Goal: Transaction & Acquisition: Book appointment/travel/reservation

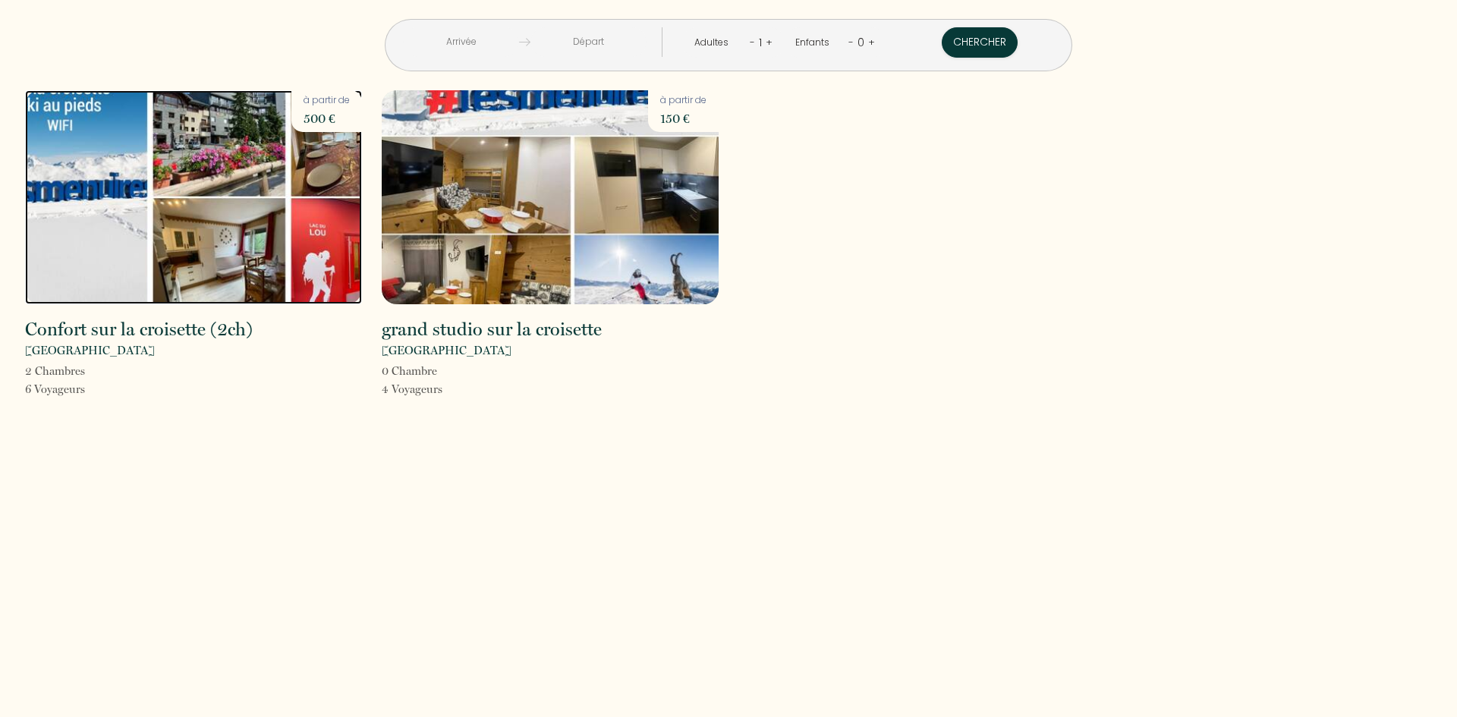
click at [285, 243] on img at bounding box center [193, 197] width 337 height 214
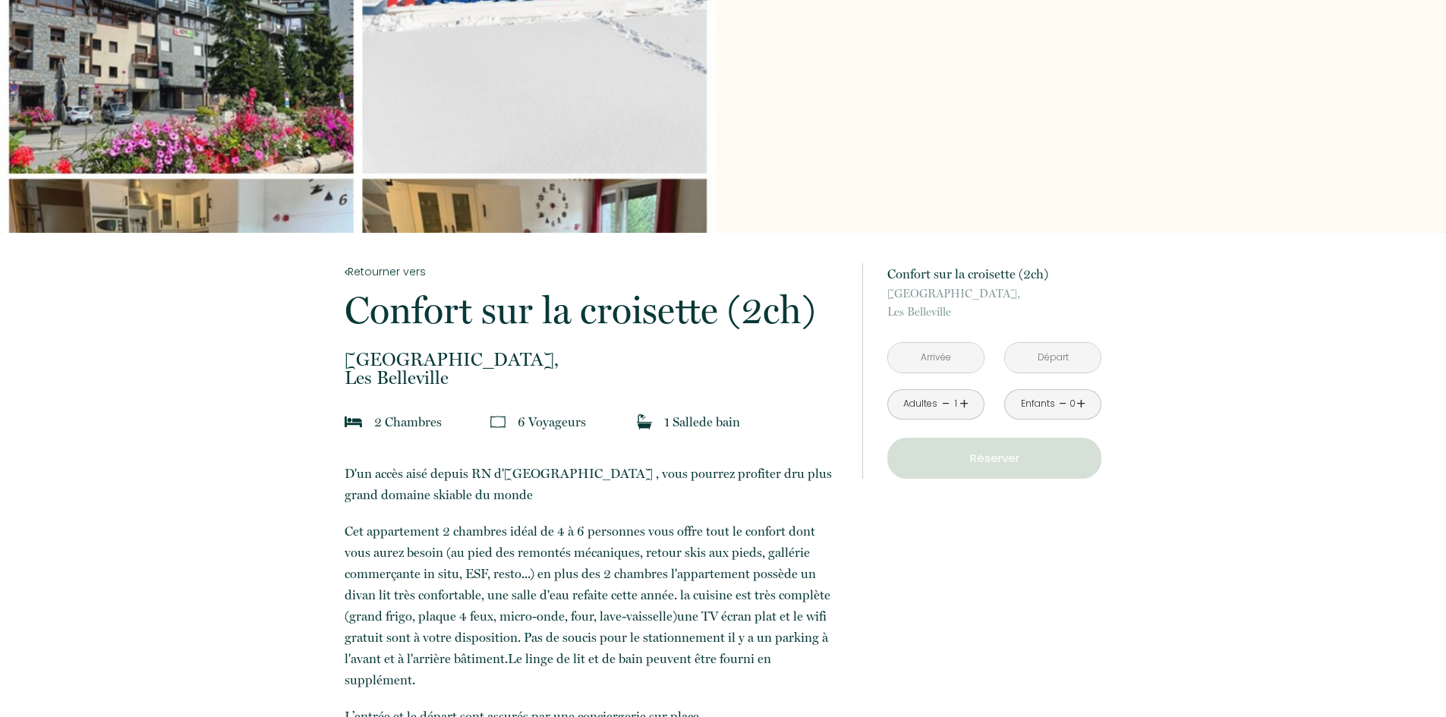
scroll to position [152, 0]
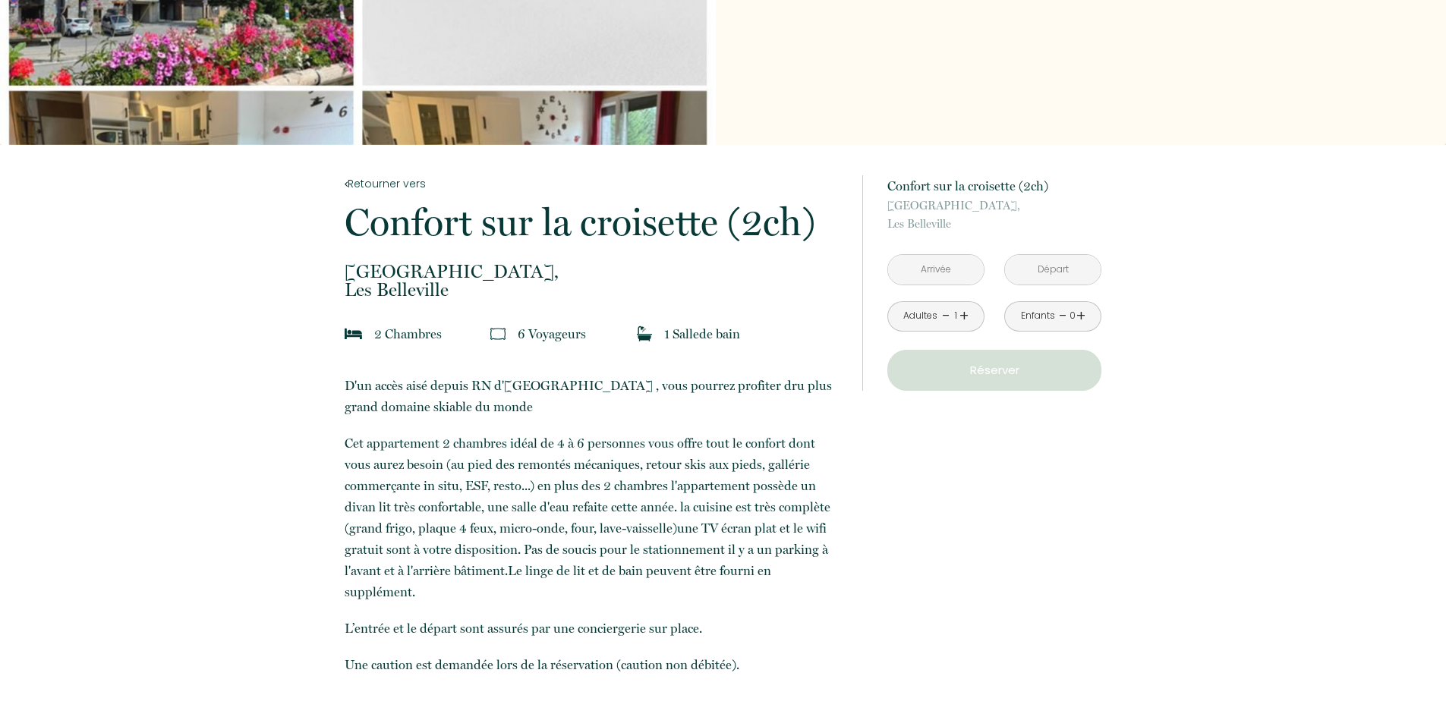
click at [930, 269] on input "text" at bounding box center [936, 270] width 96 height 30
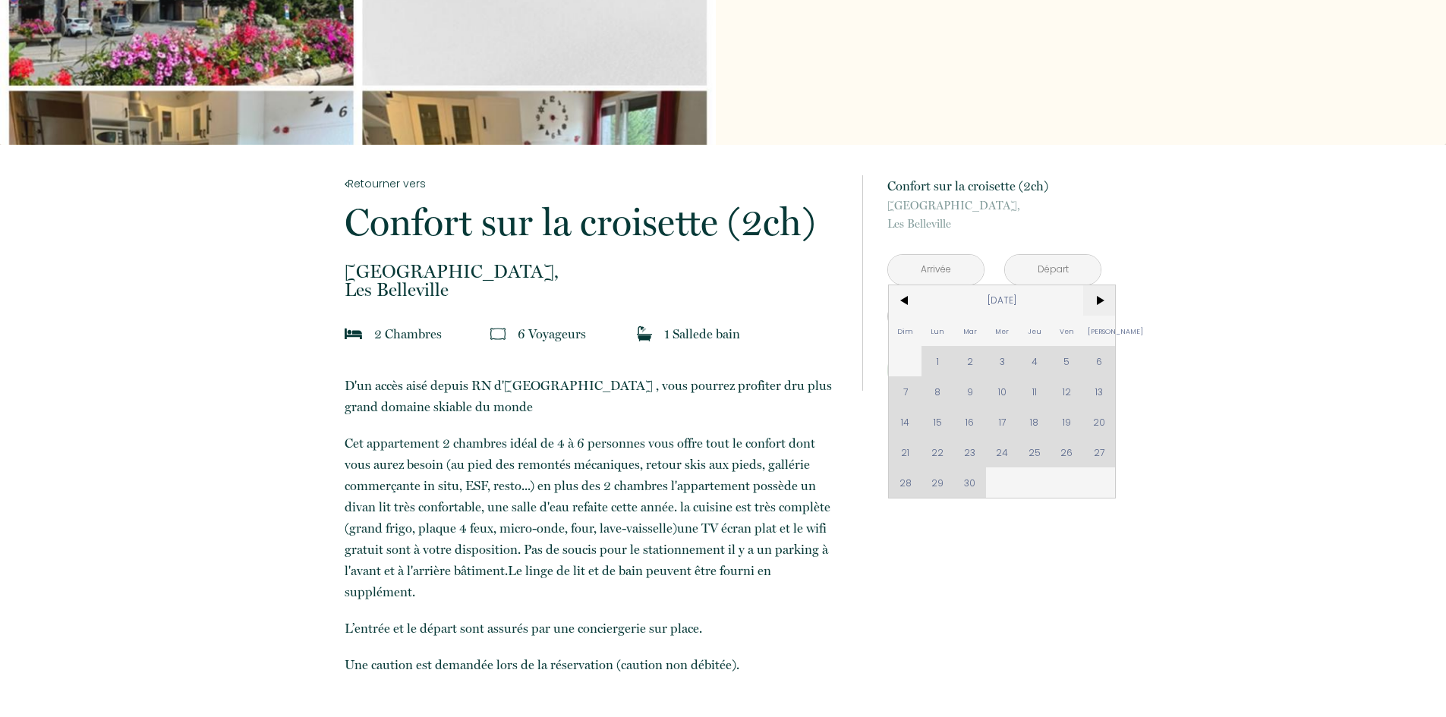
click at [1094, 299] on span ">" at bounding box center [1099, 300] width 33 height 30
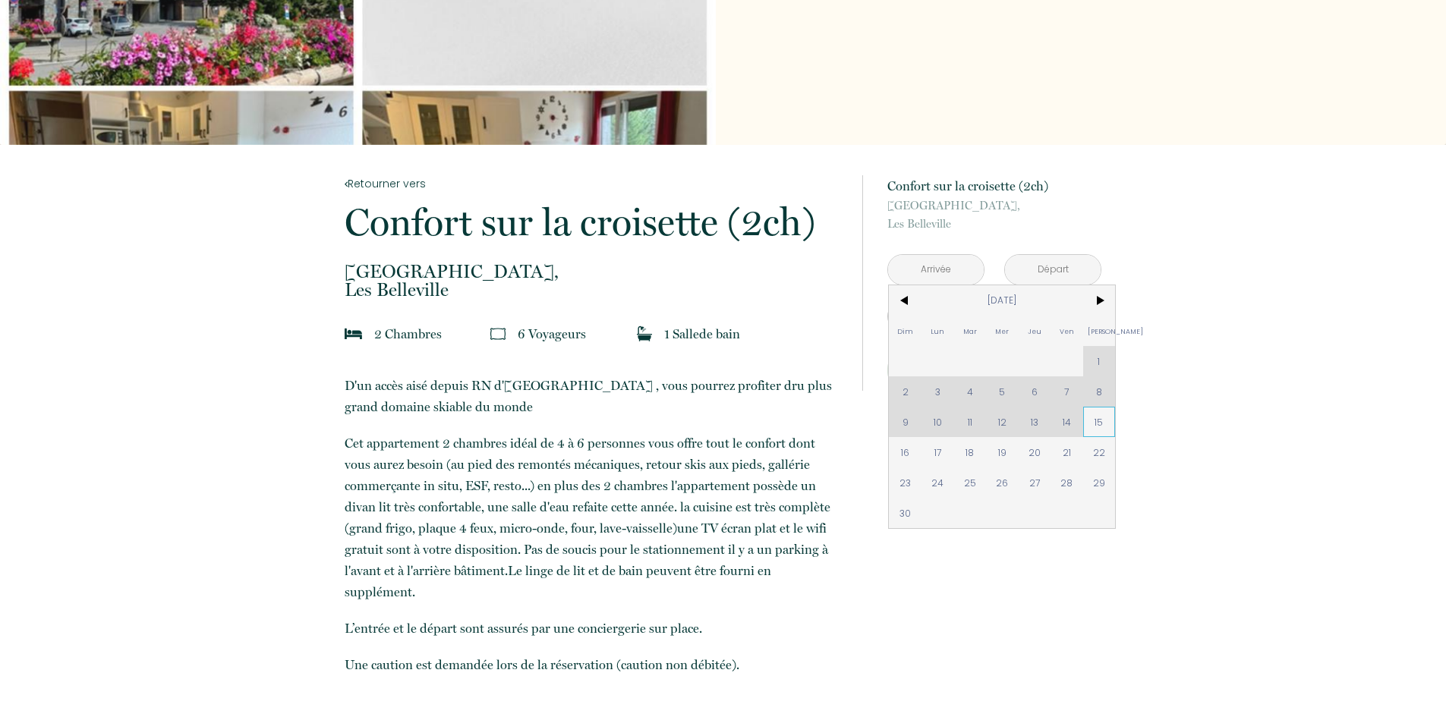
click at [1094, 424] on span "15" at bounding box center [1099, 422] width 33 height 30
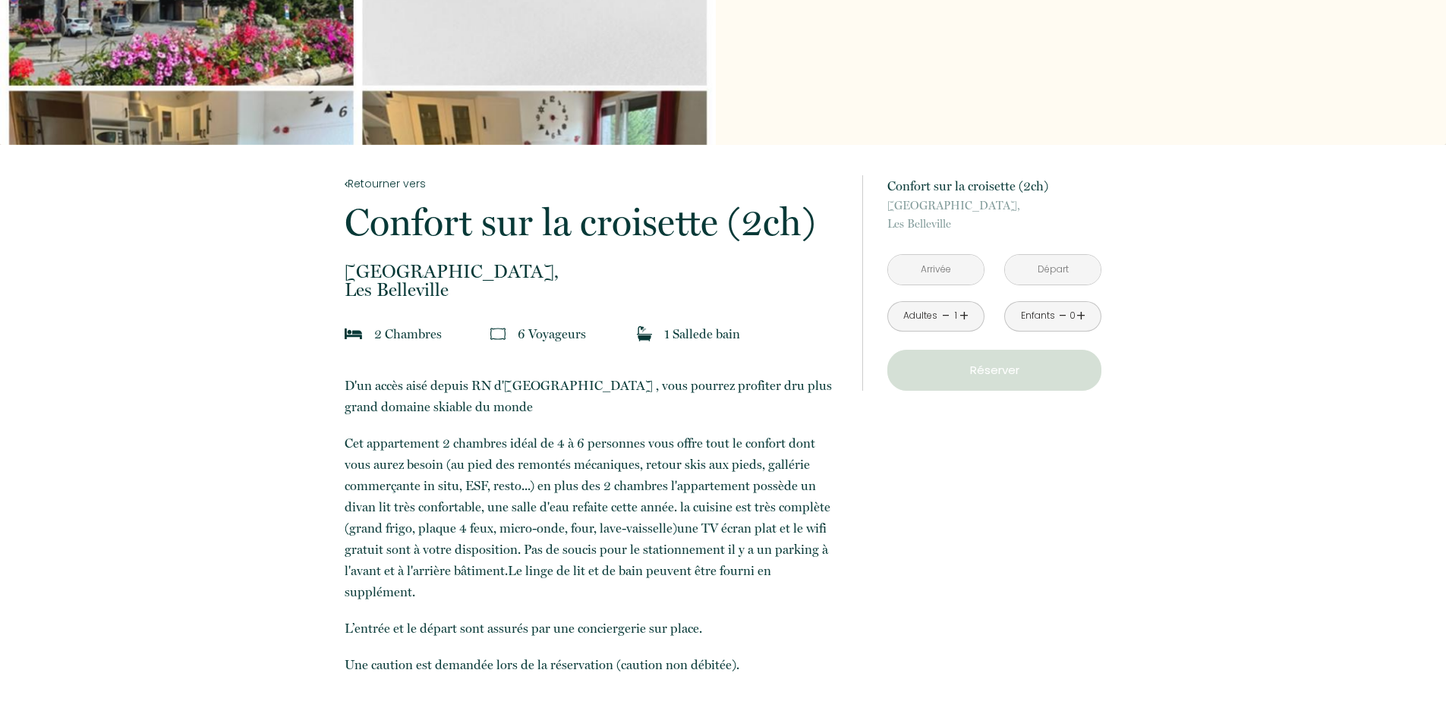
type input "[DATE]"
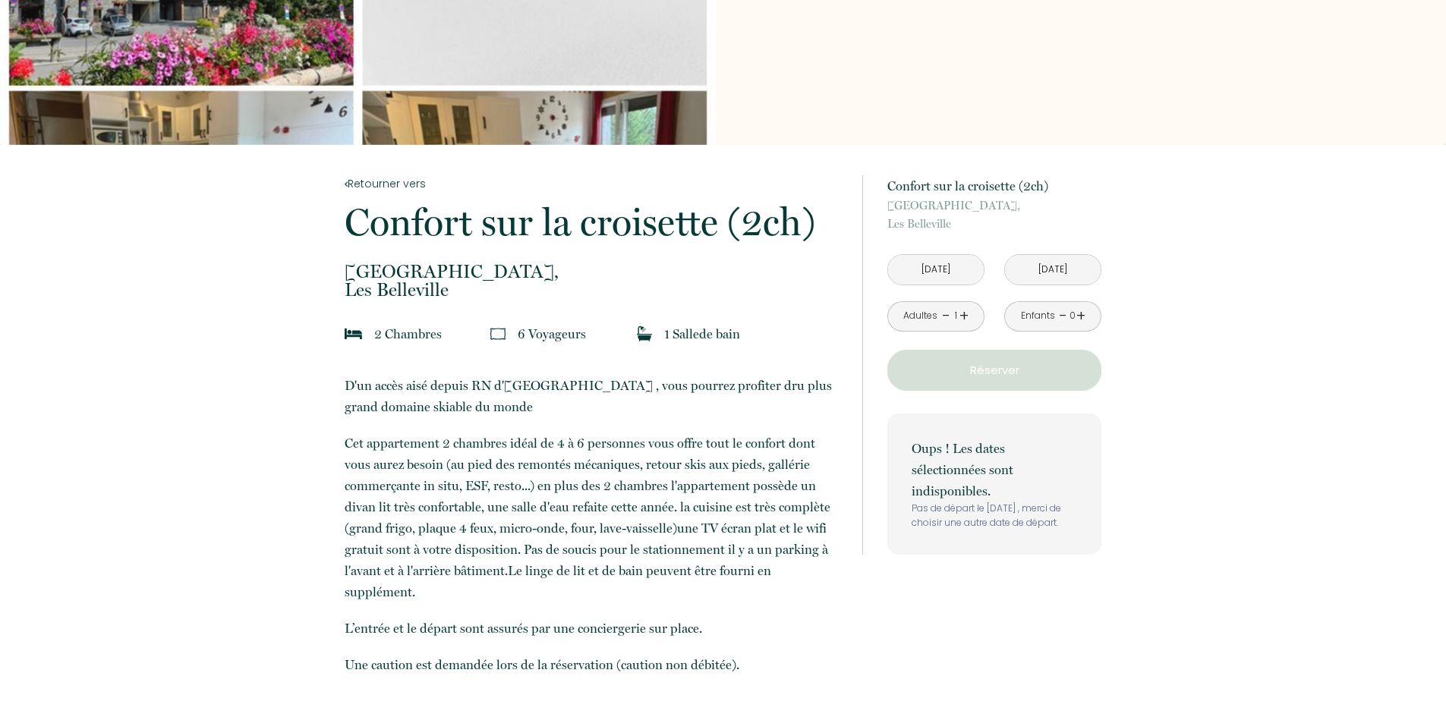
click at [1052, 275] on input "[DATE]" at bounding box center [1053, 270] width 96 height 30
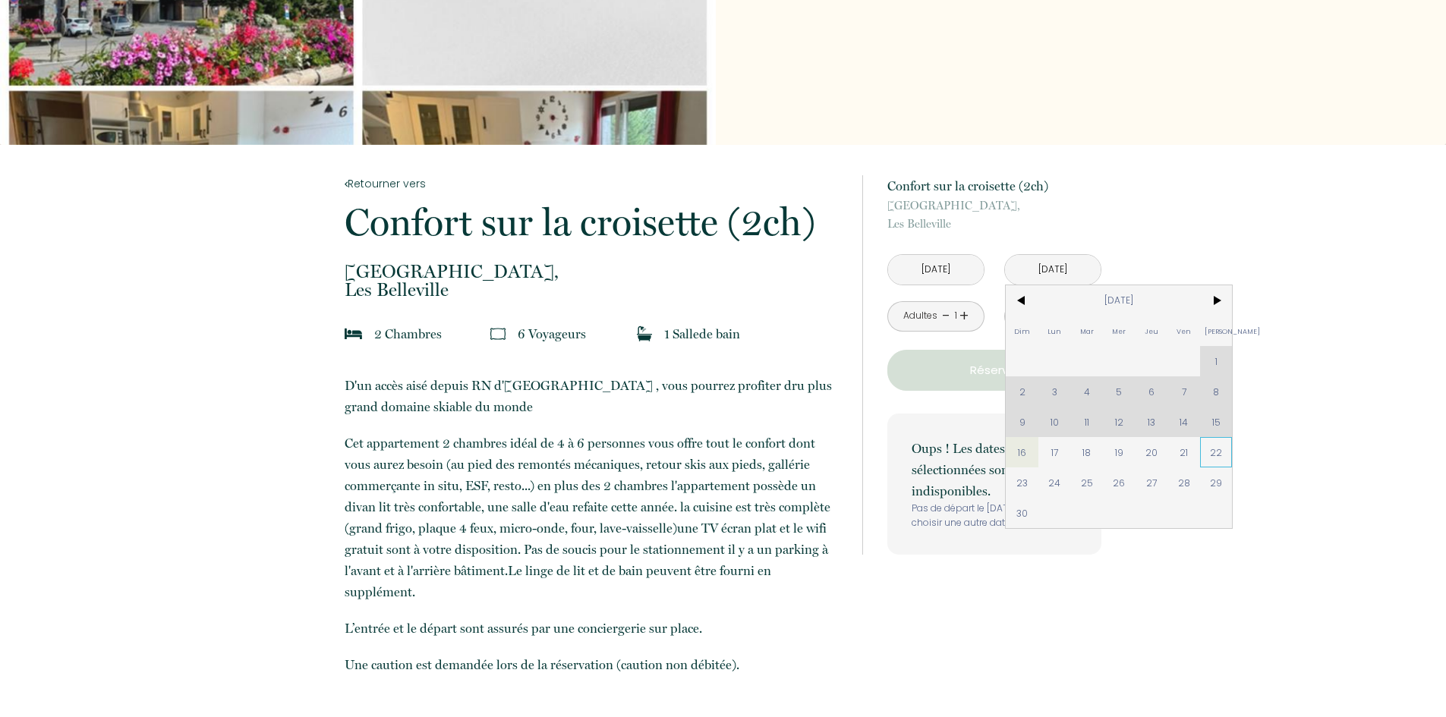
click at [1215, 452] on span "22" at bounding box center [1216, 452] width 33 height 30
type input "[PERSON_NAME][DATE]"
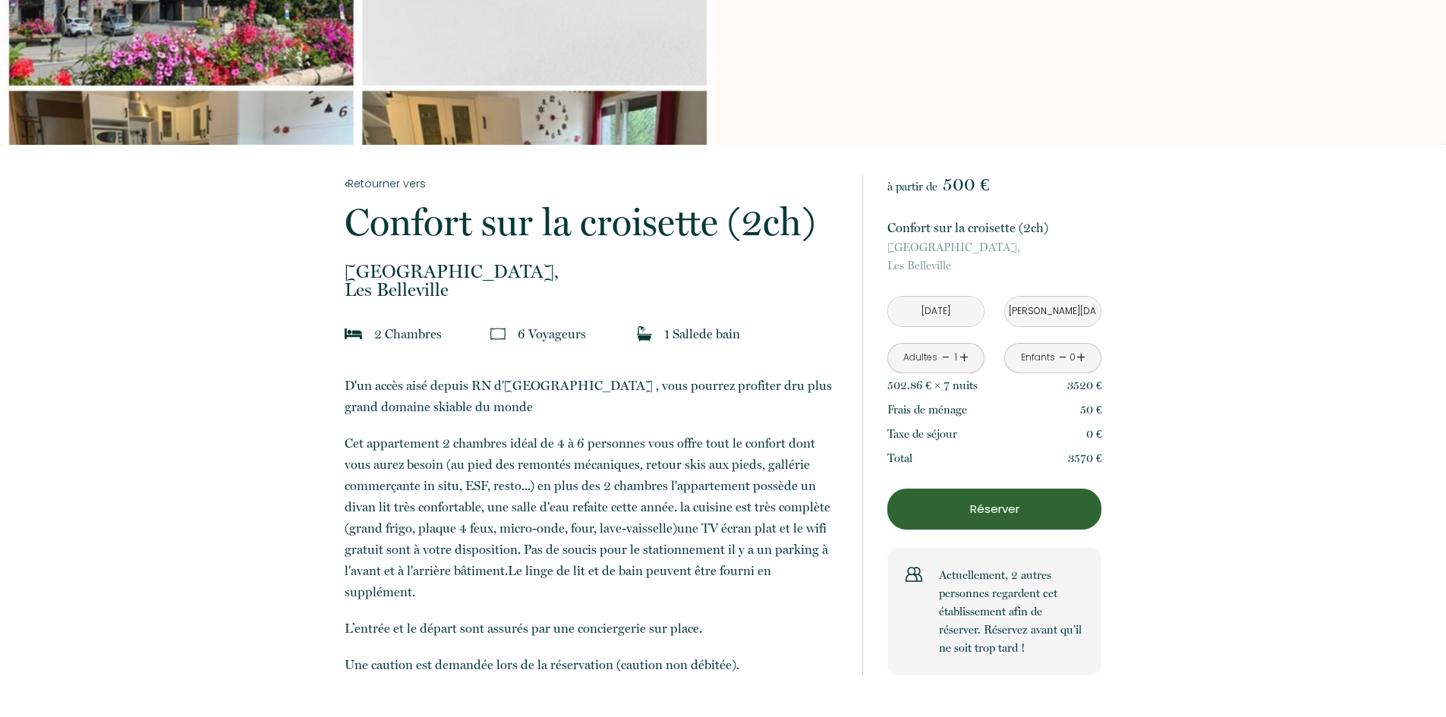
click at [992, 508] on p "Réserver" at bounding box center [993, 509] width 203 height 18
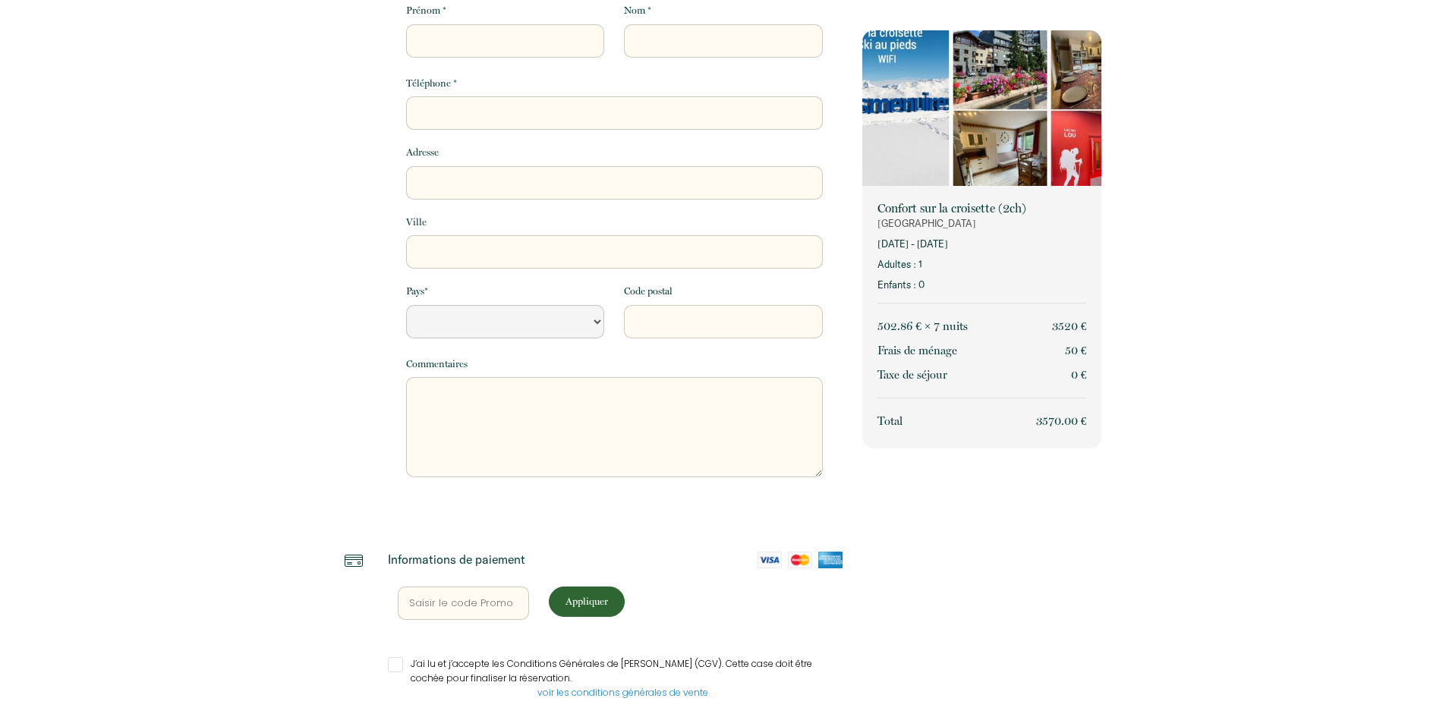
select select "Default select example"
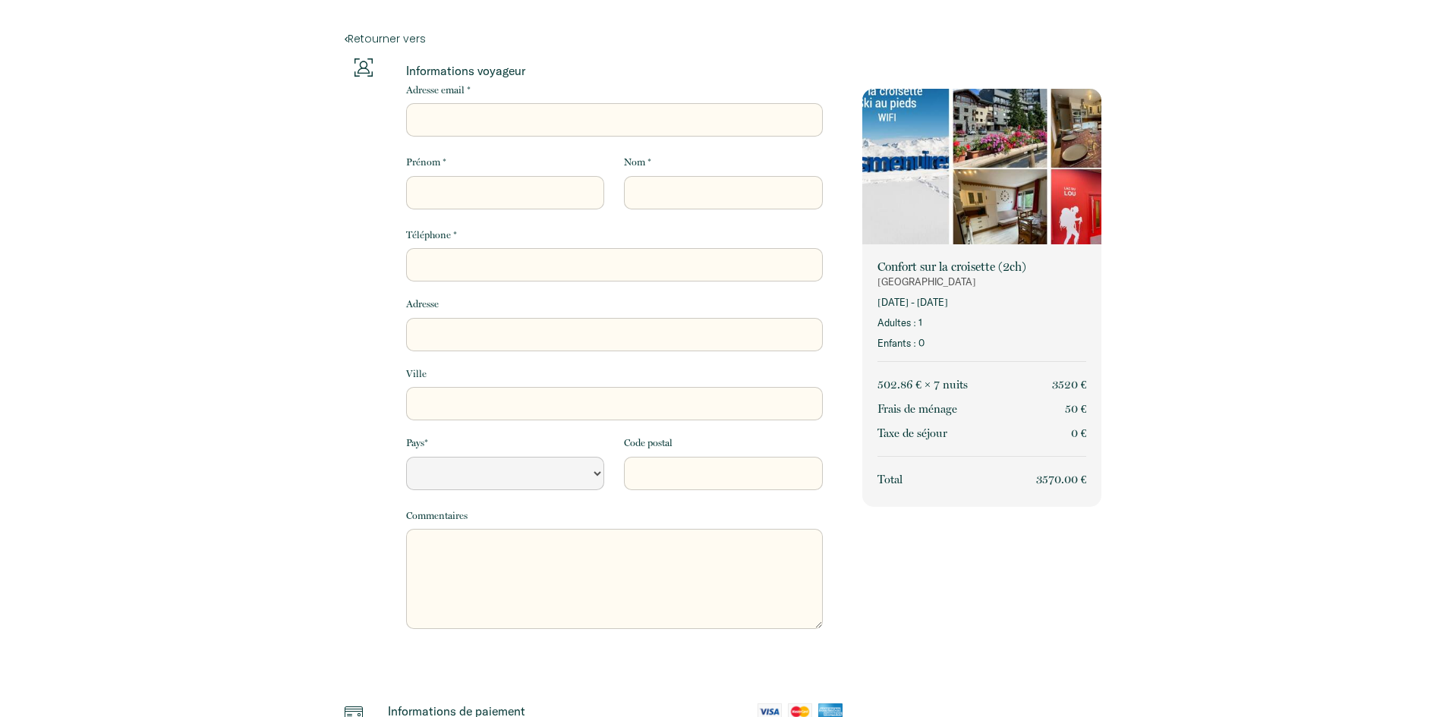
click at [518, 117] on input "Adresse email *" at bounding box center [614, 119] width 417 height 33
type input "c"
select select "Default select example"
type input "c_"
select select "Default select example"
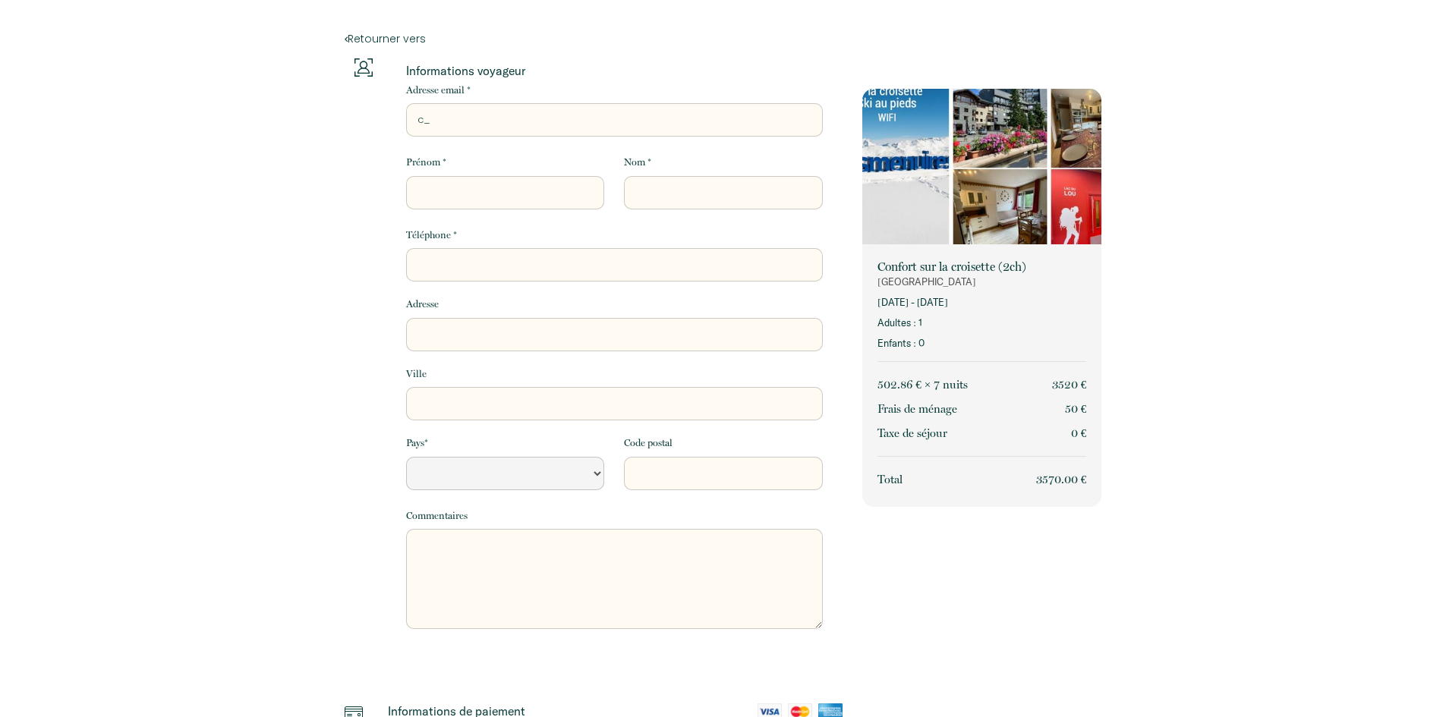
type input "c_d"
select select "Default select example"
type input "c_de"
select select "Default select example"
type input "c_dec"
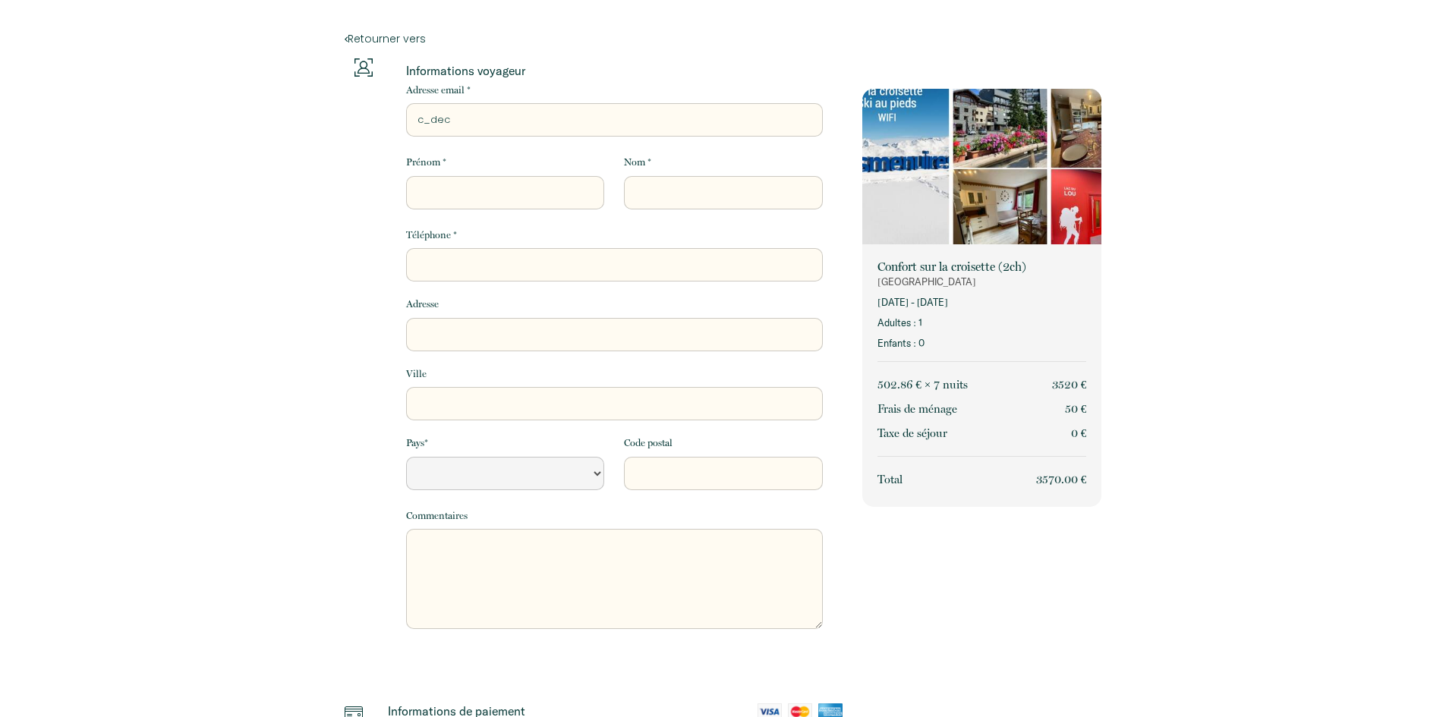
select select "Default select example"
type input "c_dech"
select select "Default select example"
type input "c_decha"
select select "Default select example"
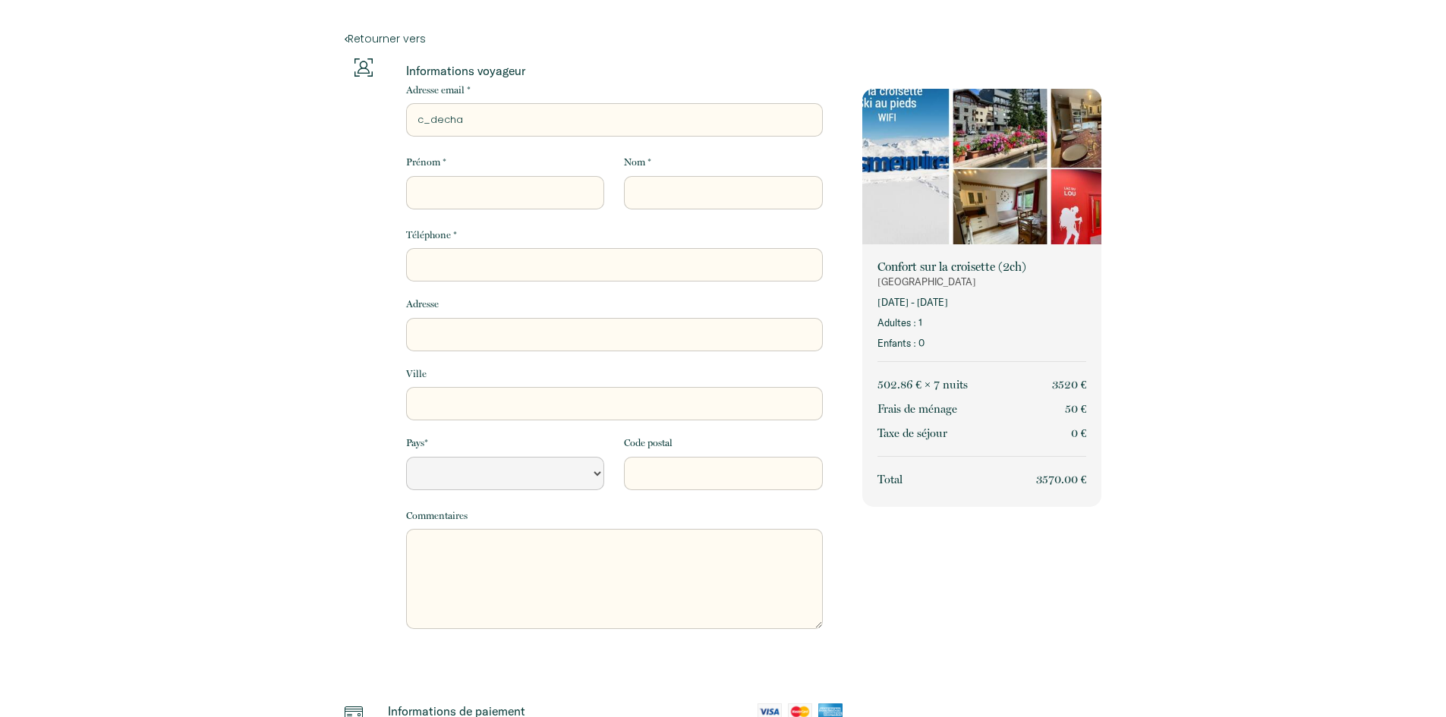
type input "c_decham"
select select "Default select example"
type input "c_dechamp"
select select "Default select example"
type input "c_dechamps"
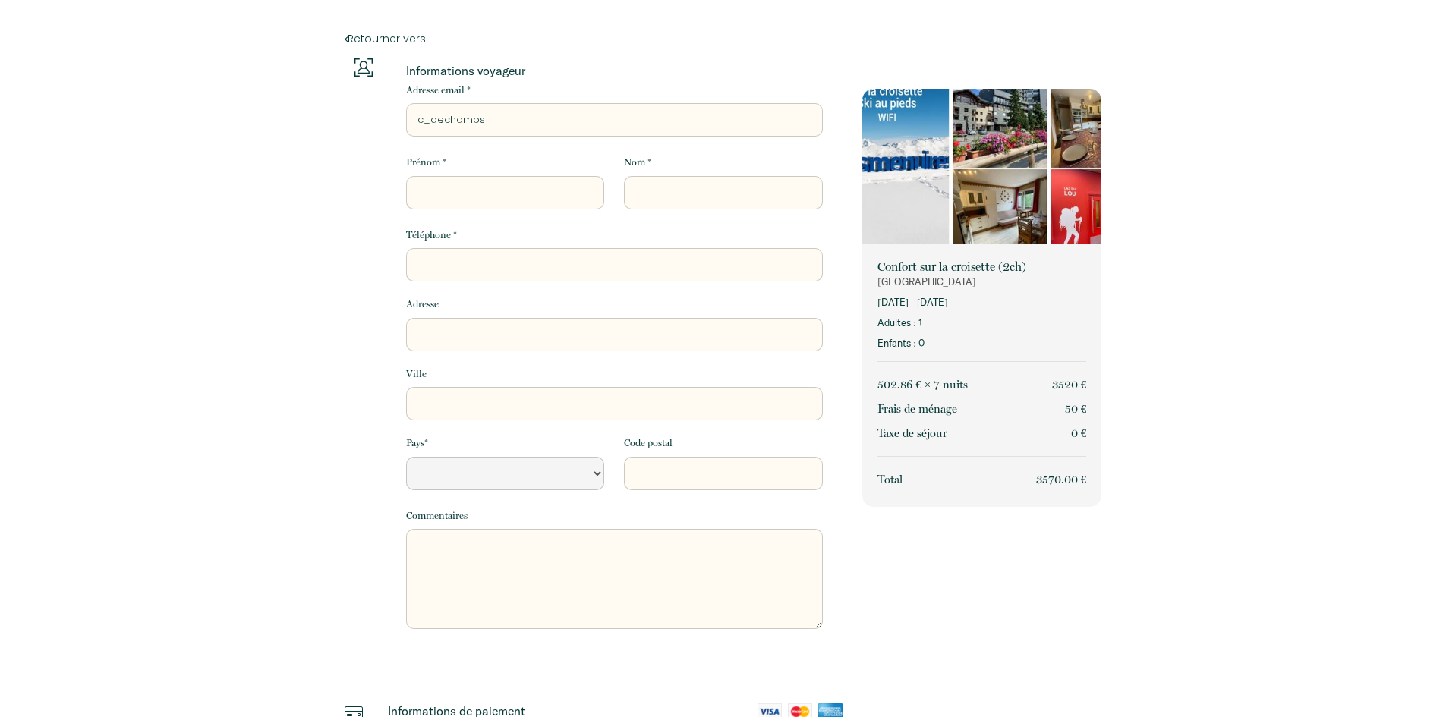
select select "Default select example"
type input "c_dechamps@"
select select "Default select example"
type input "c_dechamps@h"
select select "Default select example"
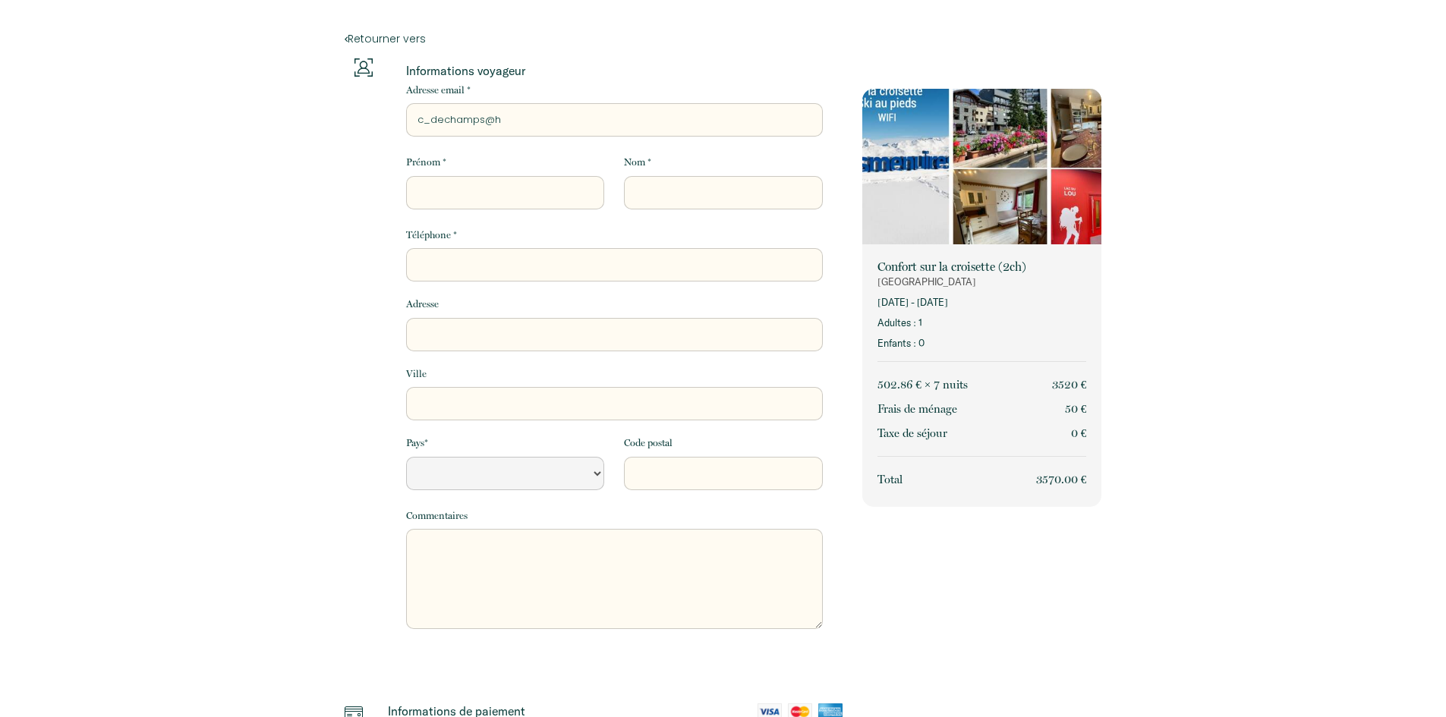
type input "c_dechamps@ho"
select select "Default select example"
type input "c_dechamps@hot"
select select "Default select example"
type input "c_dechamps@hotm"
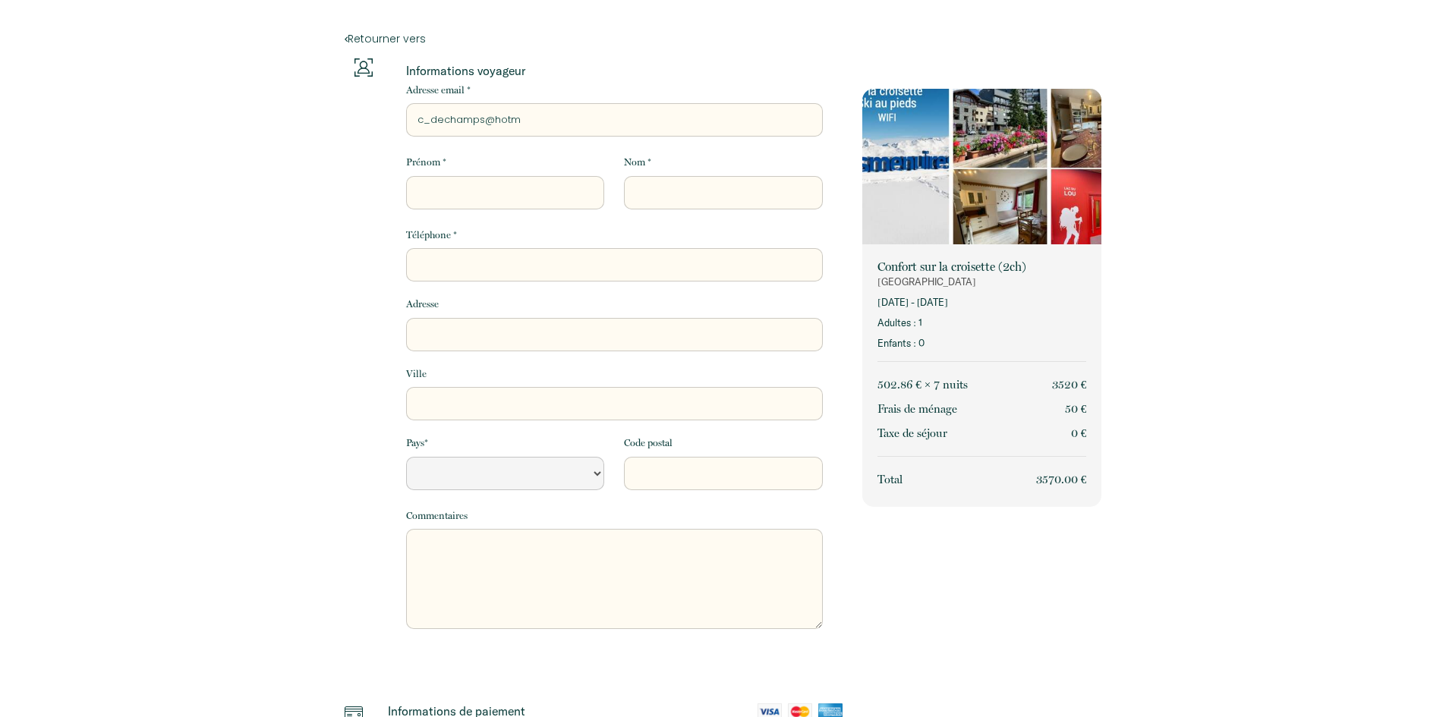
select select "Default select example"
type input "c_dechamps@hotma"
select select "Default select example"
type input "c_dechamps@hotmai"
select select "Default select example"
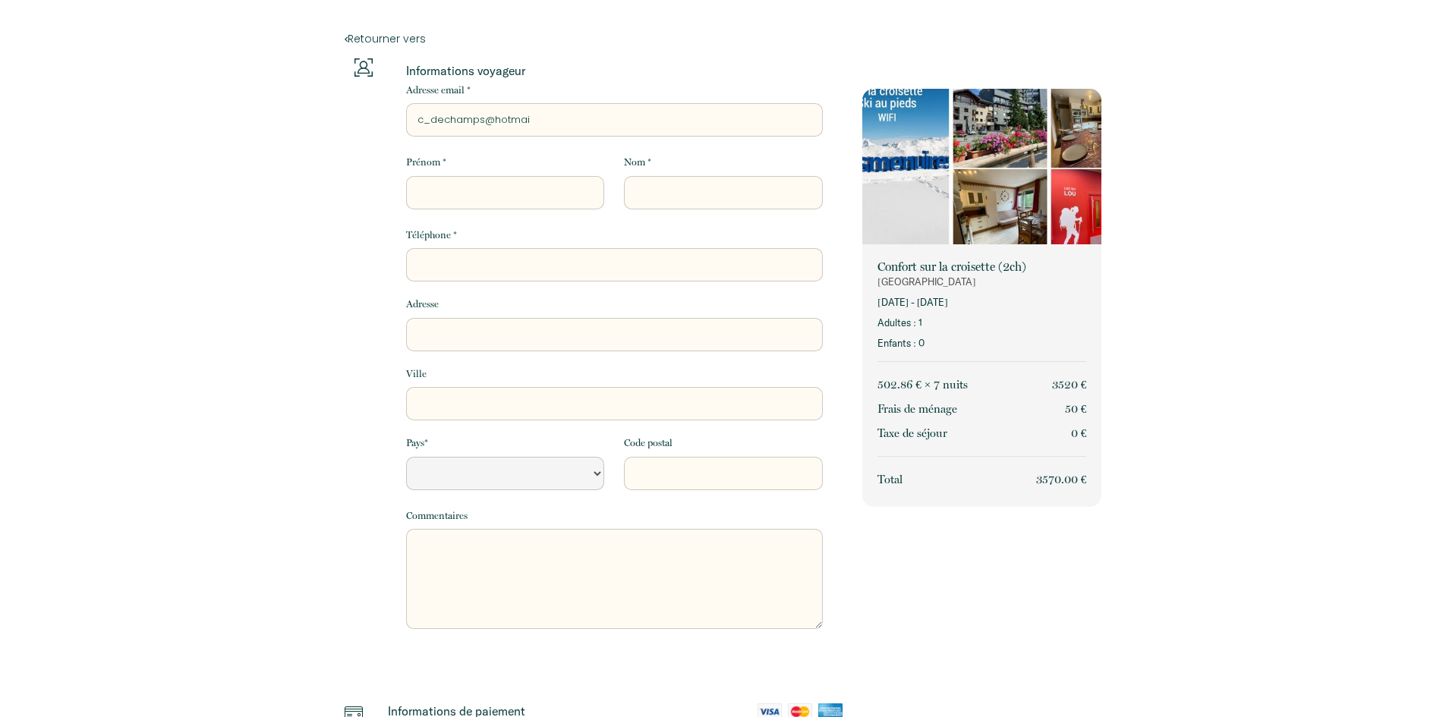
type input "[EMAIL_ADDRESS]"
select select "Default select example"
type input "[EMAIL_ADDRESS]."
select select "Default select example"
type input "c_dechamps@hotmail.c"
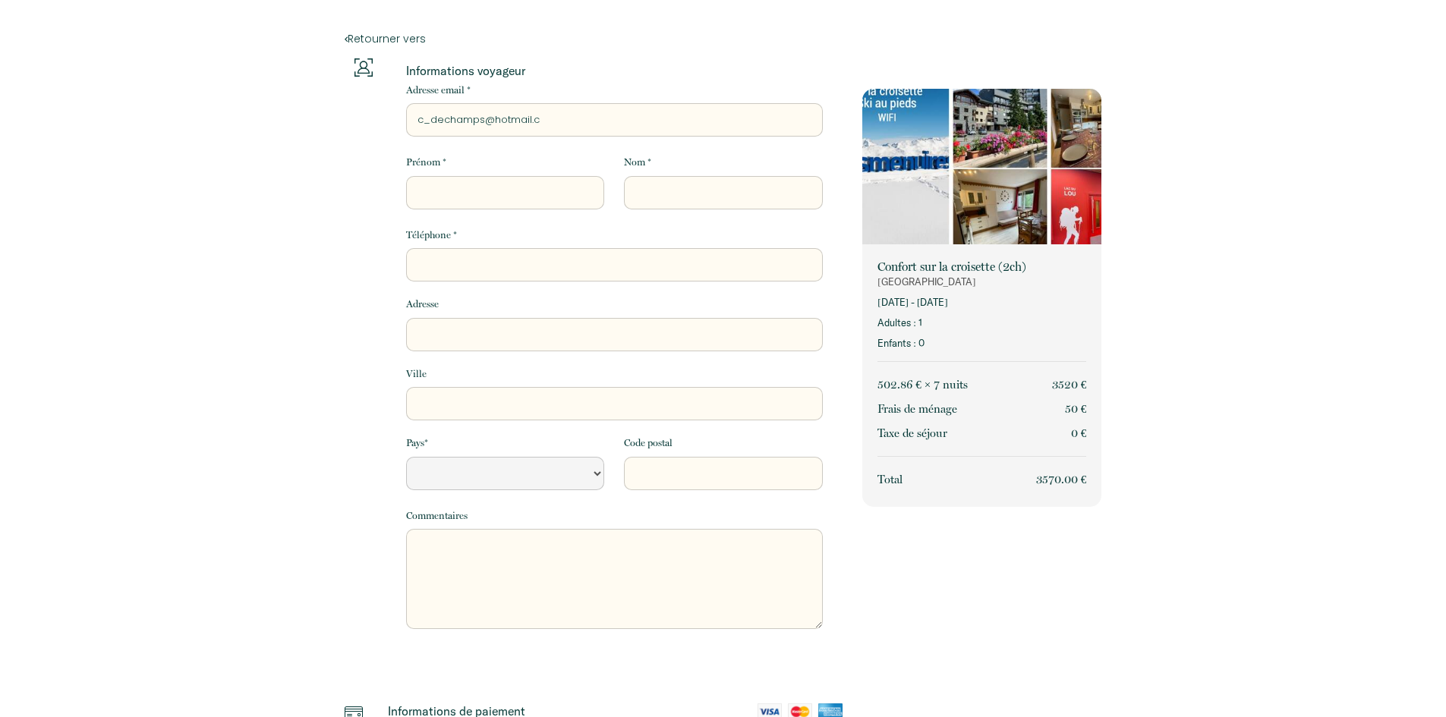
select select "Default select example"
type input "[EMAIL_ADDRESS][DOMAIN_NAME]"
select select "Default select example"
type input "[EMAIL_ADDRESS][DOMAIN_NAME]"
select select "Default select example"
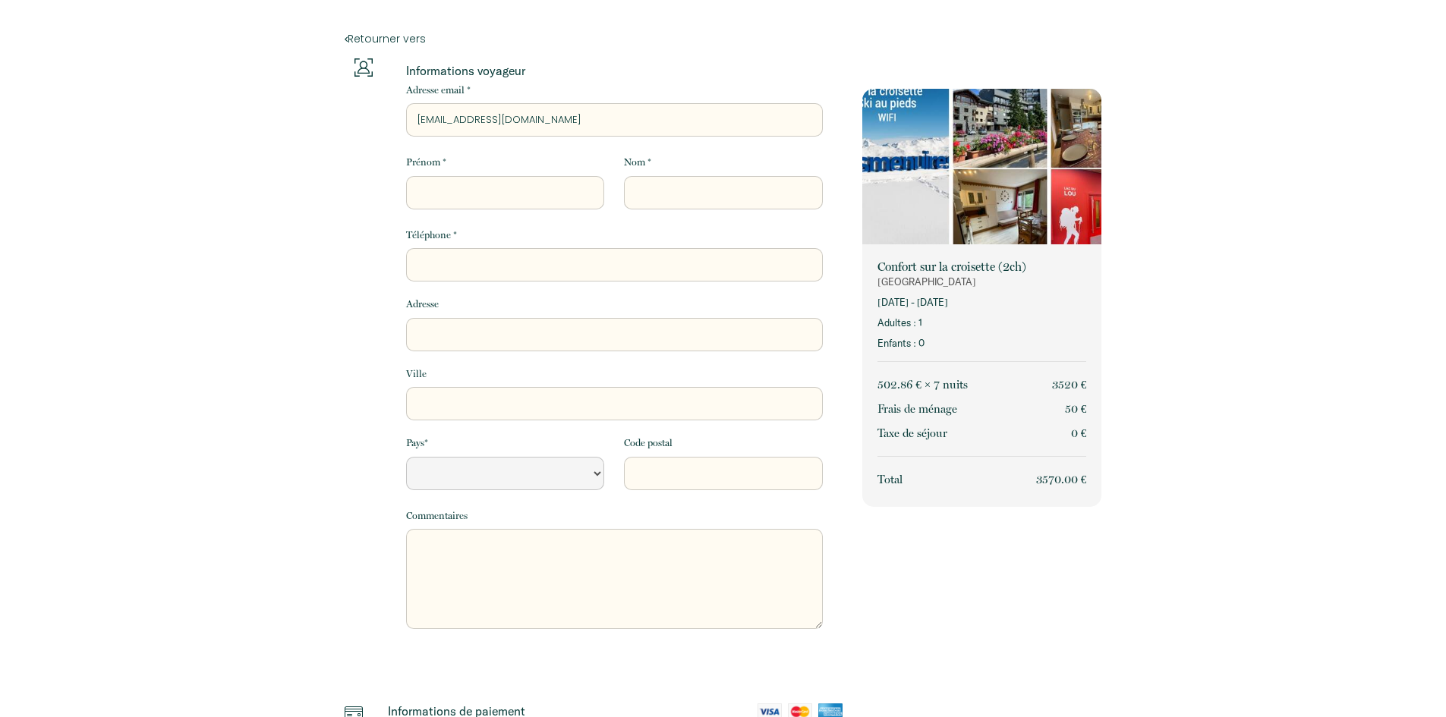
type input "[EMAIL_ADDRESS][DOMAIN_NAME]"
click at [527, 190] on input "Prénom *" at bounding box center [505, 192] width 198 height 33
type input "C"
select select "Default select example"
type input "Ch"
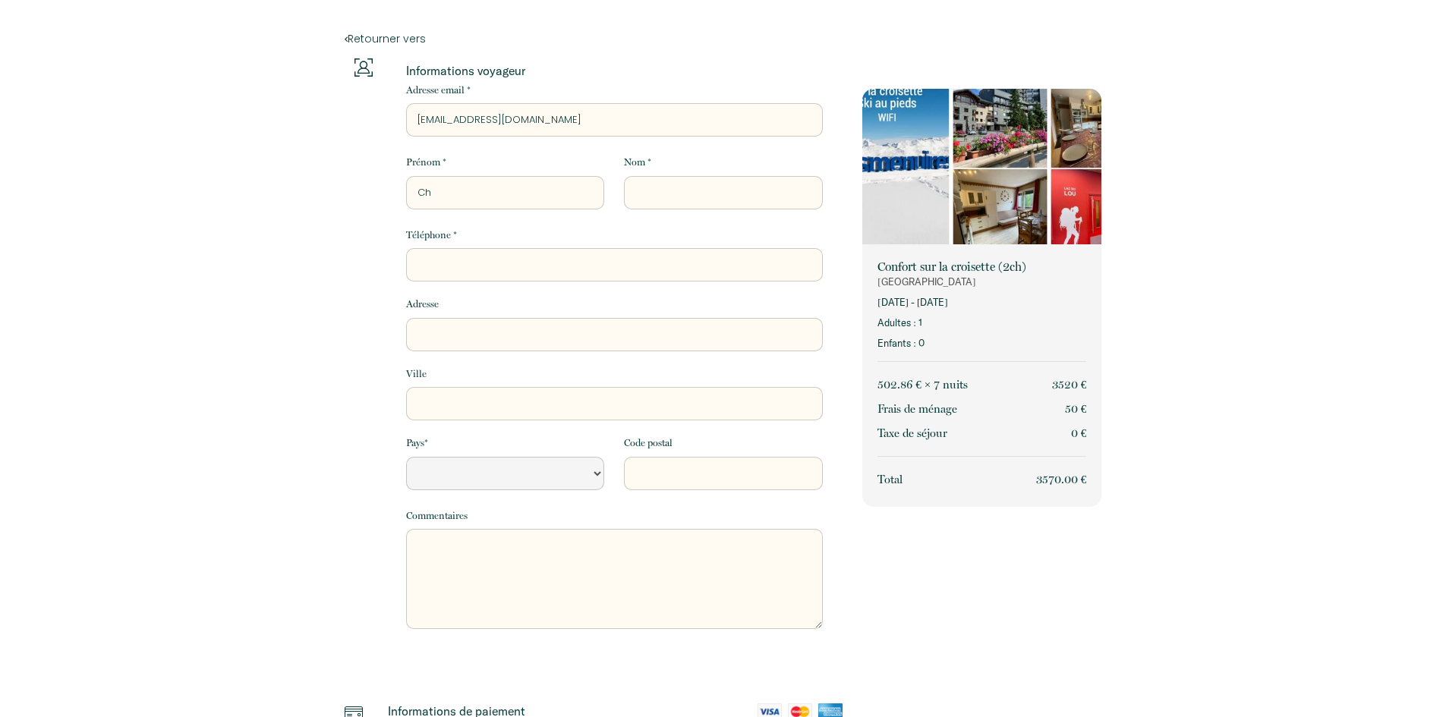
select select "Default select example"
type input "Chr"
select select "Default select example"
type input "Chri"
select select "Default select example"
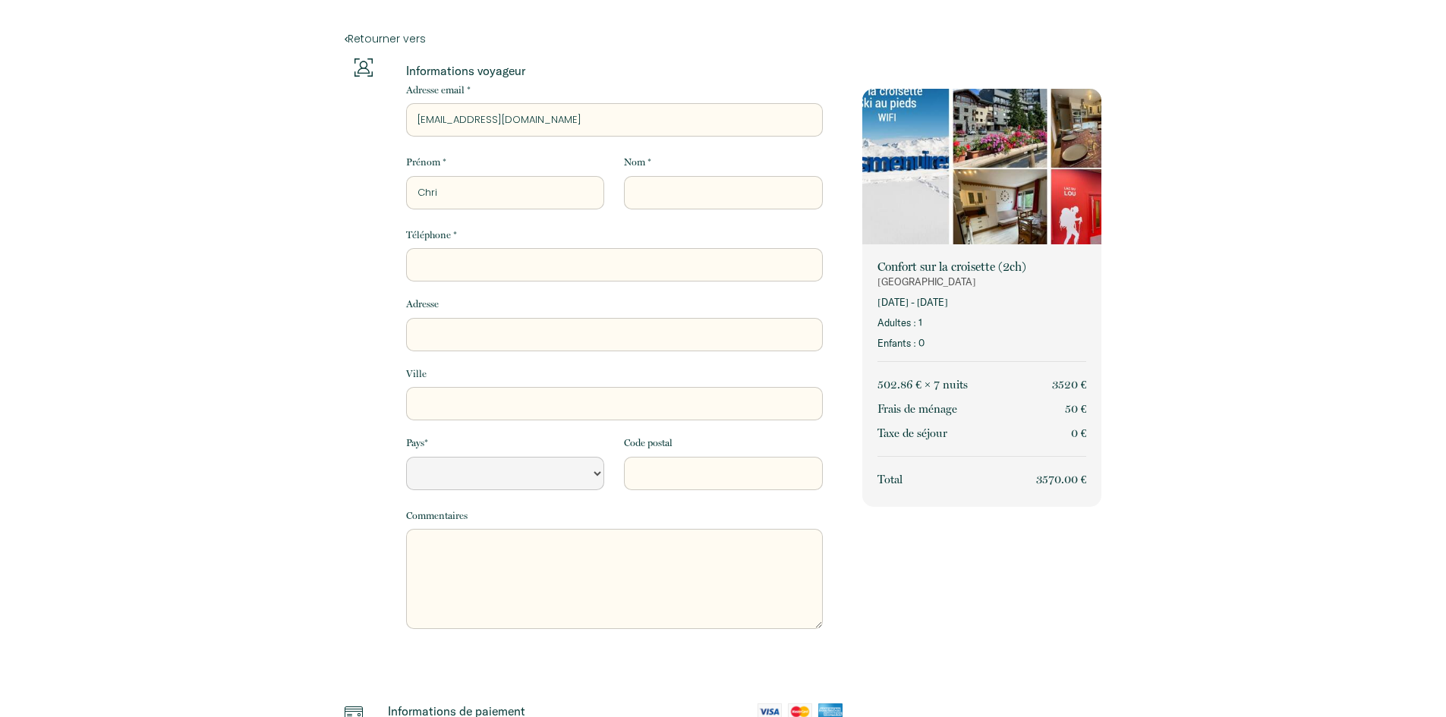
type input "[PERSON_NAME]"
select select "Default select example"
type input "[DEMOGRAPHIC_DATA]"
select select "Default select example"
type input "Christo"
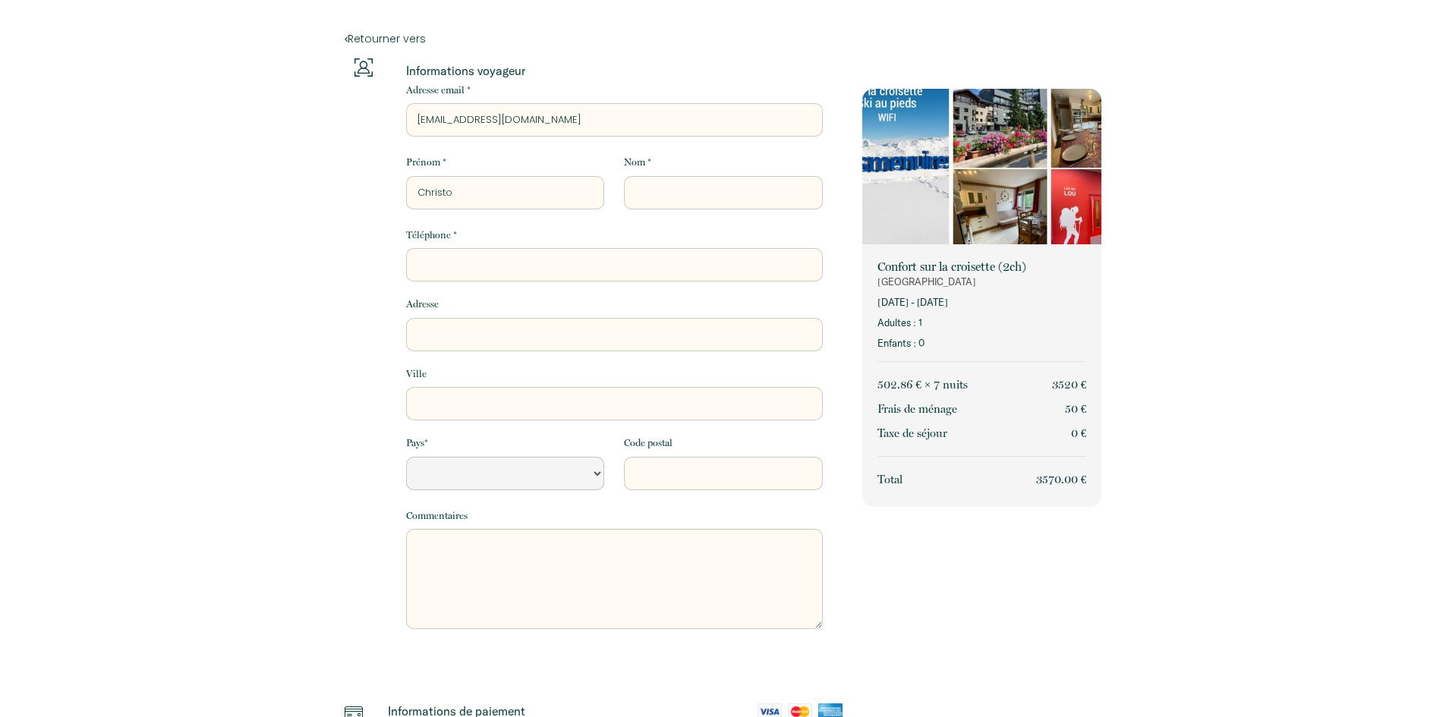
select select "Default select example"
type input "[DEMOGRAPHIC_DATA]"
select select "Default select example"
type input "[PERSON_NAME]"
select select "Default select example"
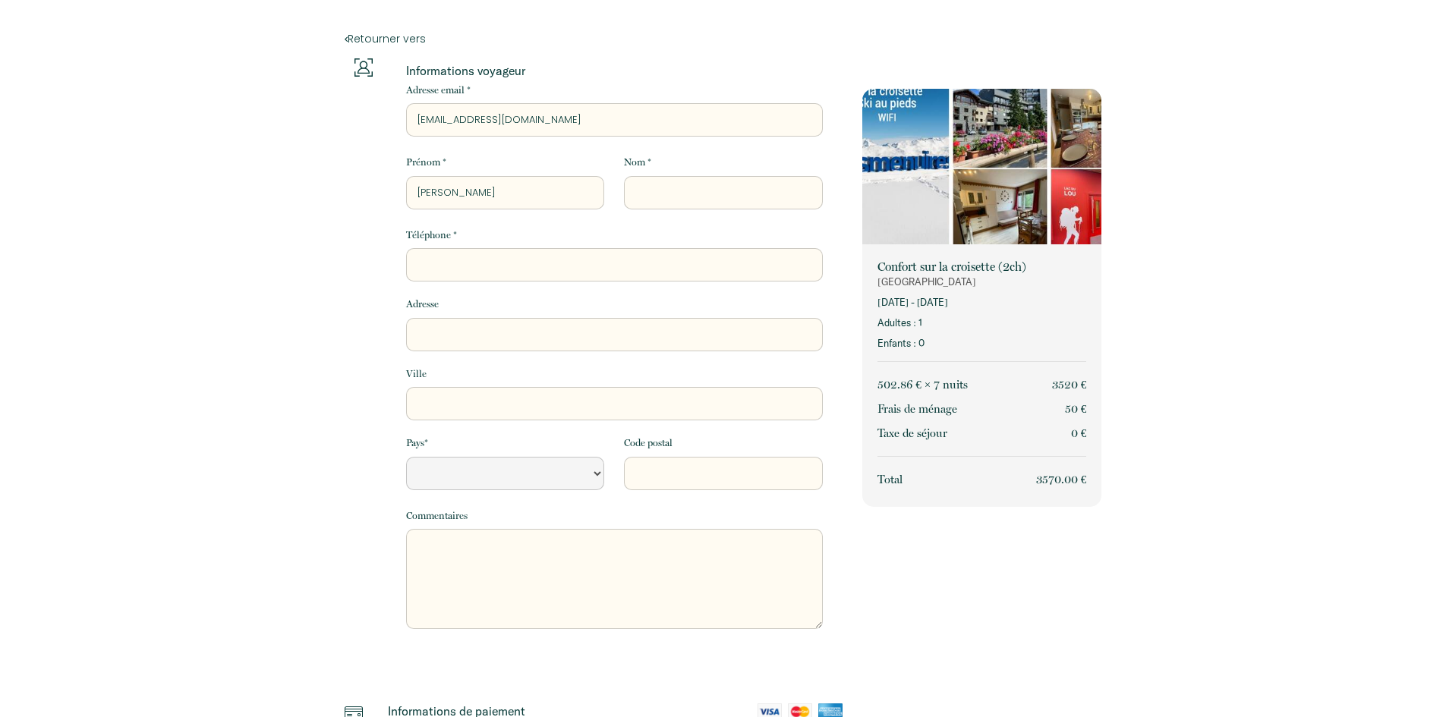
type input "[PERSON_NAME]"
select select "Default select example"
type input "[PERSON_NAME]"
type input "D"
select select "Default select example"
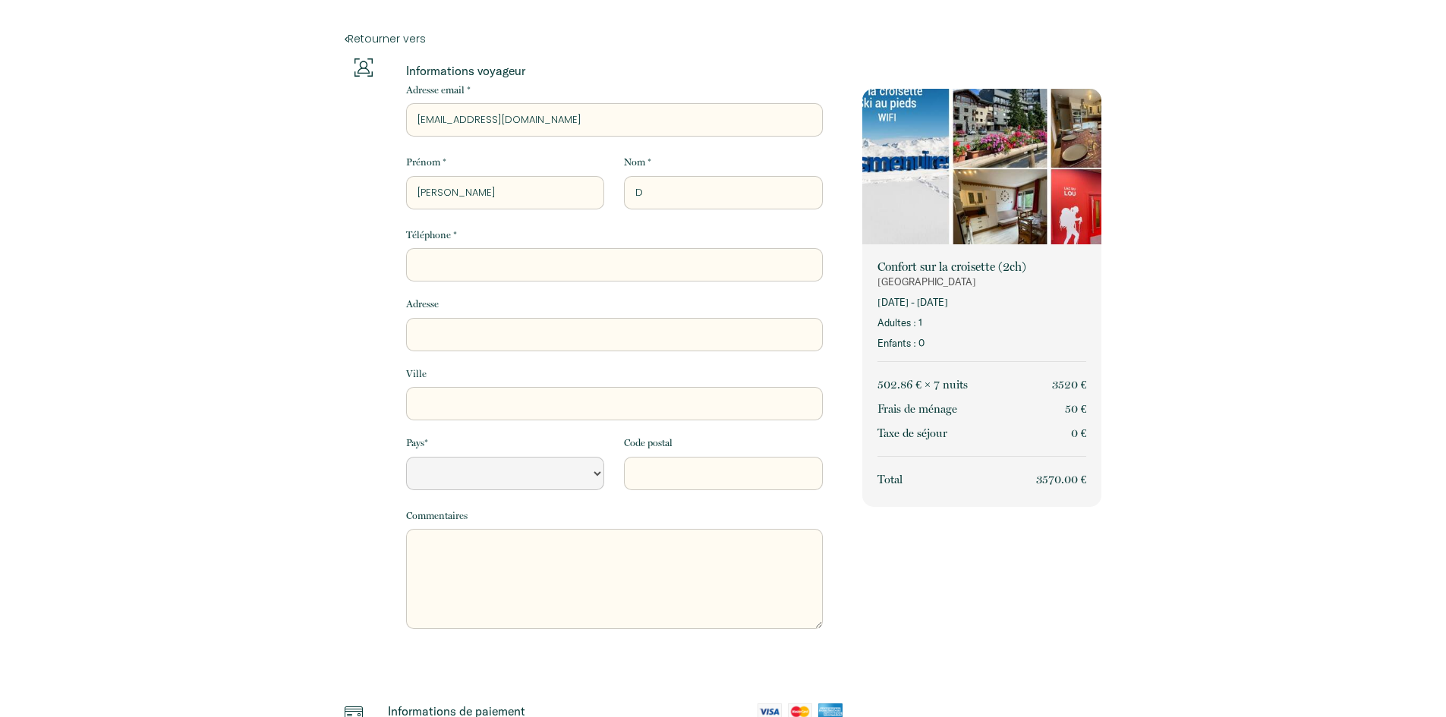
type input "De"
select select "Default select example"
type input "Dec"
select select "Default select example"
type input "Dech"
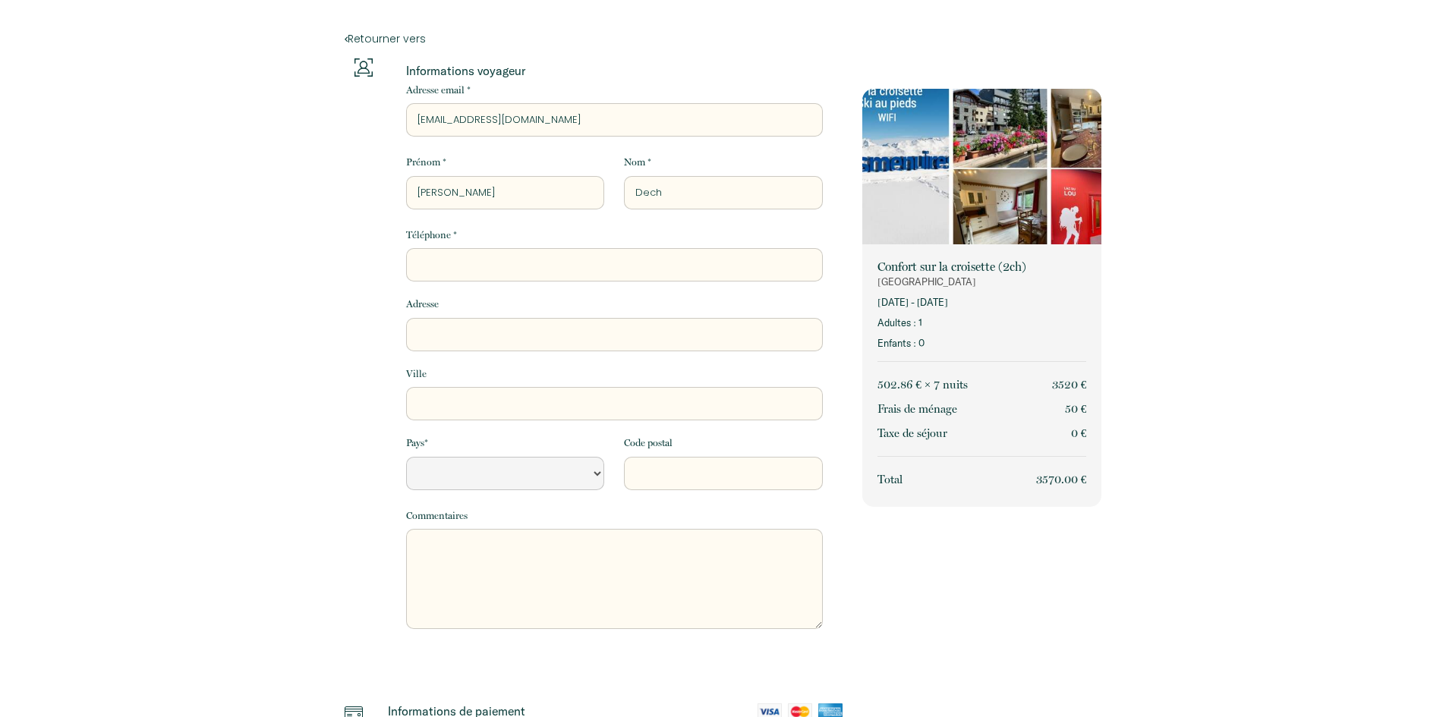
select select "Default select example"
type input "Decha"
select select "Default select example"
type input "Decham"
select select "Default select example"
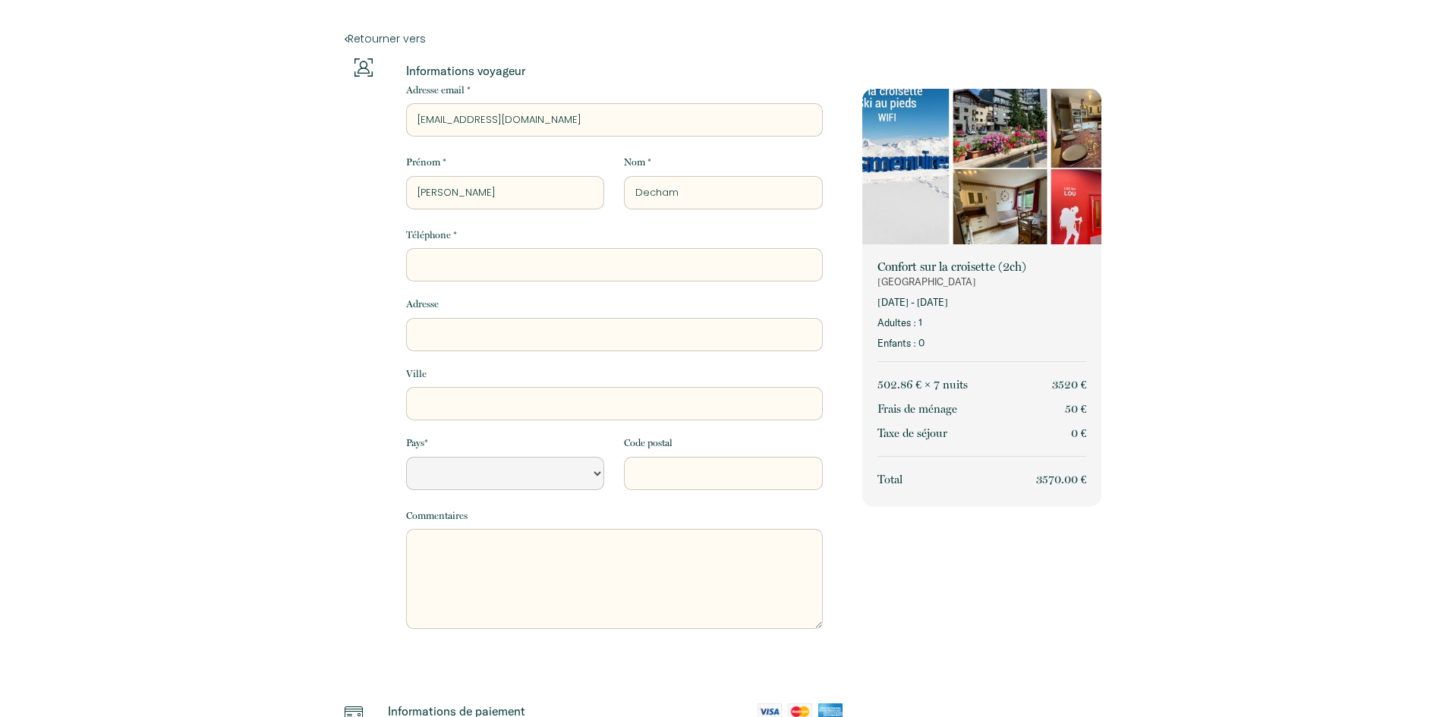
type input "Dechamp"
select select "Default select example"
type input "Dechamps"
select select "Default select example"
type input "Dechamps"
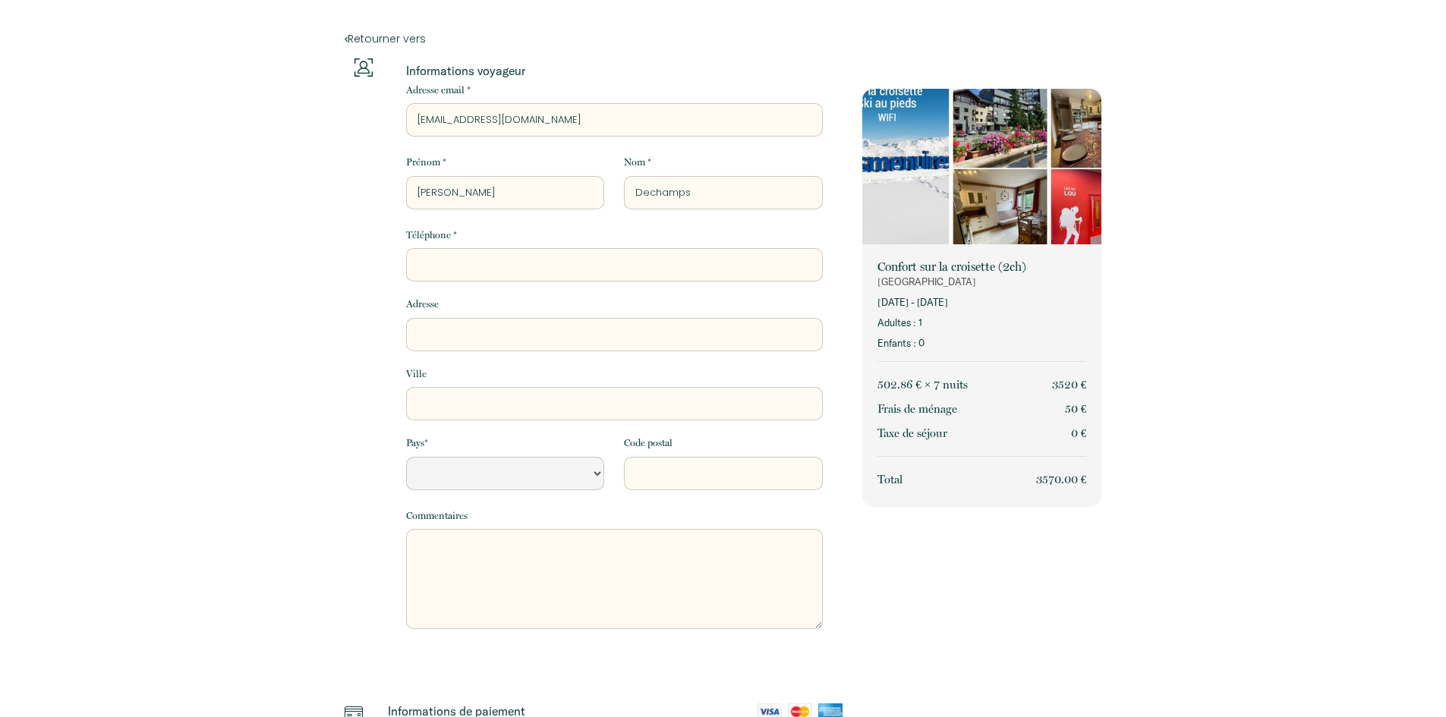
type input "+"
select select "Default select example"
type input "+3"
select select "Default select example"
type input "+32"
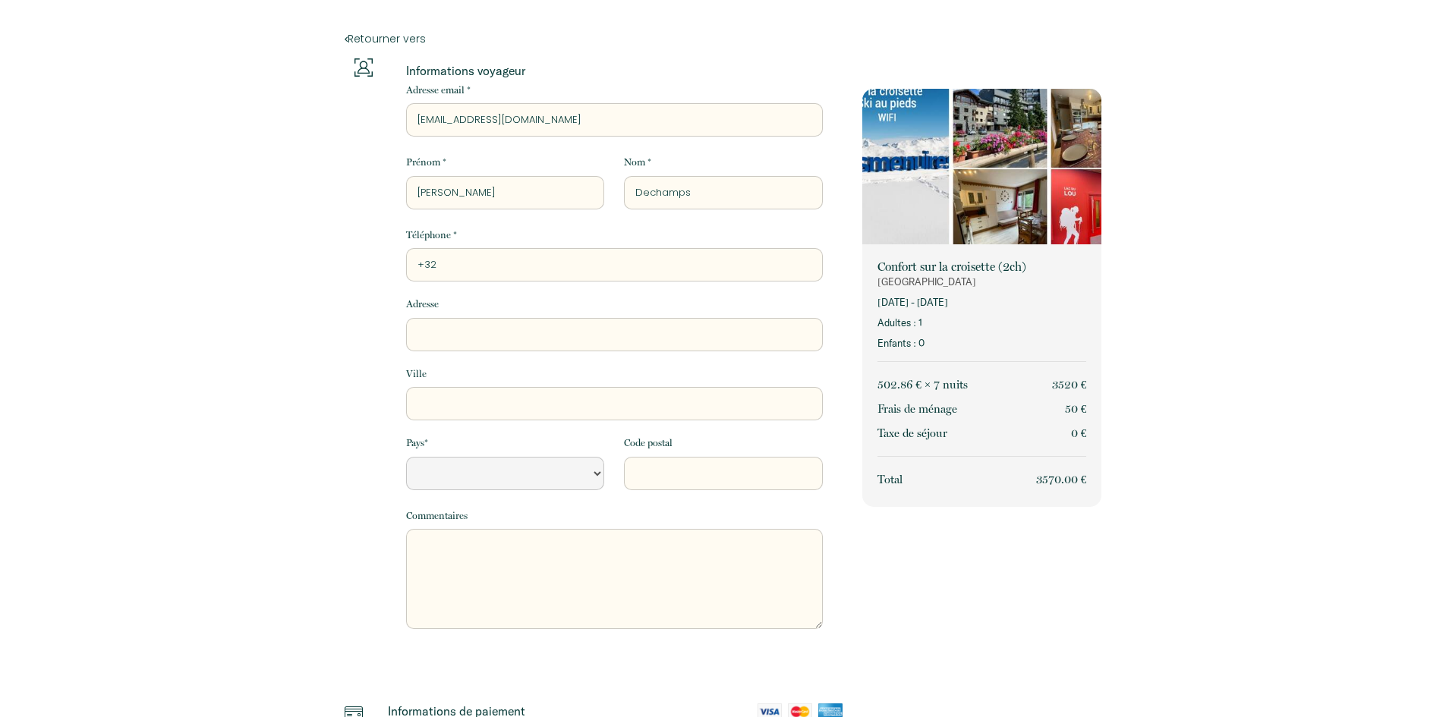
select select "Default select example"
type input "+324"
select select "Default select example"
type input "+3247"
select select "Default select example"
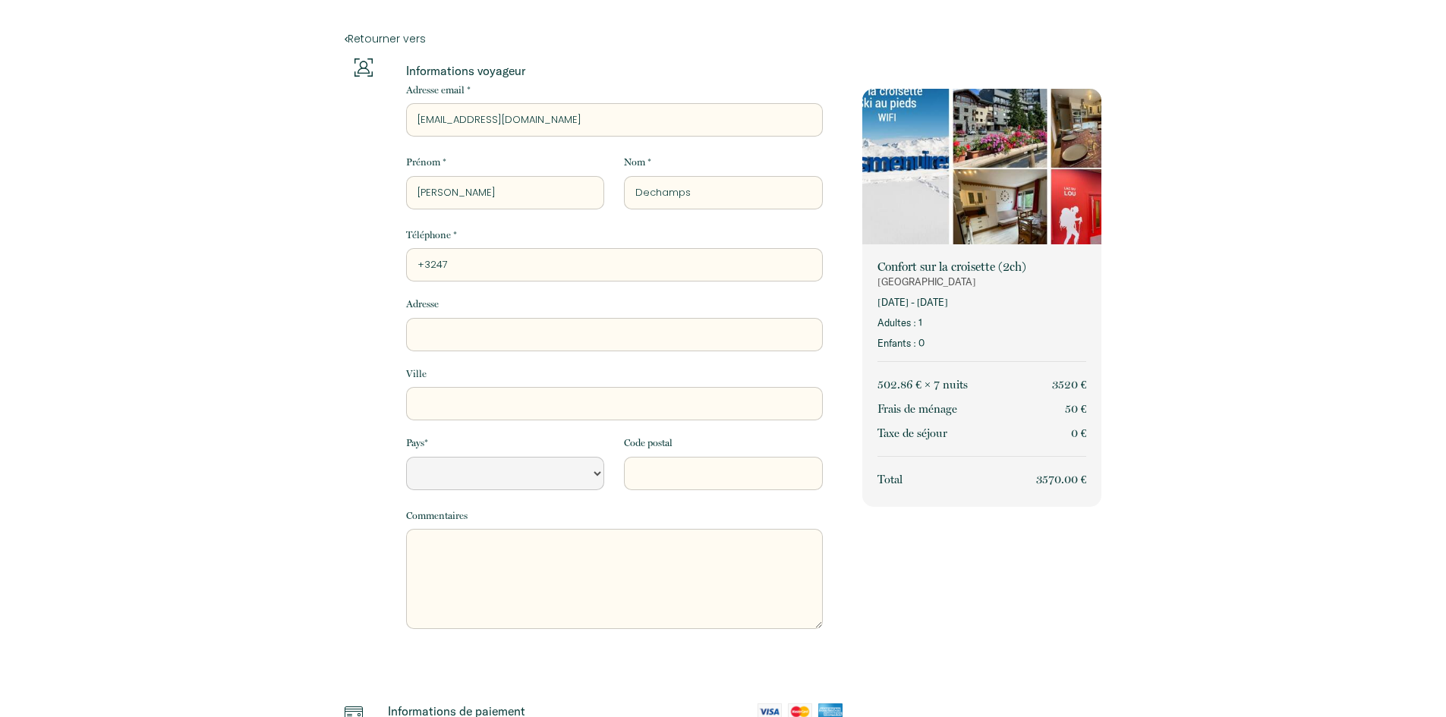
type input "+32473"
select select "Default select example"
type input "+324739"
select select "Default select example"
type input "+3247398"
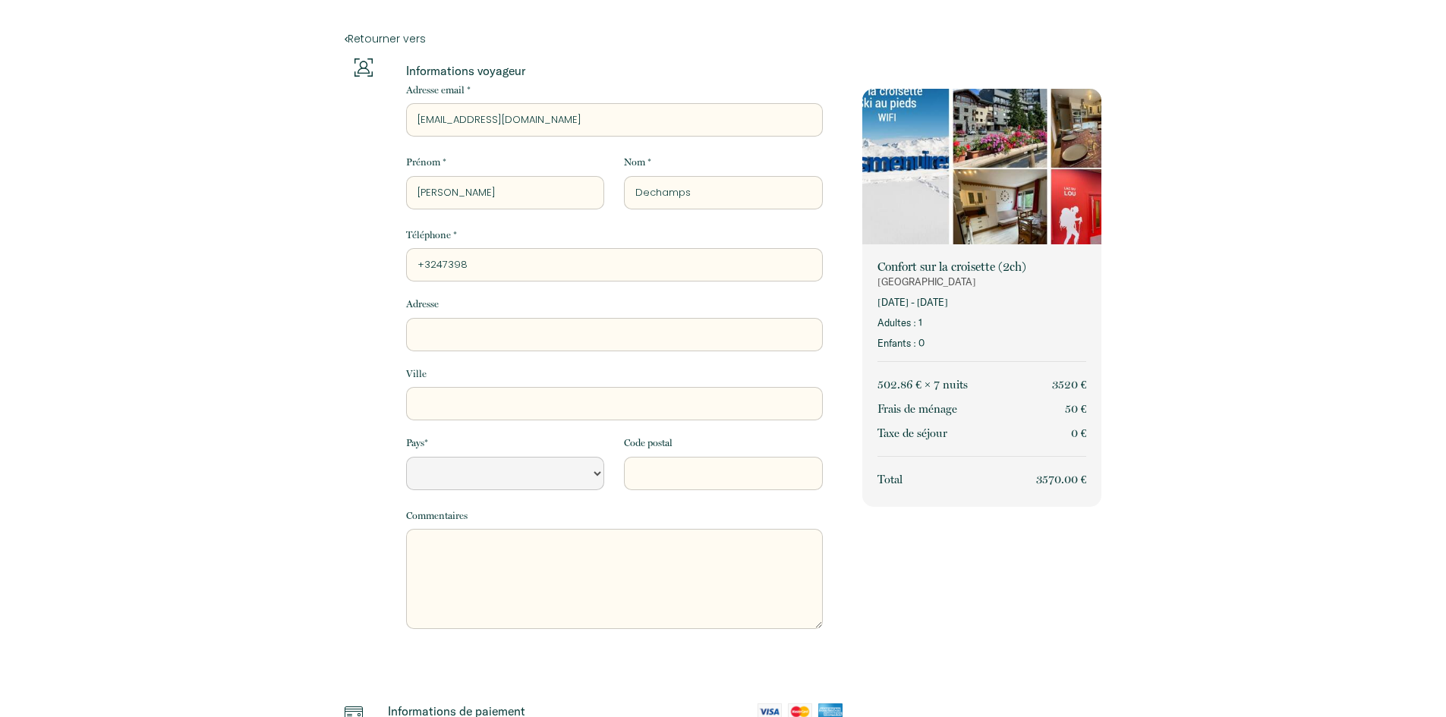
select select "Default select example"
type input "+32473981"
select select "Default select example"
type input "[PHONE_NUMBER]"
select select "Default select example"
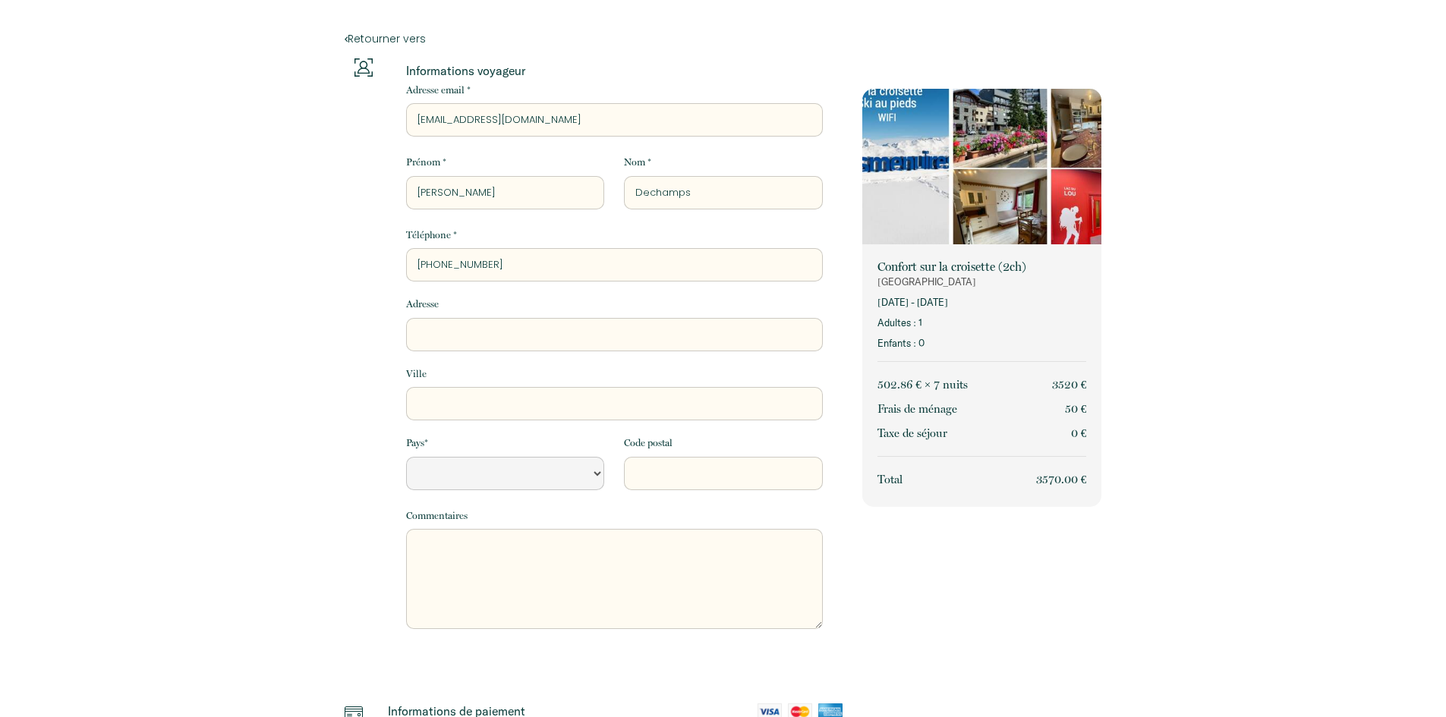
type input "[PHONE_NUMBER]"
select select "Default select example"
type input "[PHONE_NUMBER]"
select select "Default select example"
type input "[PHONE_NUMBER]"
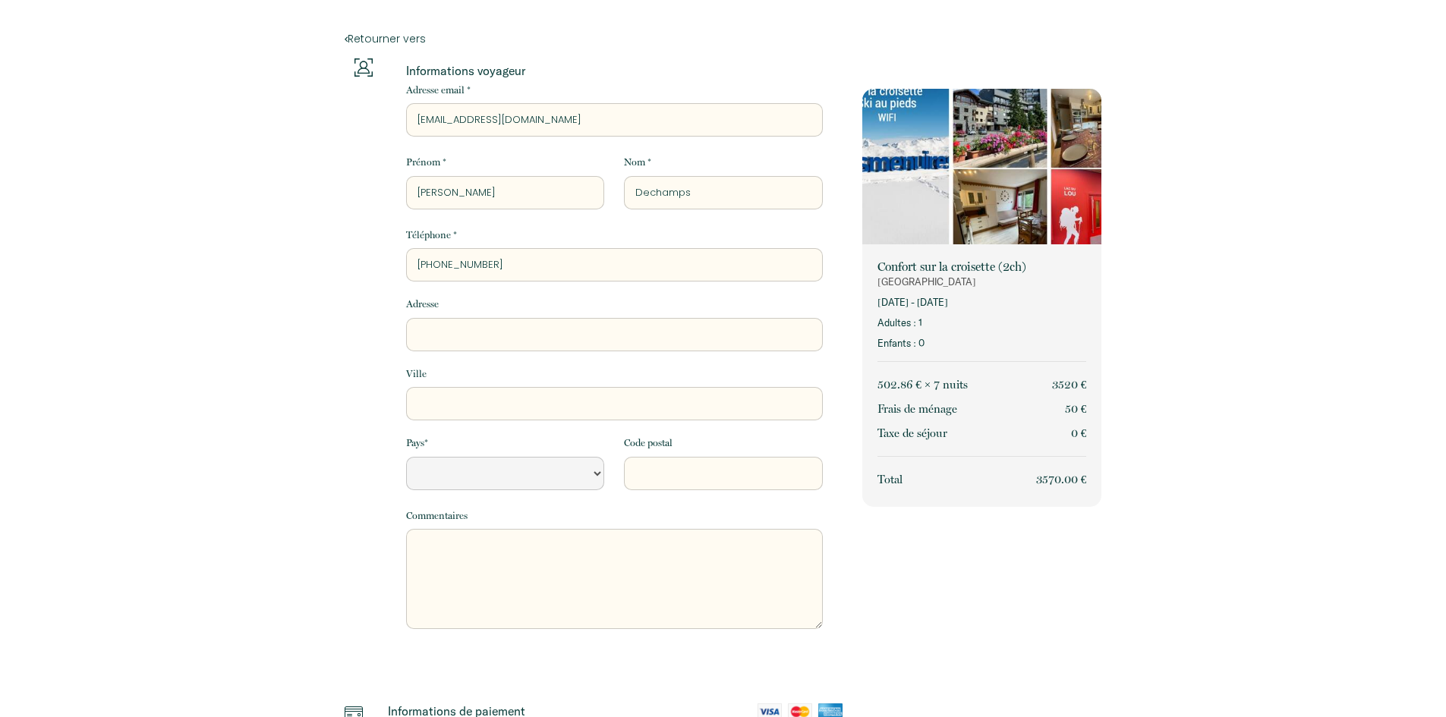
type input "1"
select select "Default select example"
type input "19"
select select "Default select example"
type input "19"
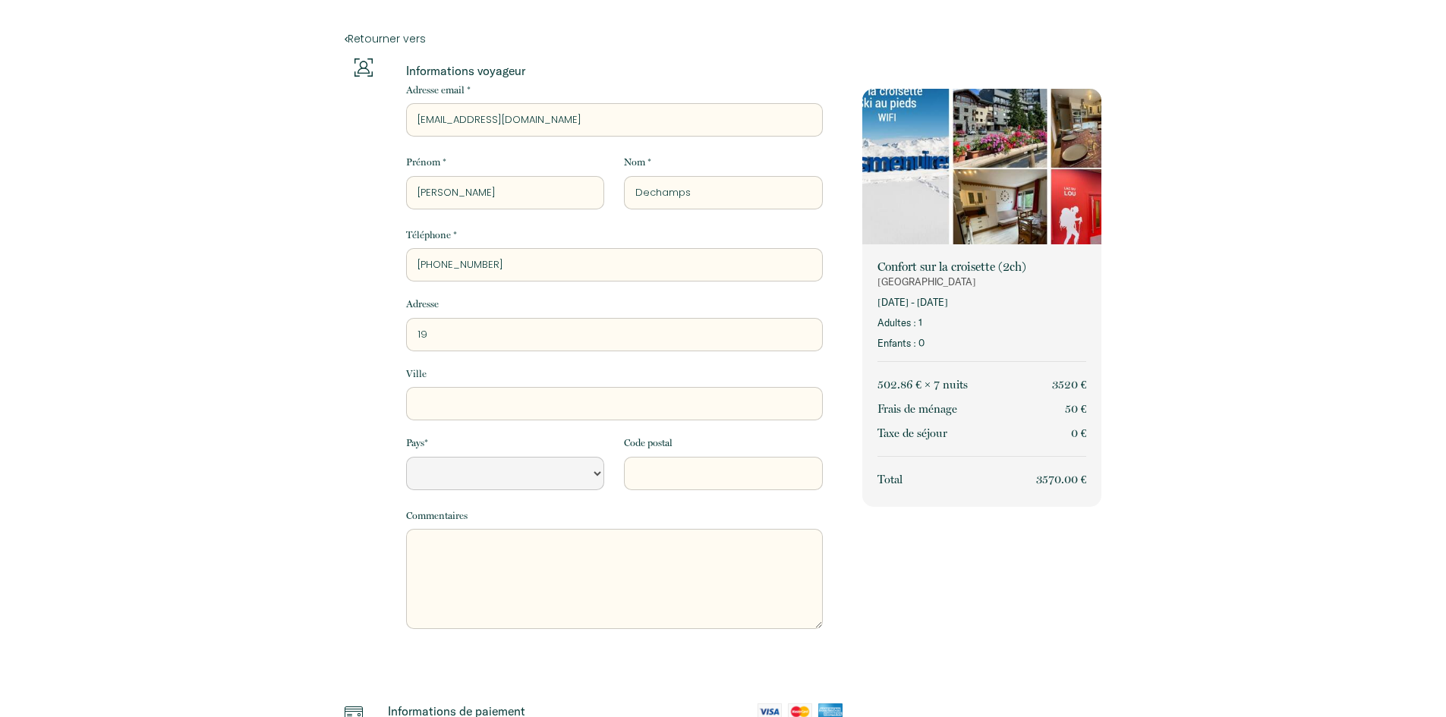
select select "Default select example"
type input "19 P"
select select "Default select example"
type input "19 Pu"
select select "Default select example"
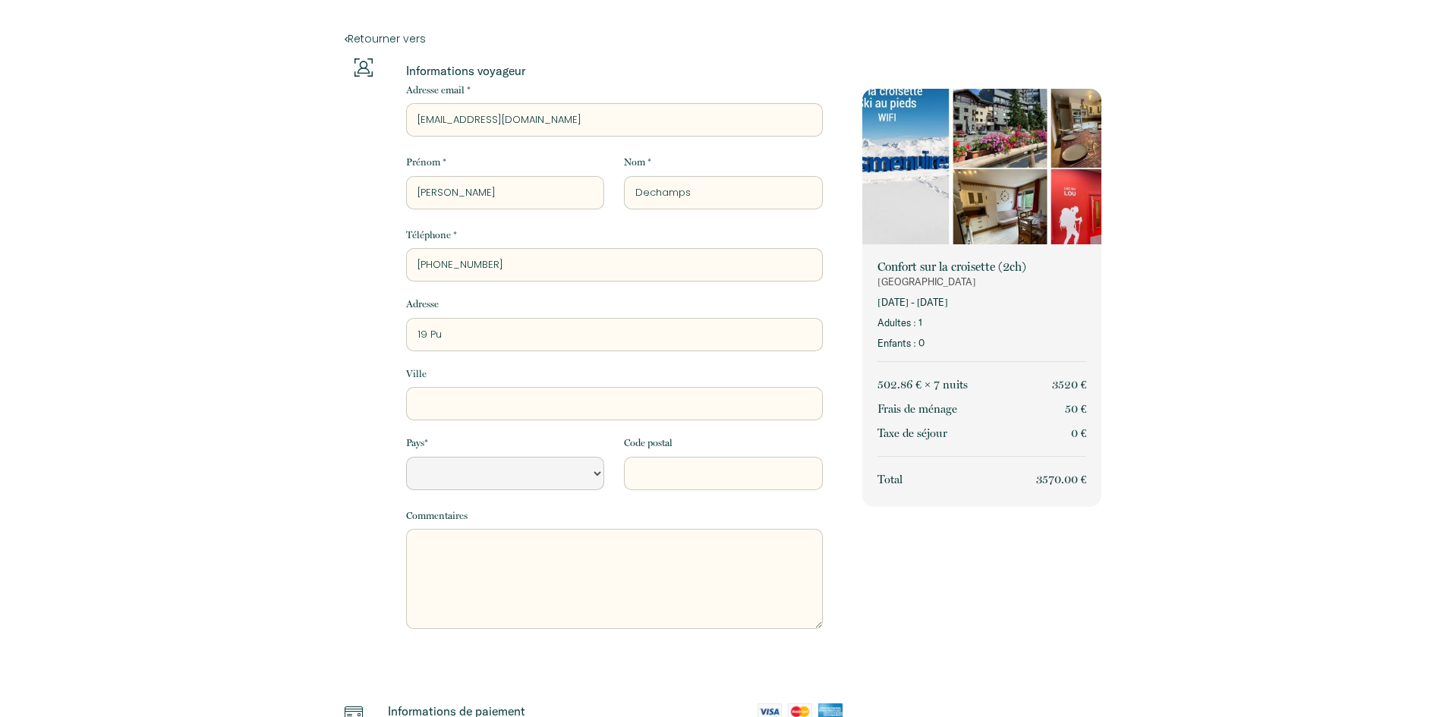
type input "19 Put"
select select "Default select example"
type input "19 Putt"
select select "Default select example"
type input "19 Putte"
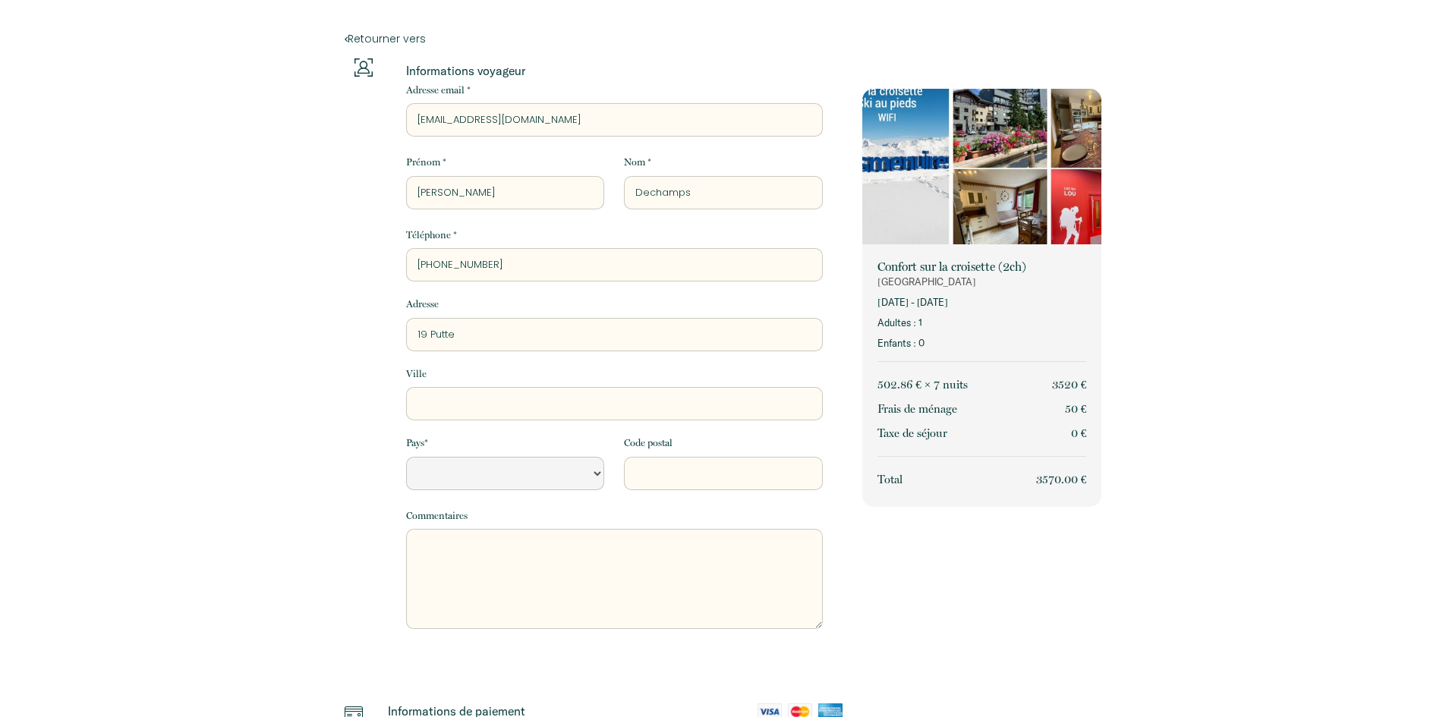
select select "Default select example"
type input "19 Puttes"
select select "Default select example"
type input "19 Puttest"
select select "Default select example"
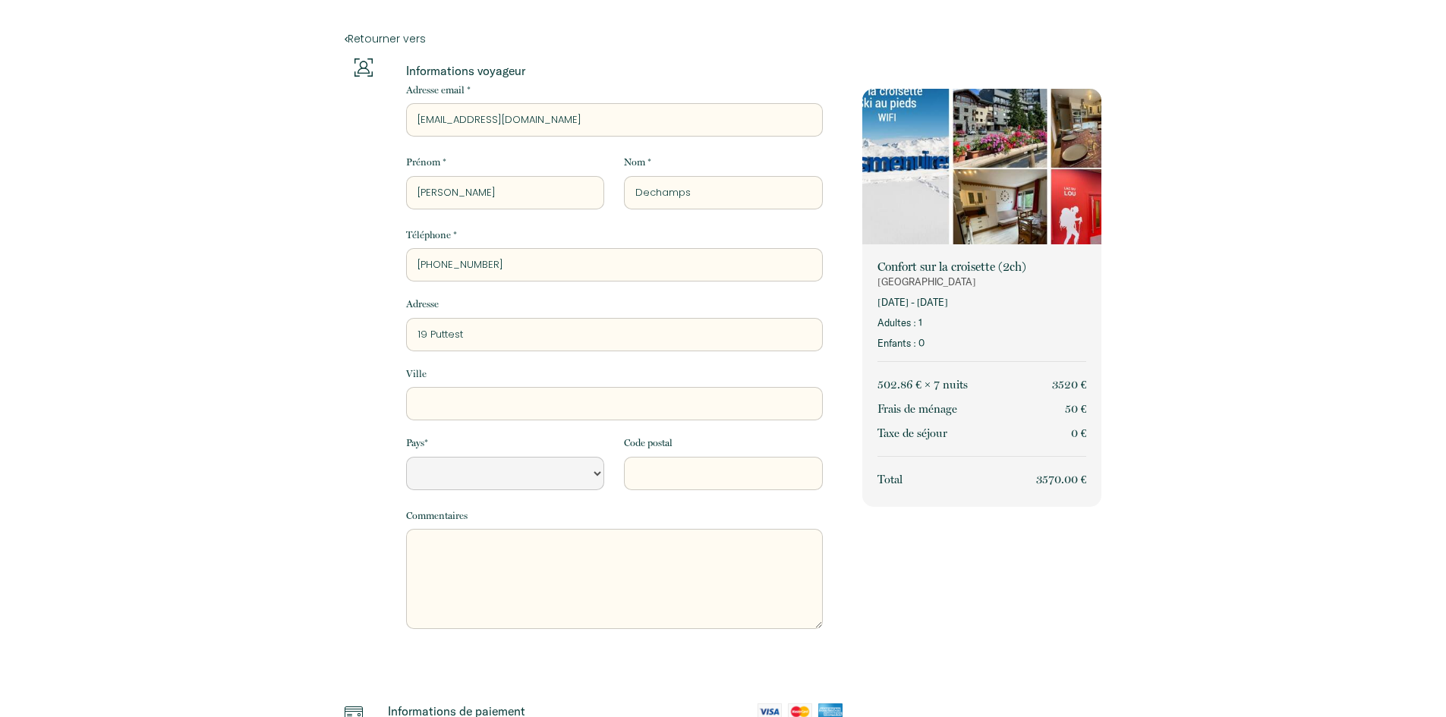
type input "19 Puttestr"
select select "Default select example"
type input "19 Puttestra"
select select "Default select example"
type input "19 Puttestraa"
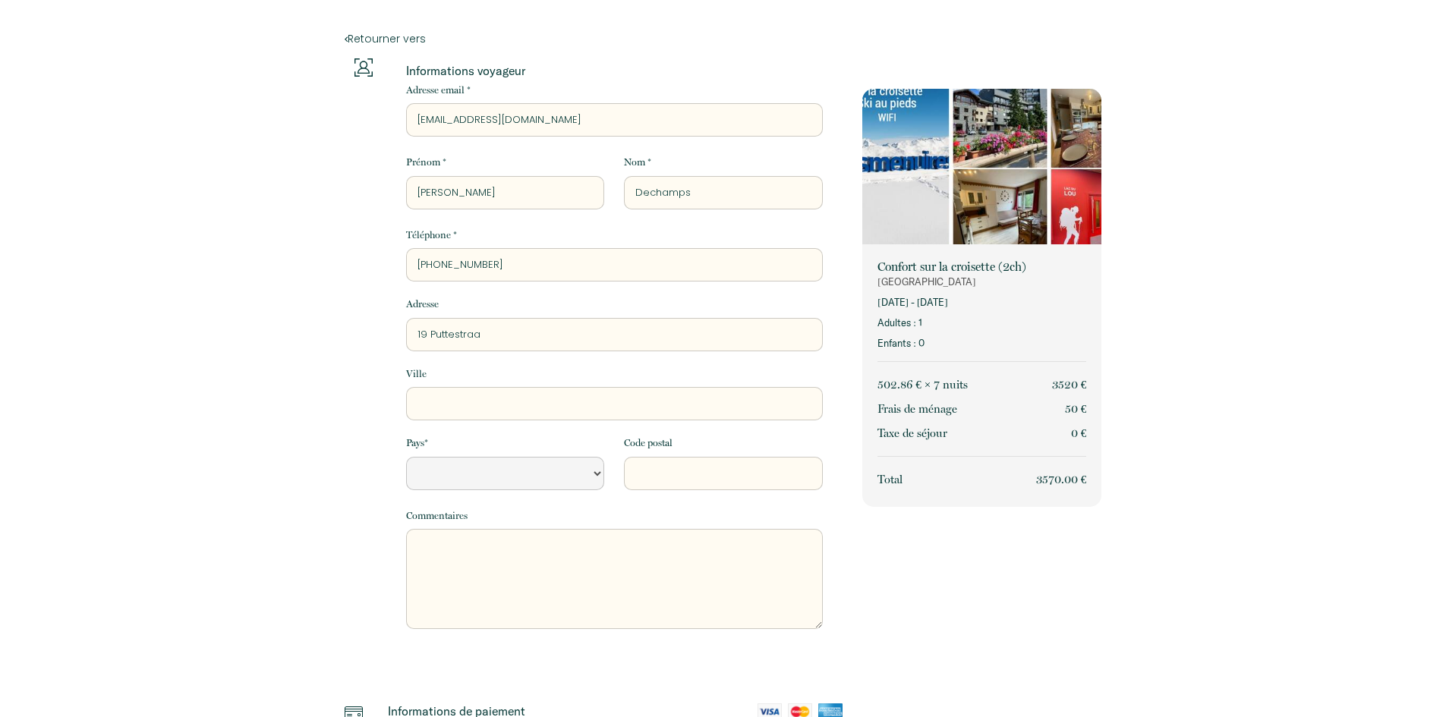
select select "Default select example"
type input "19 Puttestraat"
select select "Default select example"
type input "19 Puttestraat"
type input "O"
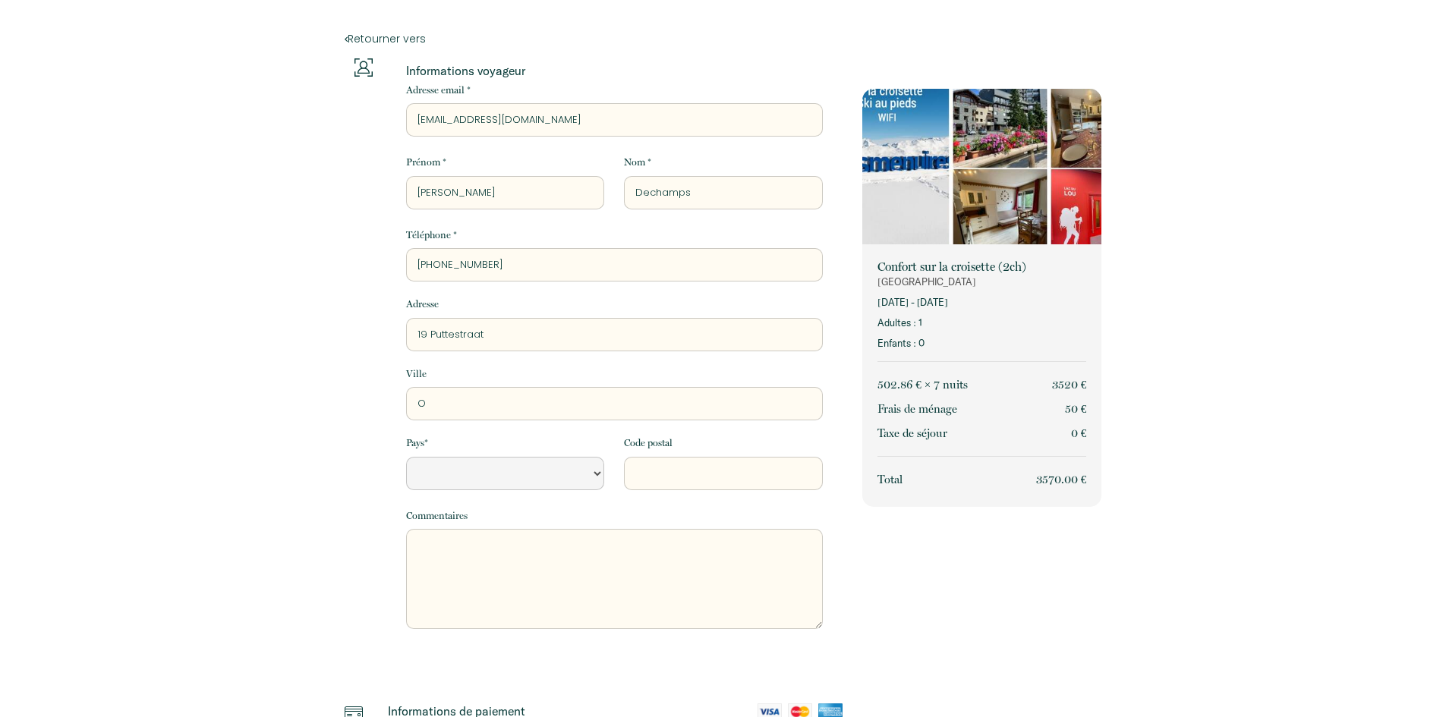
select select "Default select example"
type input "Ov"
select select "Default select example"
type input "Ove"
select select "Default select example"
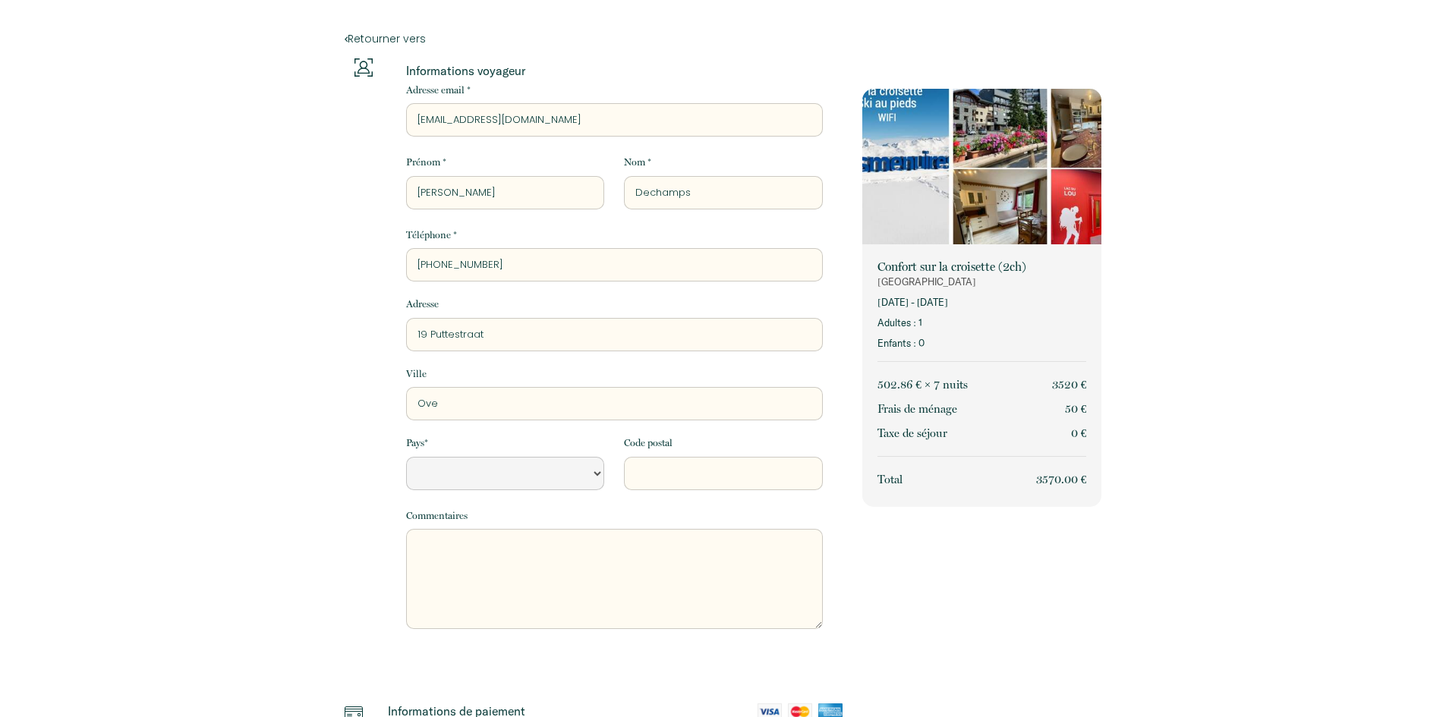
type input "Over"
select select "Default select example"
type input "Overi"
select select "Default select example"
type input "Overij"
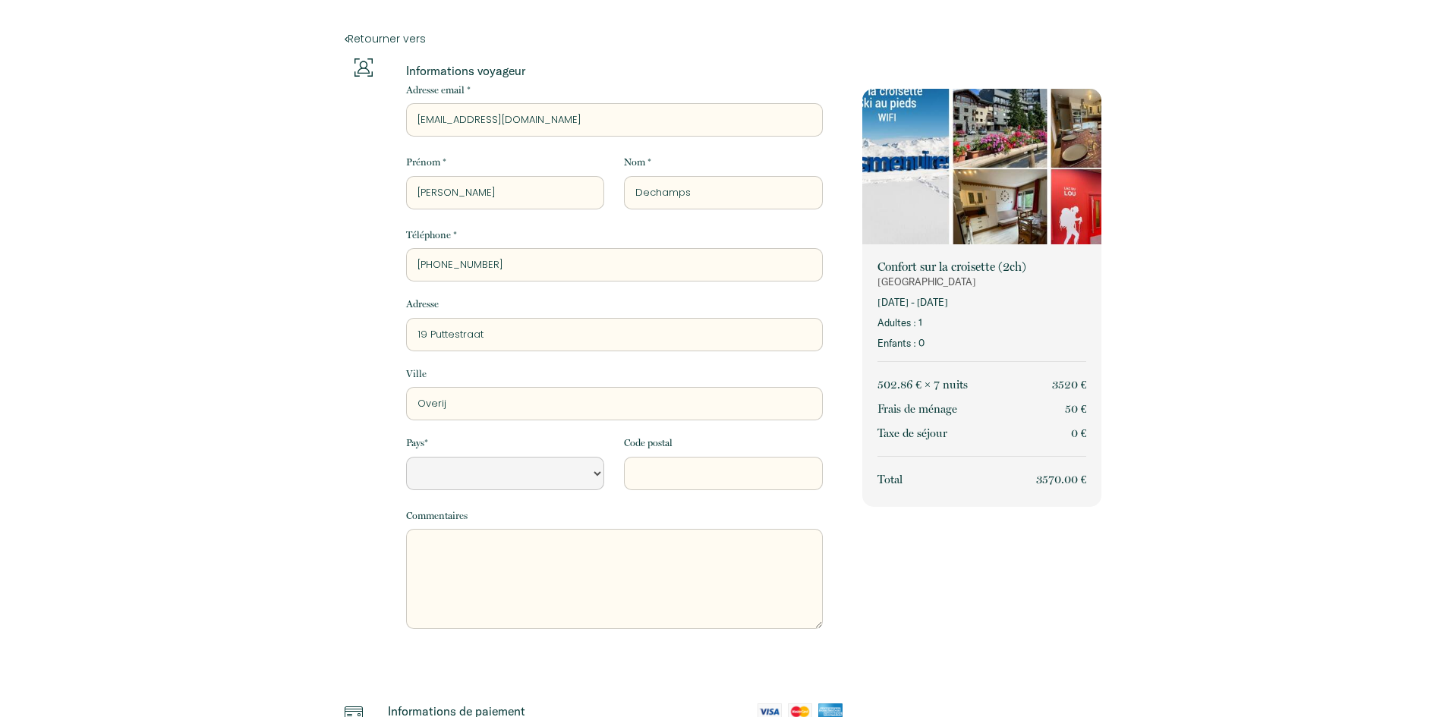
select select "Default select example"
type input "Overijs"
select select "Default select example"
type input "Overijse"
select select "Default select example"
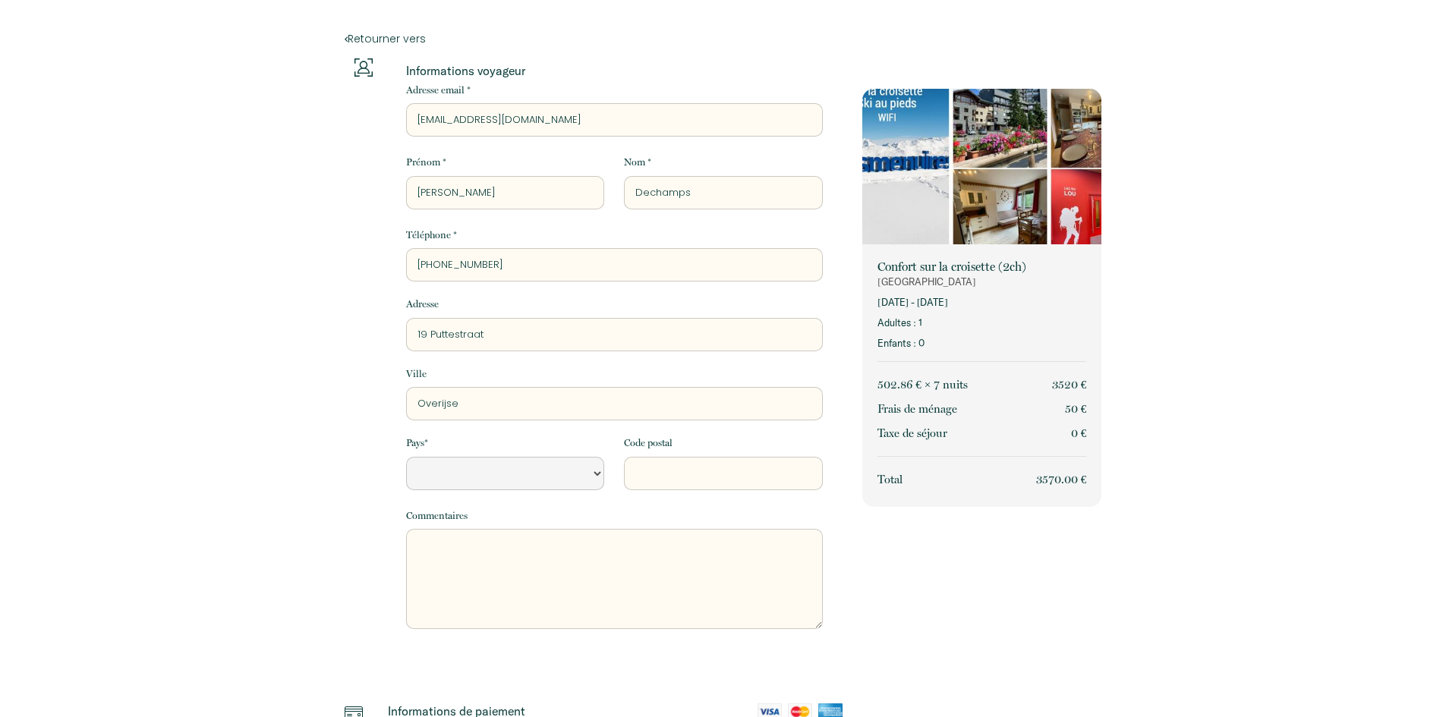
type input "Overijse"
select select "BE"
type input "3090"
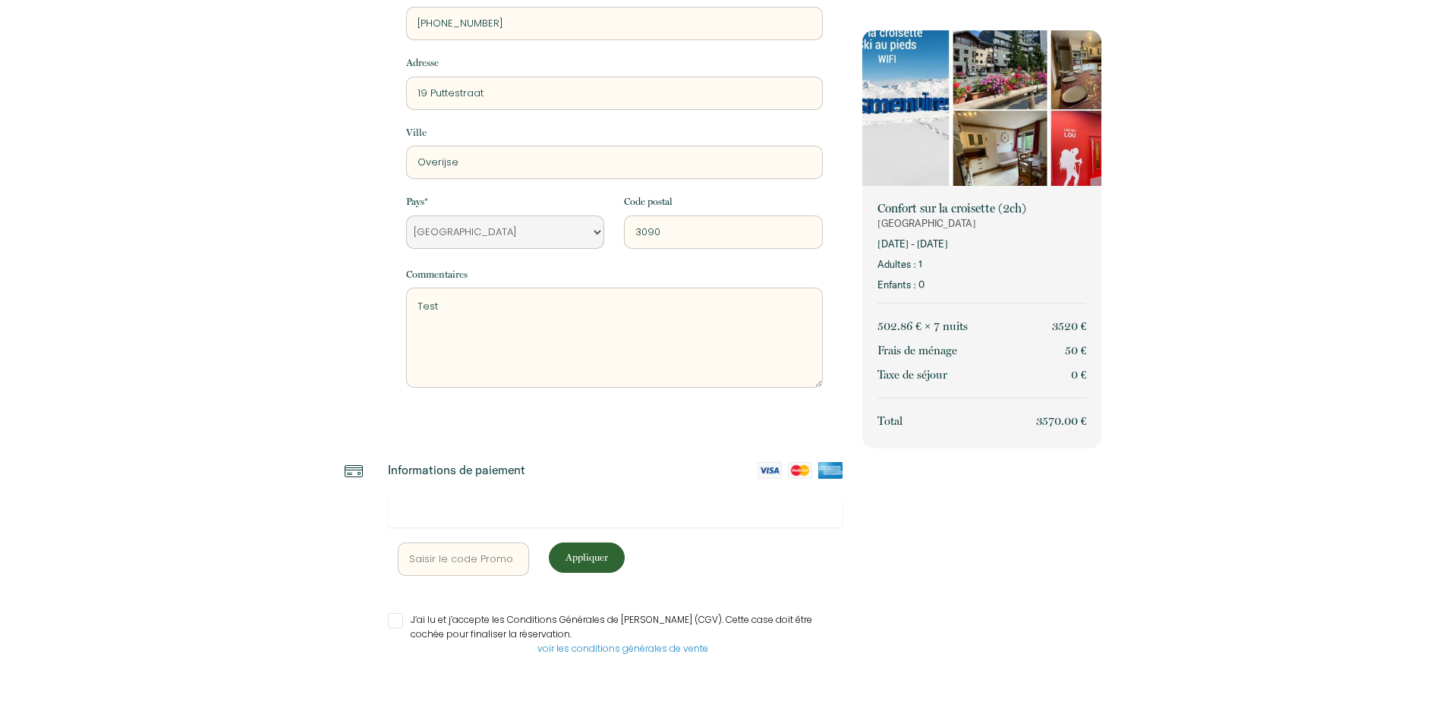
scroll to position [247, 0]
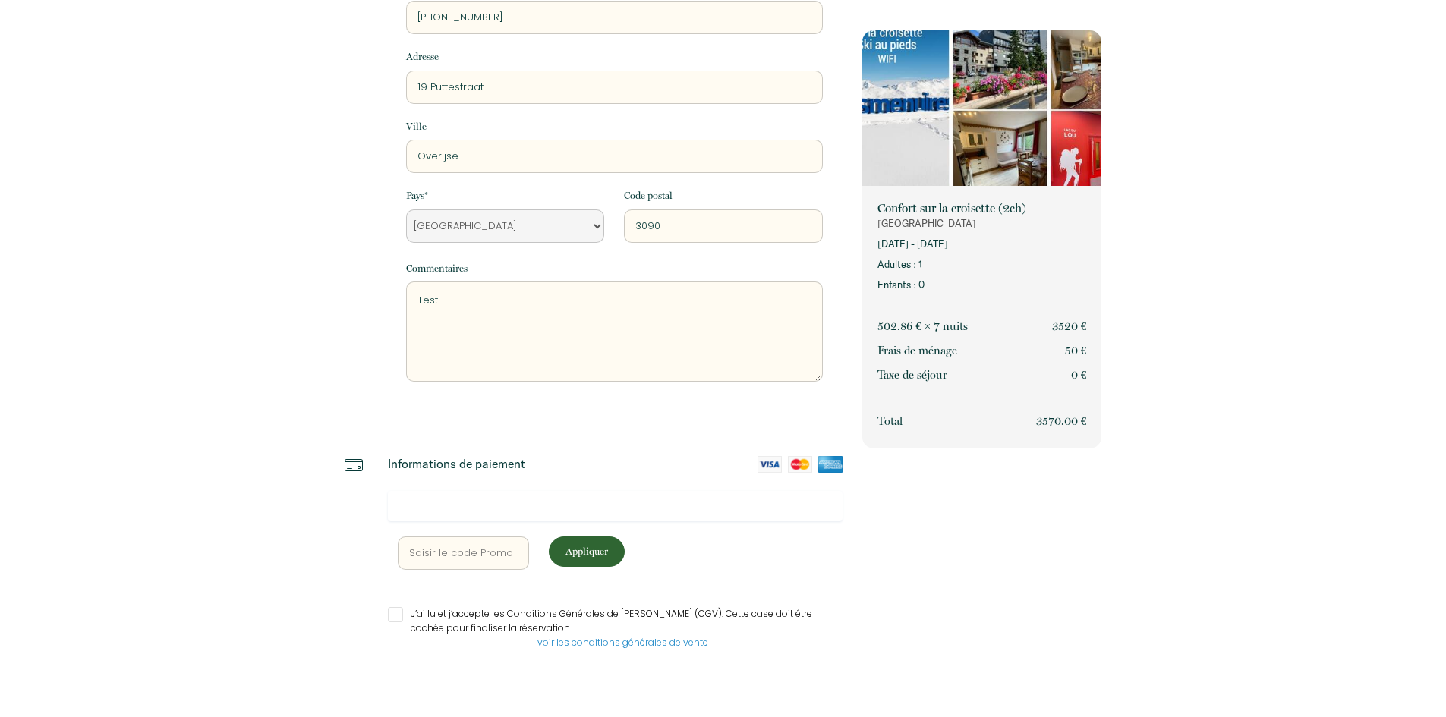
type textarea "Test"
click at [392, 618] on input "J’ai lu et j’accepte les Conditions Générales de [PERSON_NAME] (CGV). Cette cas…" at bounding box center [615, 614] width 455 height 15
checkbox input "true"
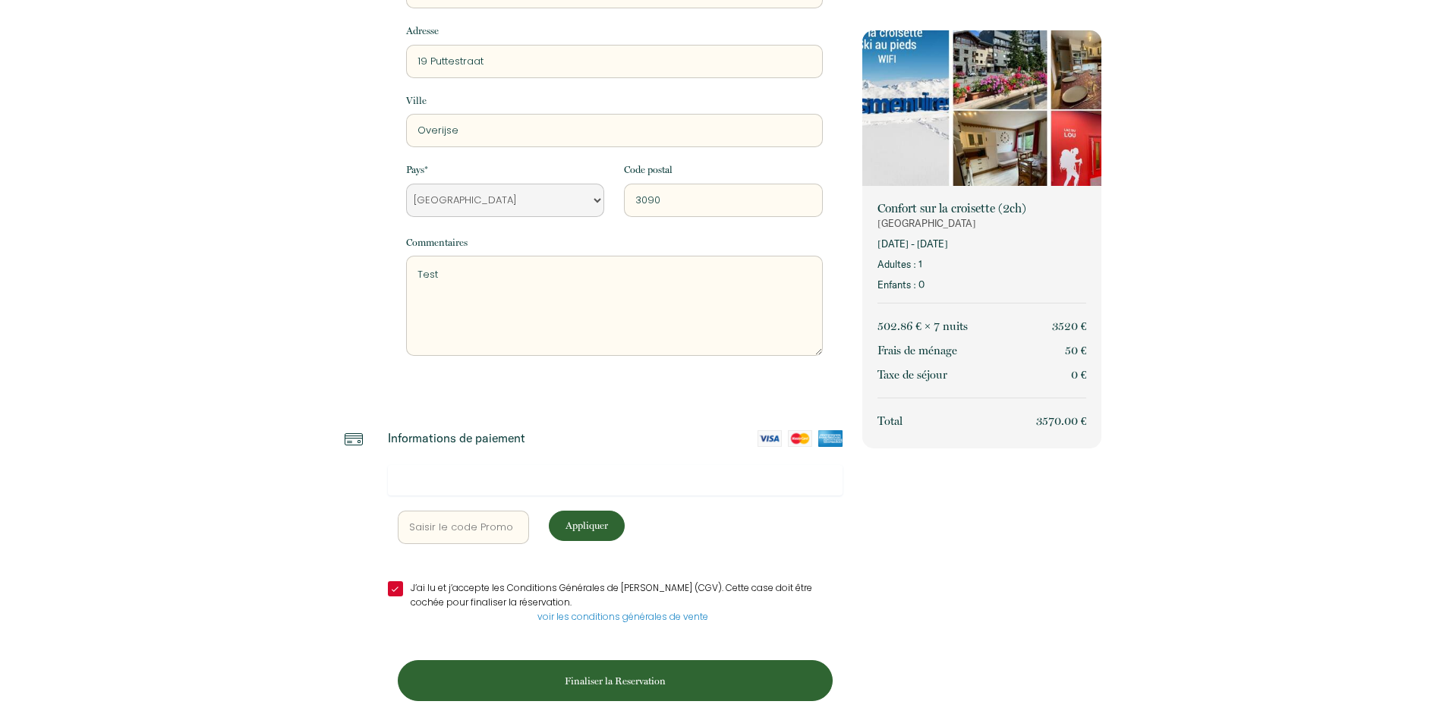
scroll to position [288, 0]
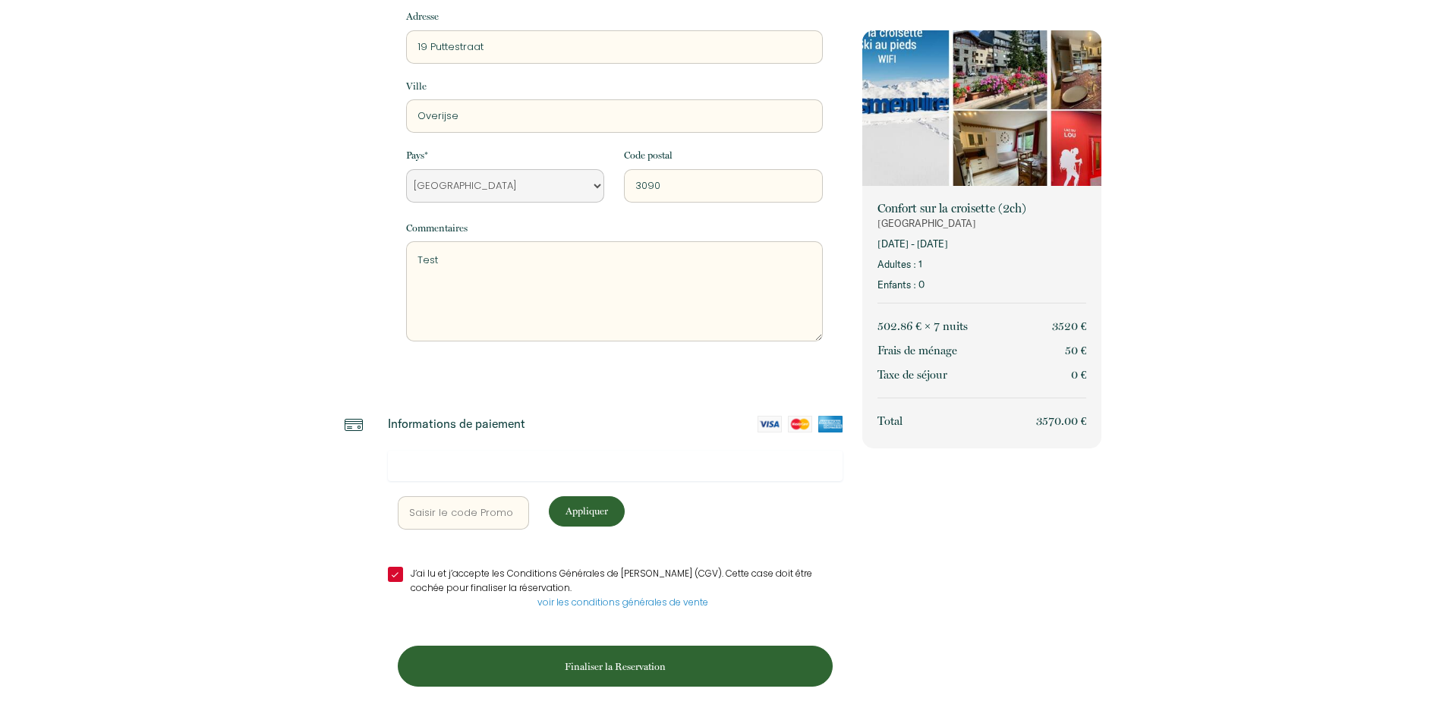
click at [583, 667] on p "Finaliser la Reservation" at bounding box center [615, 666] width 424 height 14
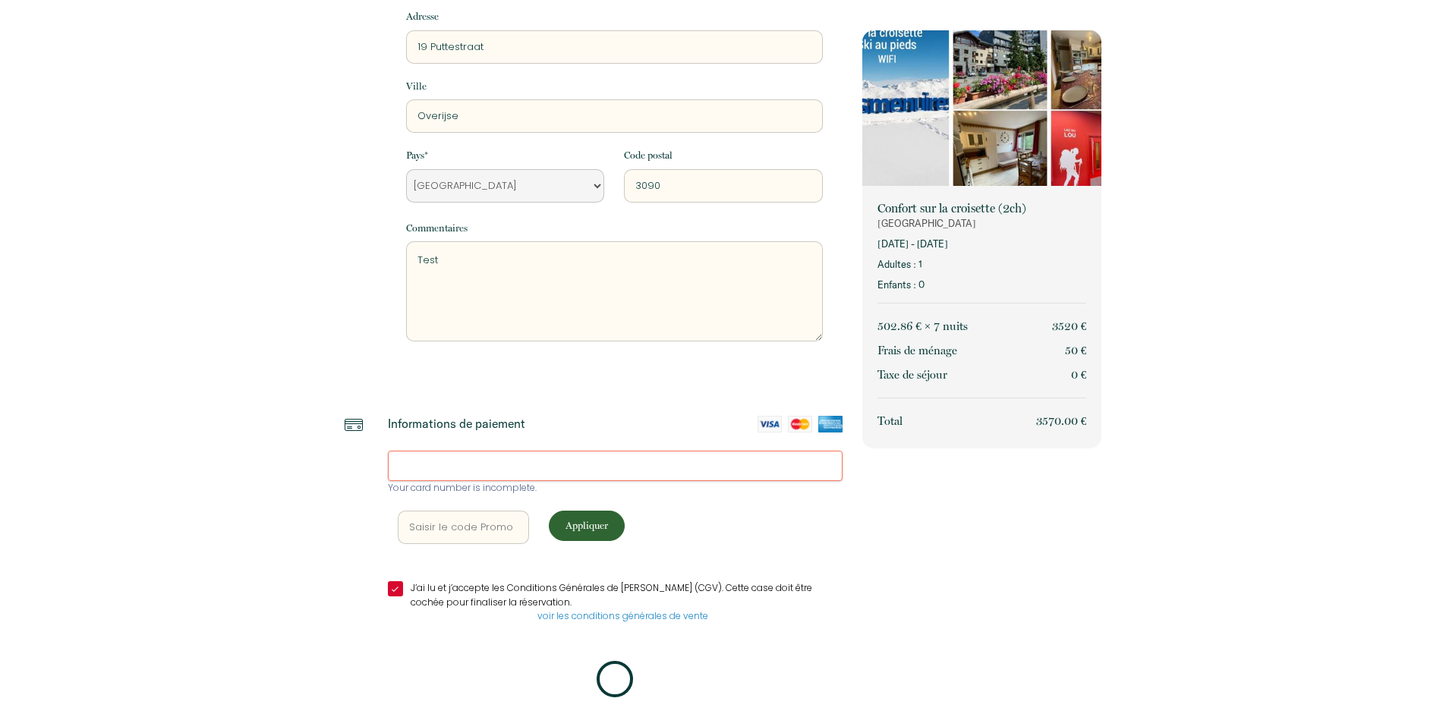
scroll to position [285, 0]
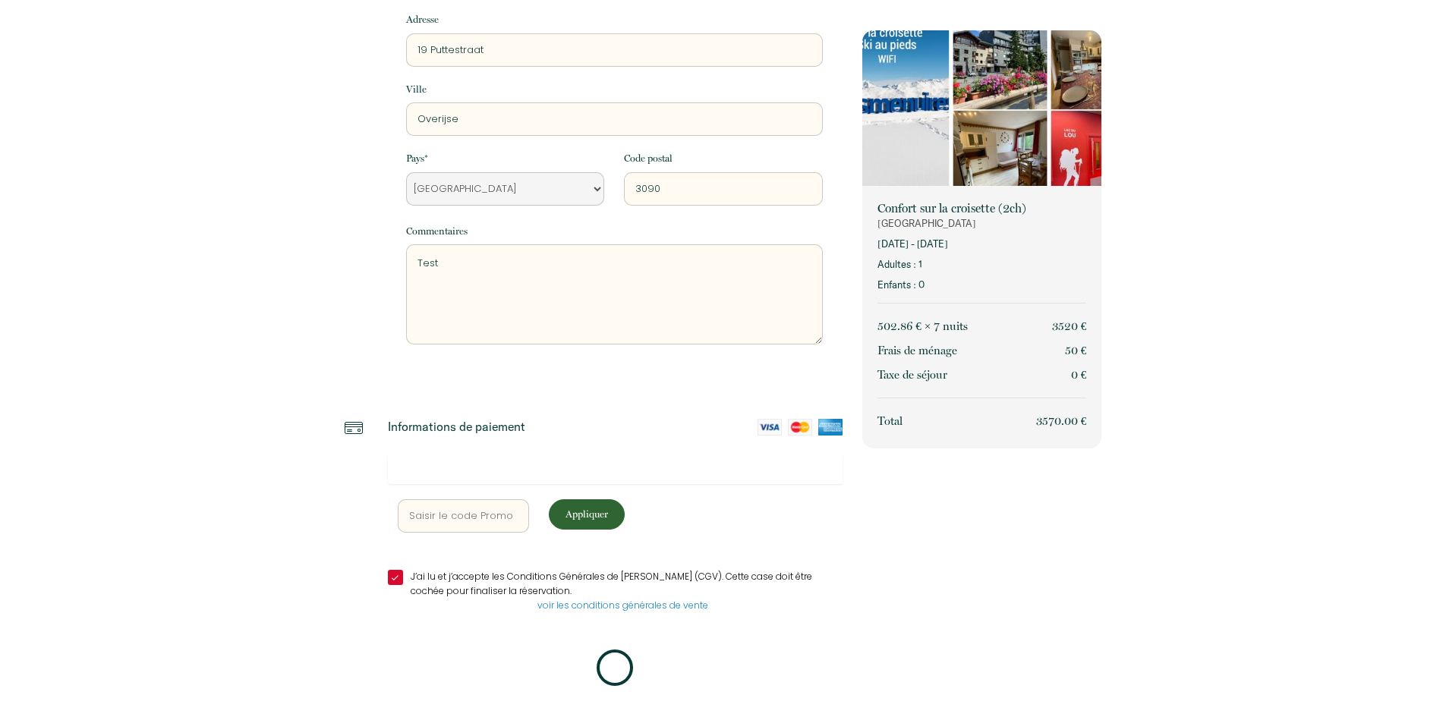
click at [726, 476] on iframe at bounding box center [616, 468] width 436 height 14
click at [624, 672] on icon at bounding box center [614, 668] width 43 height 43
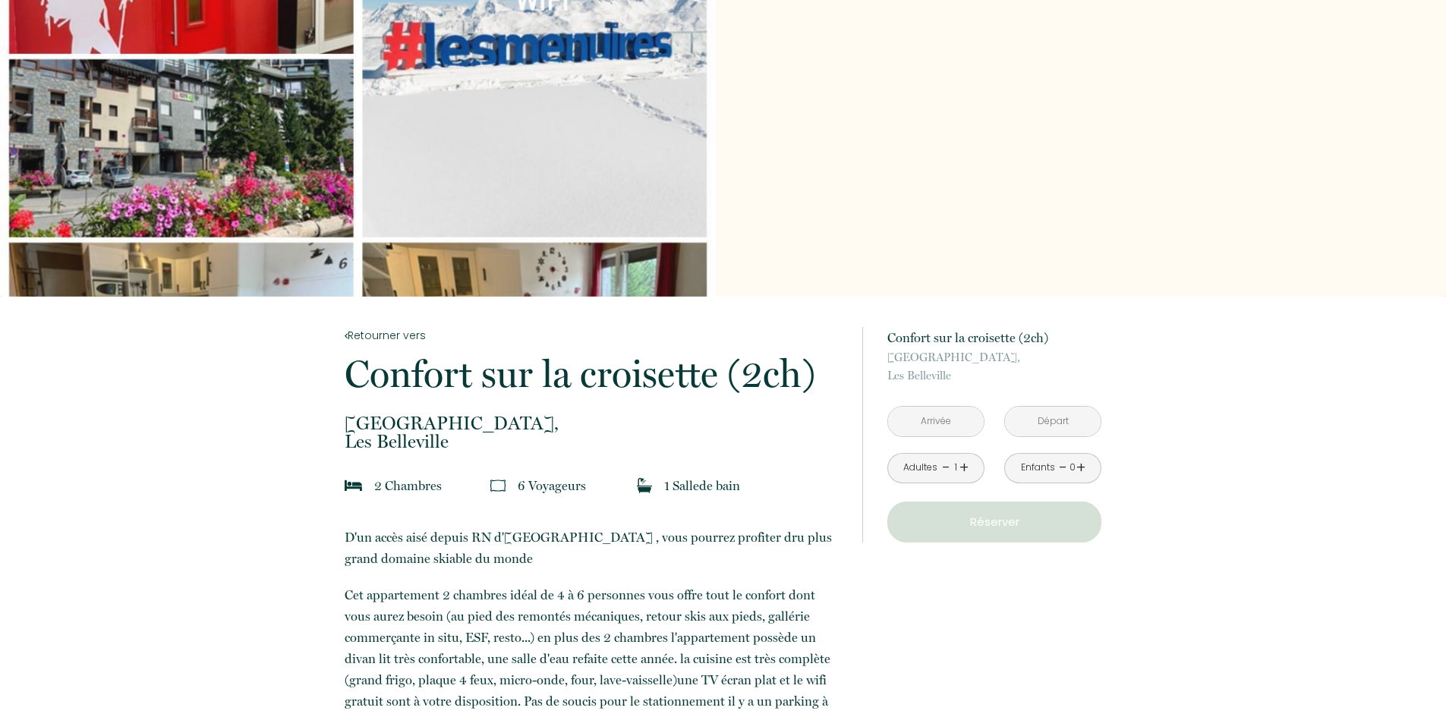
click at [954, 423] on input "text" at bounding box center [936, 422] width 96 height 30
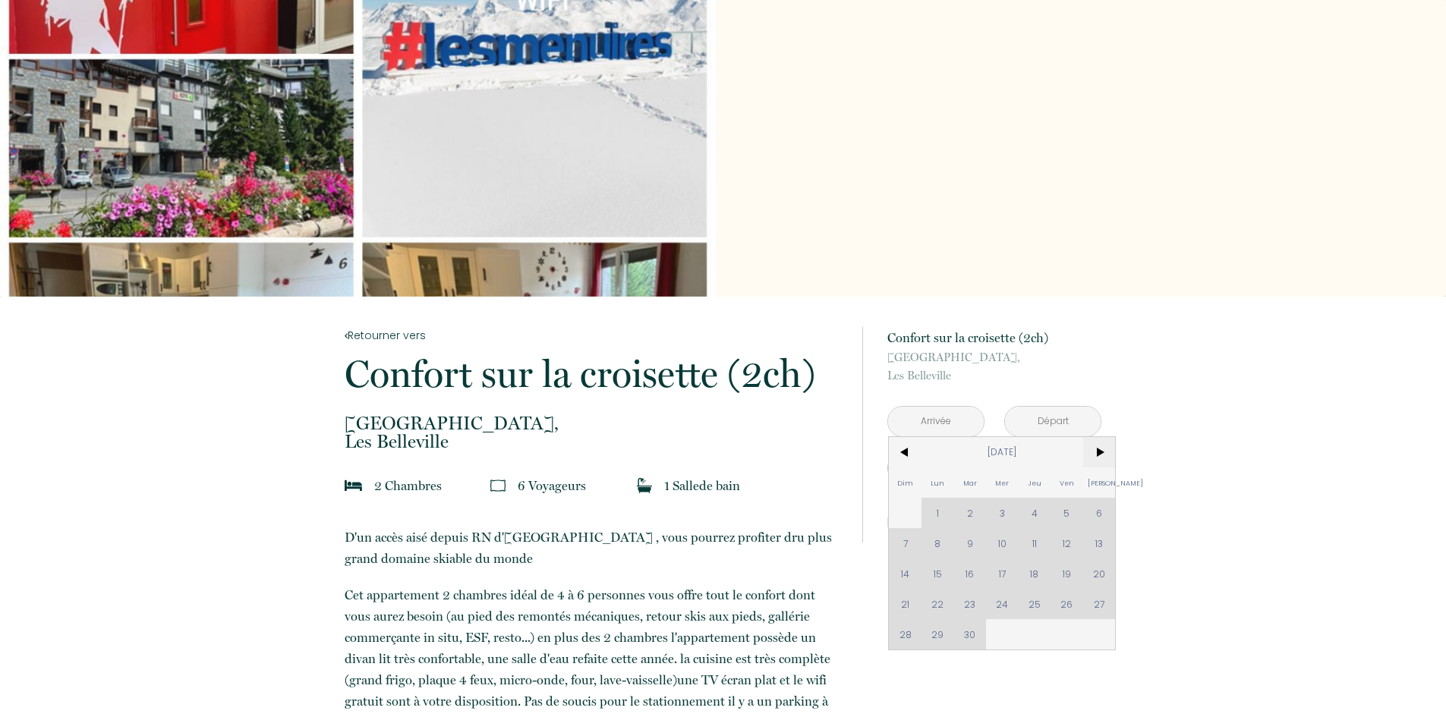
click at [1098, 455] on span ">" at bounding box center [1099, 452] width 33 height 30
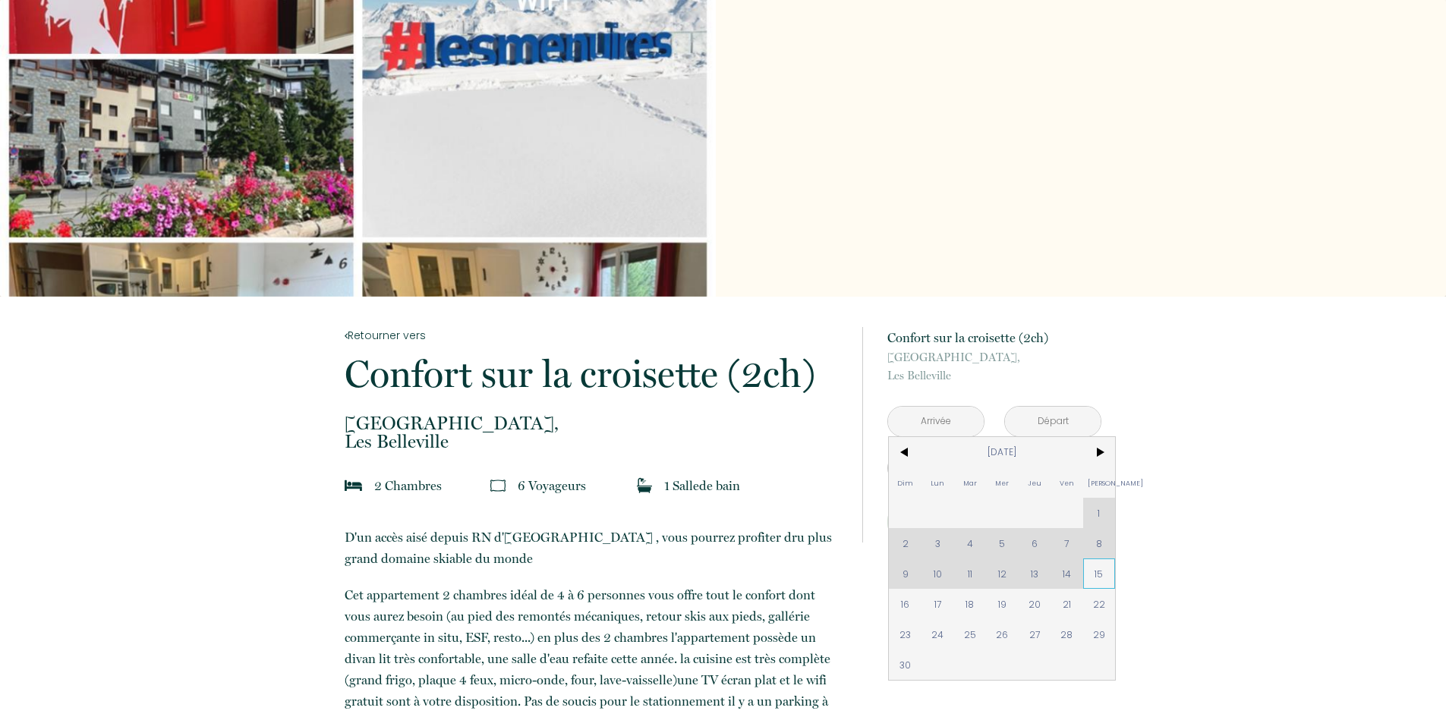
click at [1097, 572] on span "15" at bounding box center [1099, 574] width 33 height 30
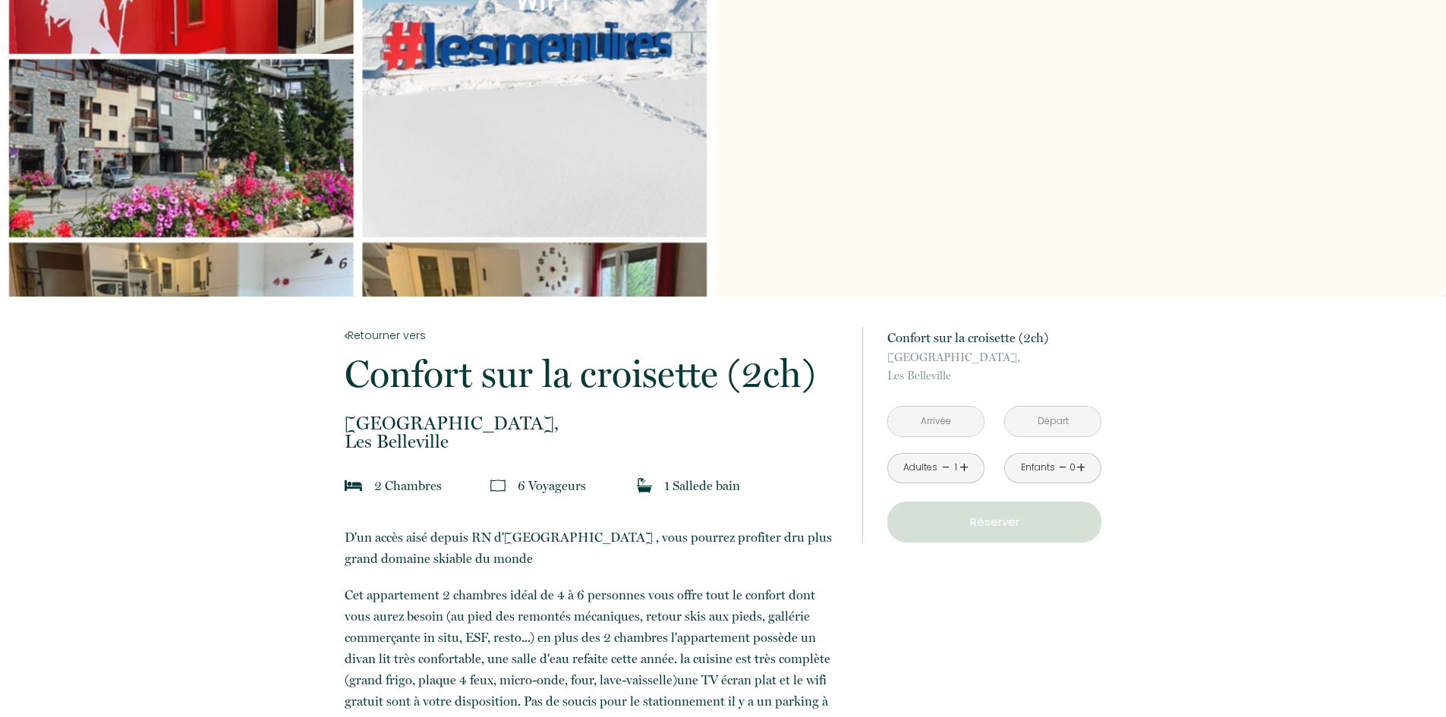
type input "[DATE]"
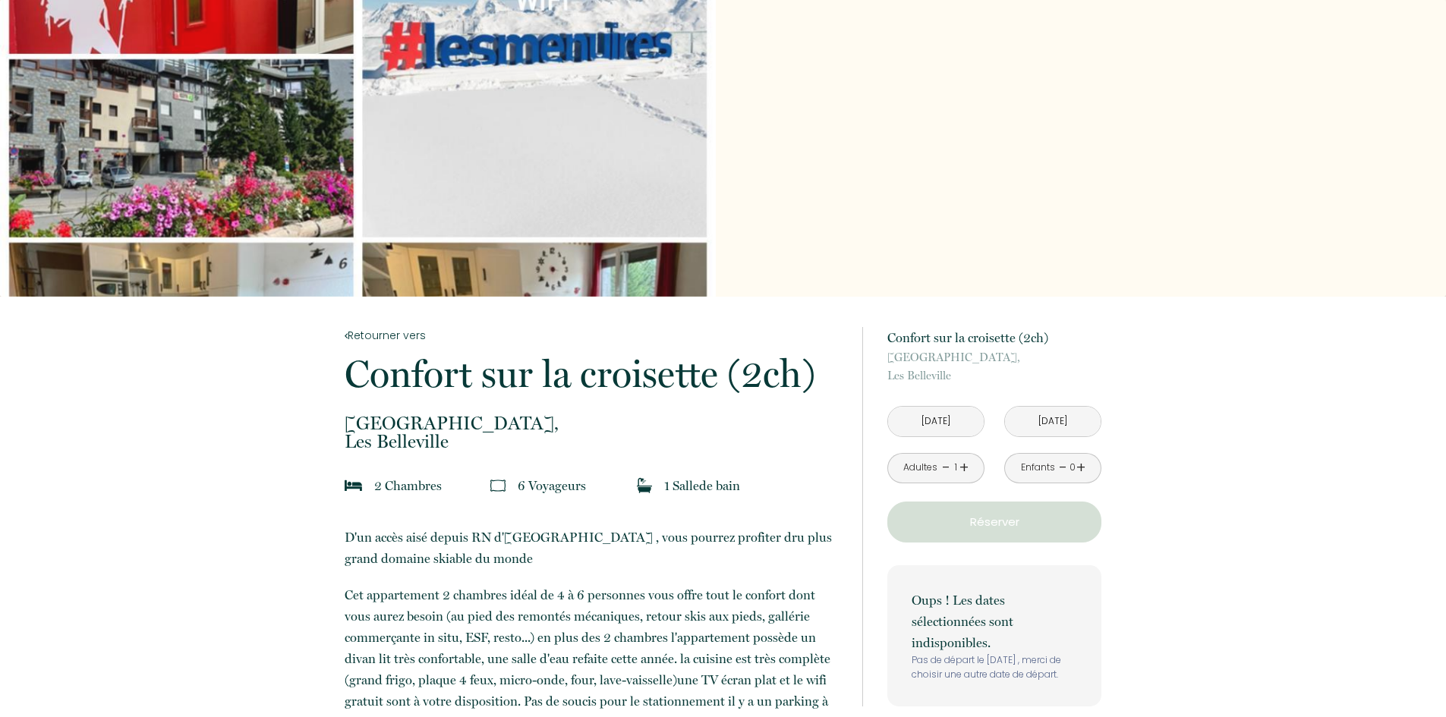
click at [1059, 420] on input "[DATE]" at bounding box center [1053, 422] width 96 height 30
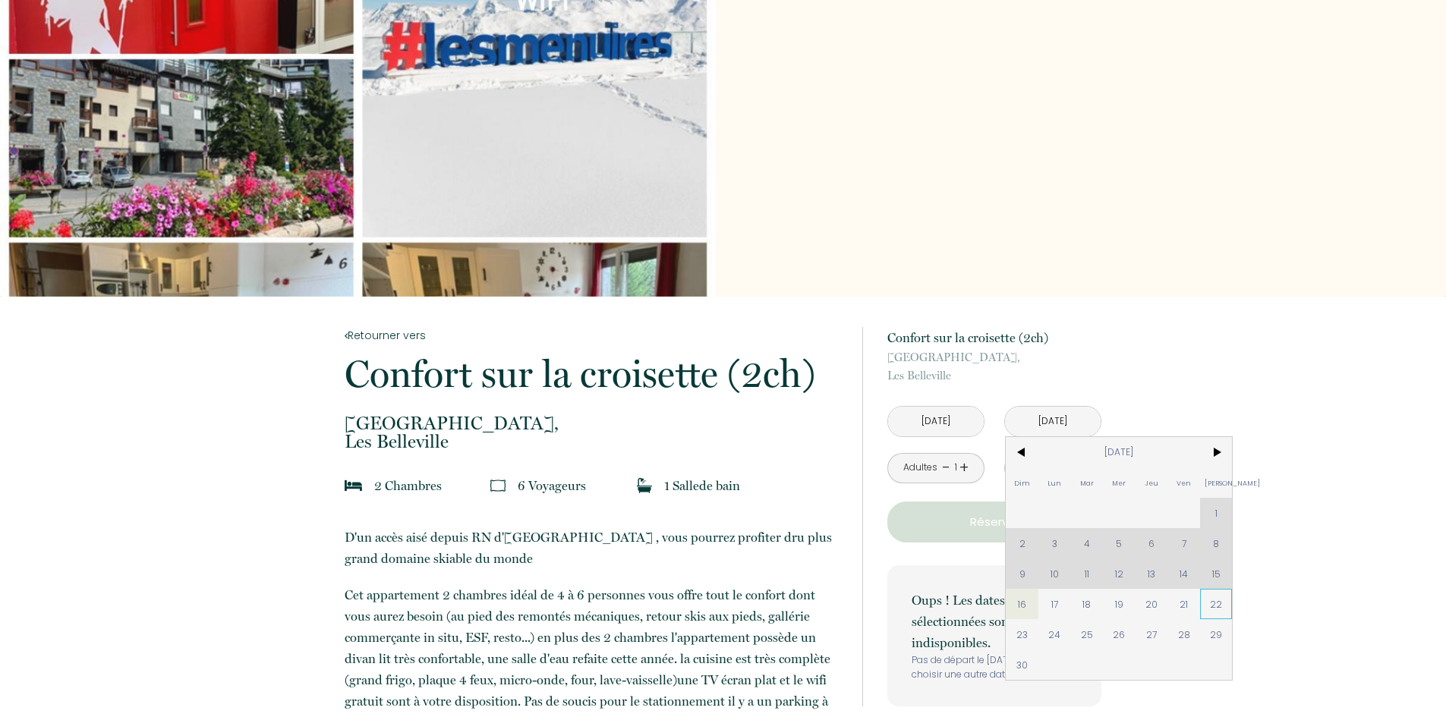
click at [1208, 595] on span "22" at bounding box center [1216, 604] width 33 height 30
type input "[PERSON_NAME][DATE]"
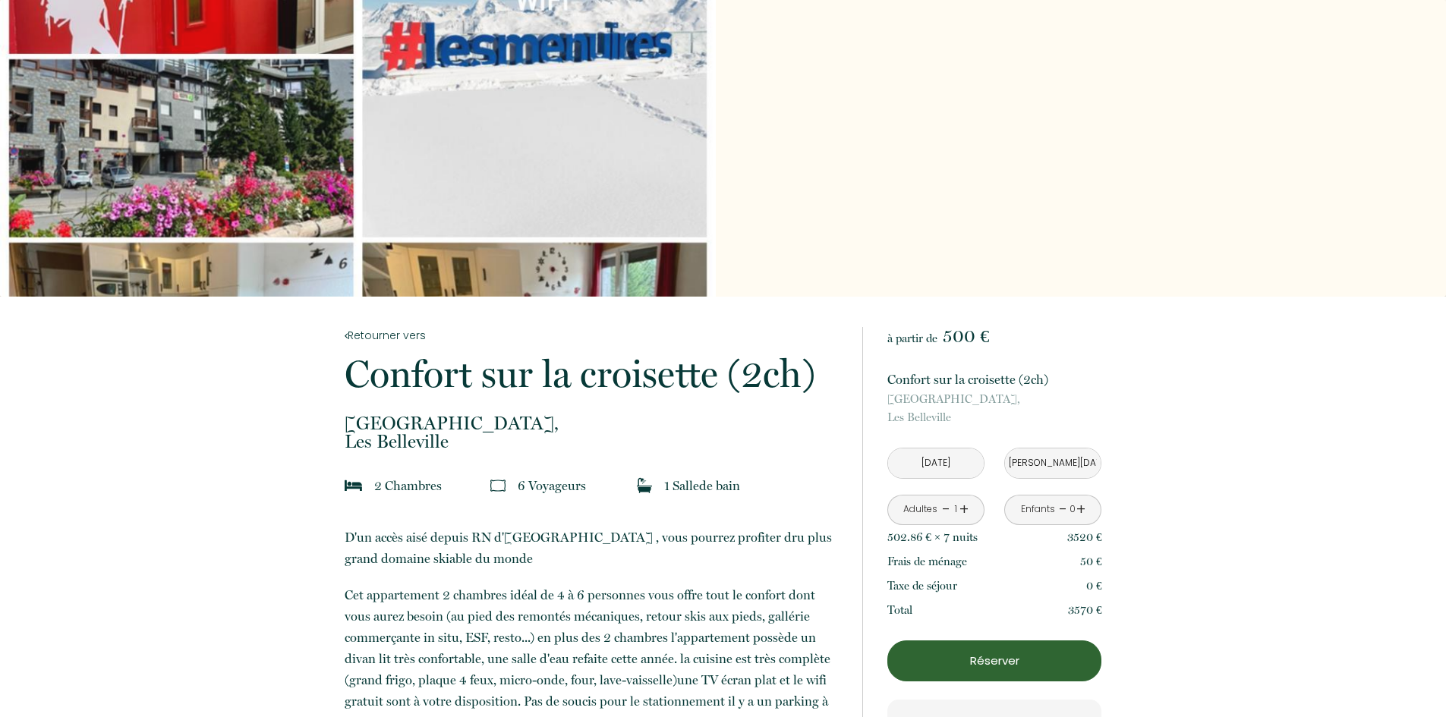
click at [999, 656] on p "Réserver" at bounding box center [993, 661] width 203 height 18
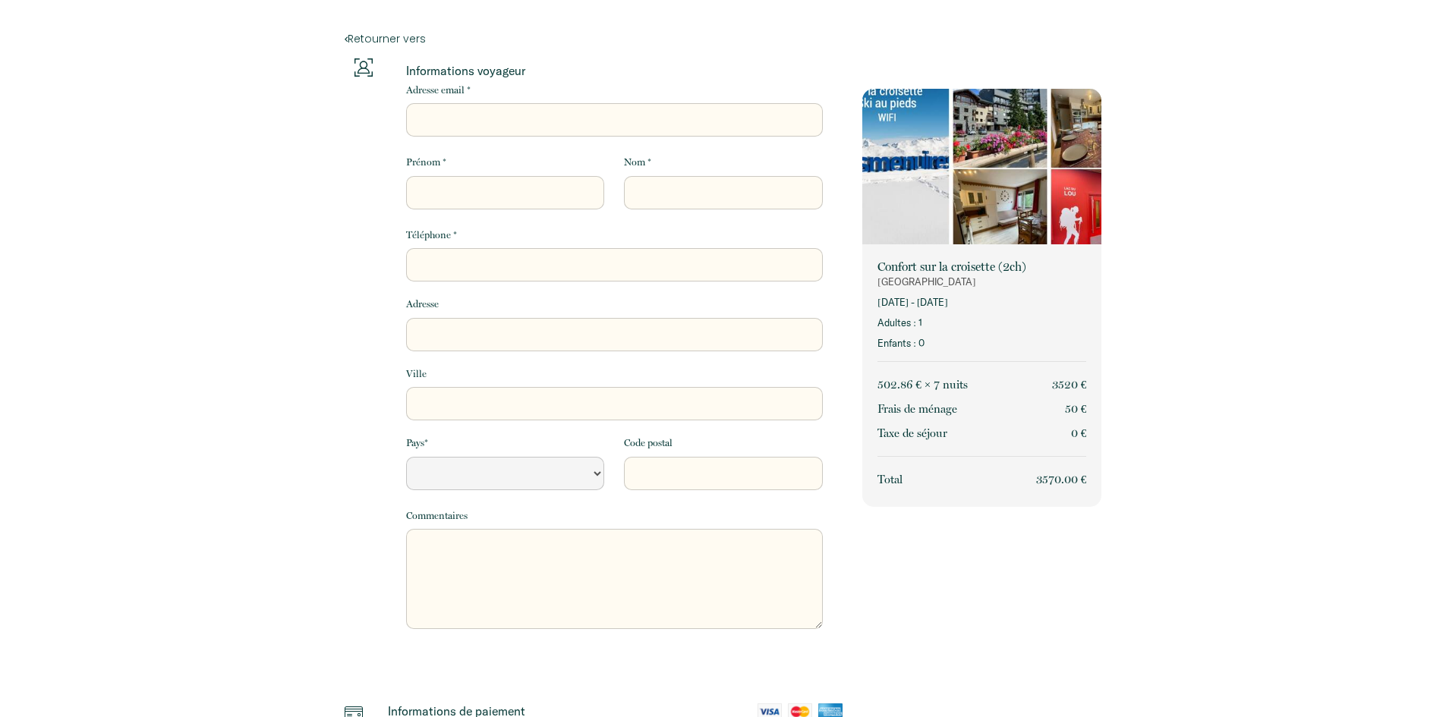
select select "Default select example"
click at [467, 121] on input "Adresse email *" at bounding box center [614, 119] width 417 height 33
type input "c"
select select "Default select example"
type input "c_"
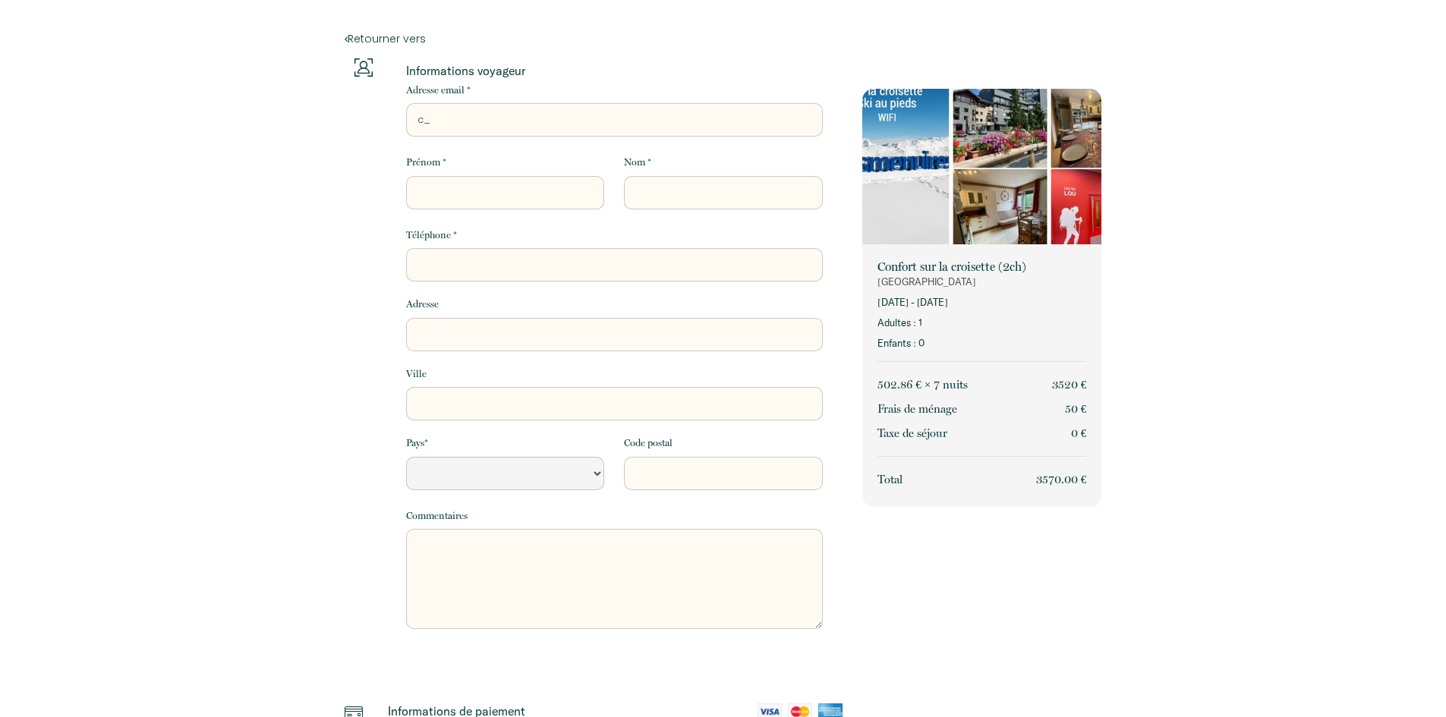
select select "Default select example"
type input "c_d"
select select "Default select example"
type input "c_de"
select select "Default select example"
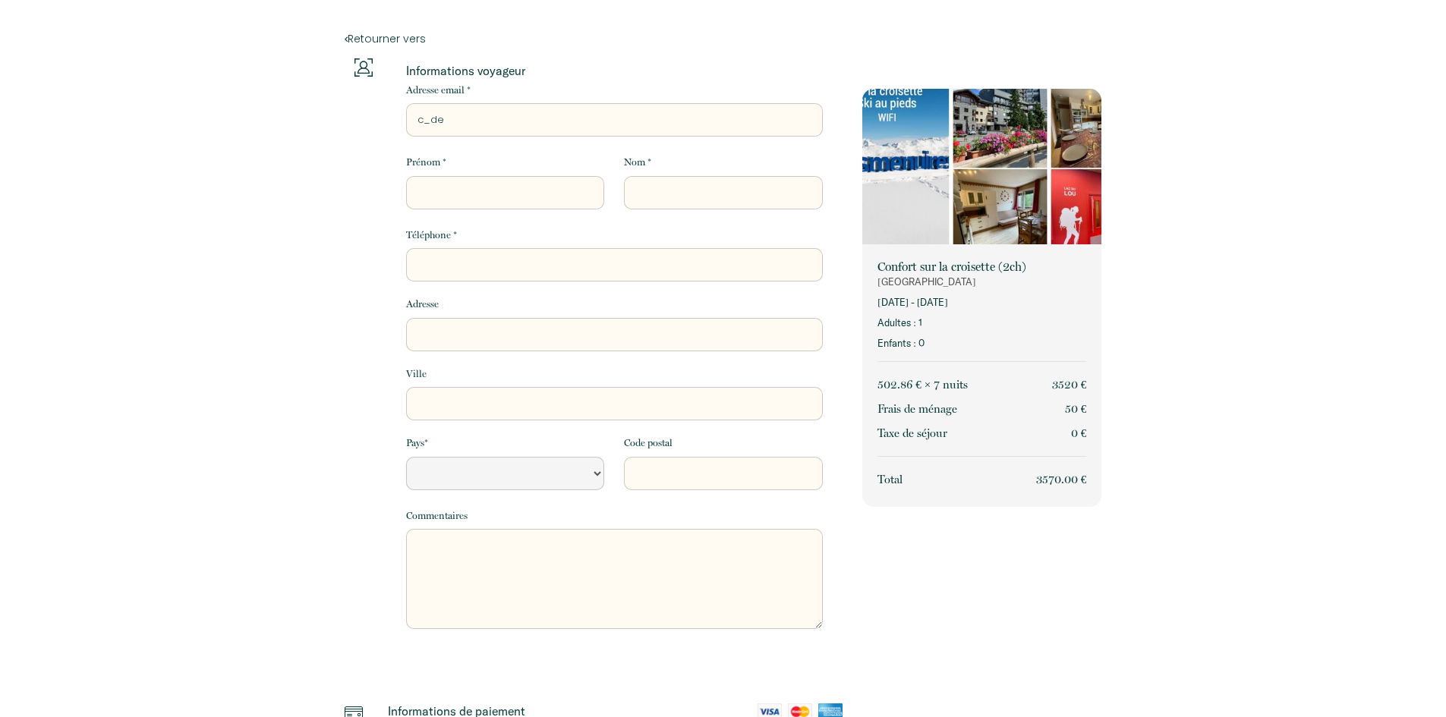
type input "c_dec"
select select "Default select example"
type input "c_dech"
select select "Default select example"
type input "c_decha"
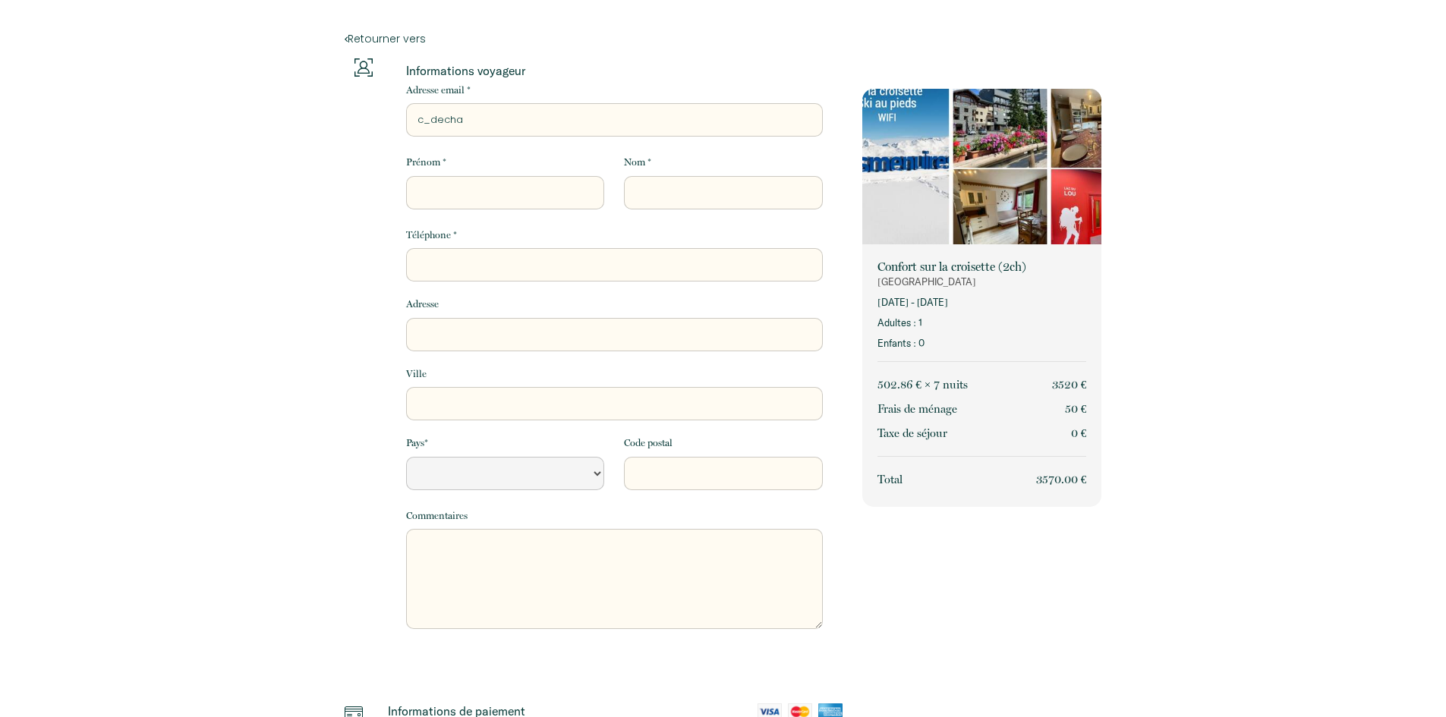
select select "Default select example"
type input "c_decham"
select select "Default select example"
type input "c_dechamp"
select select "Default select example"
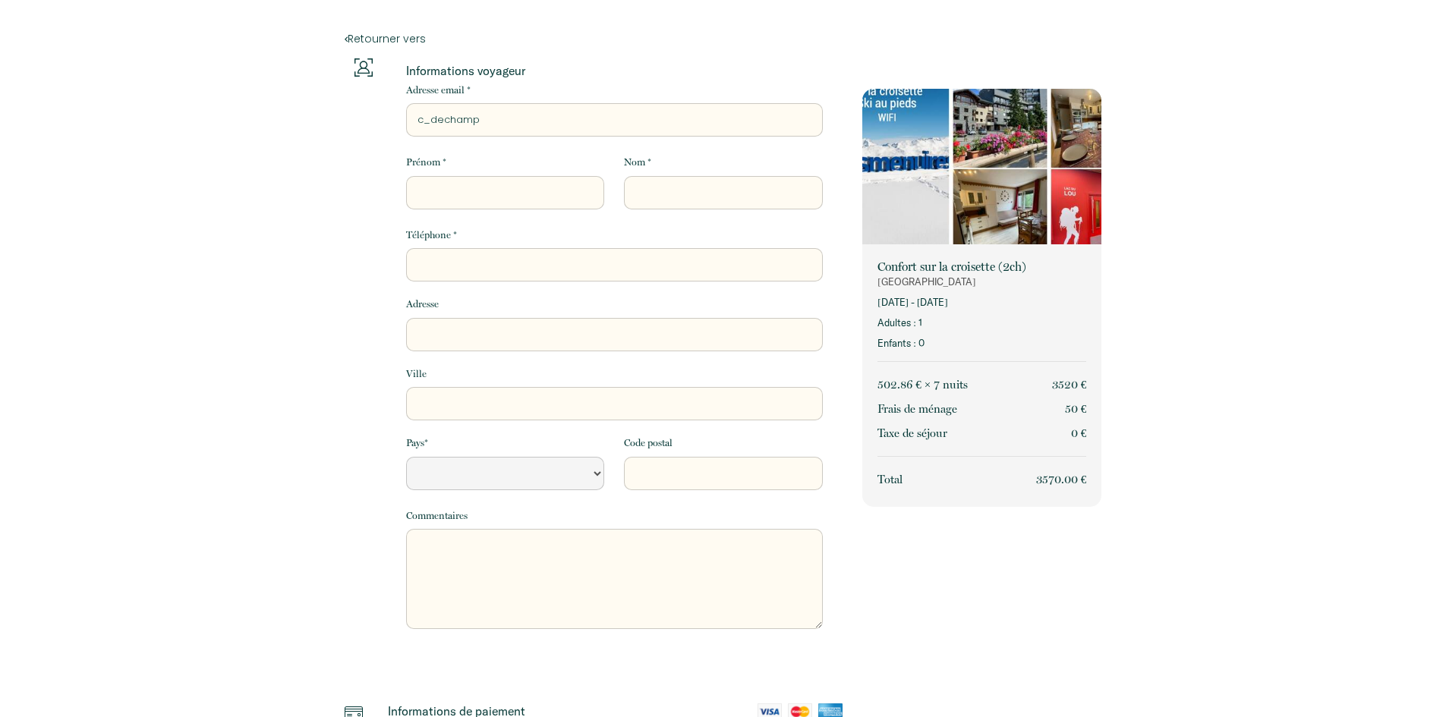
type input "c_dechamps"
select select "Default select example"
type input "c_dechamps@"
select select "Default select example"
type input "c_dechamps@h"
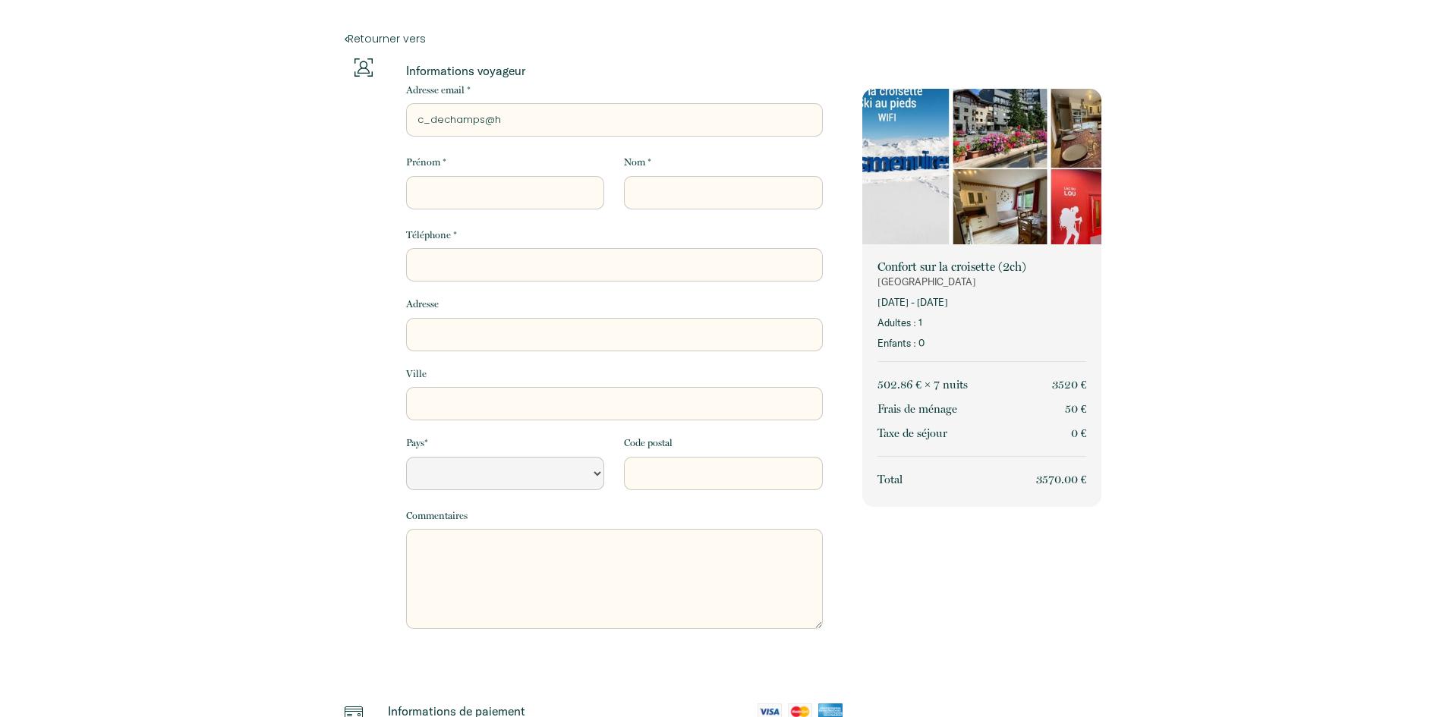
select select "Default select example"
type input "c_dechamps@ho"
select select "Default select example"
type input "c_dechamps@hot"
select select "Default select example"
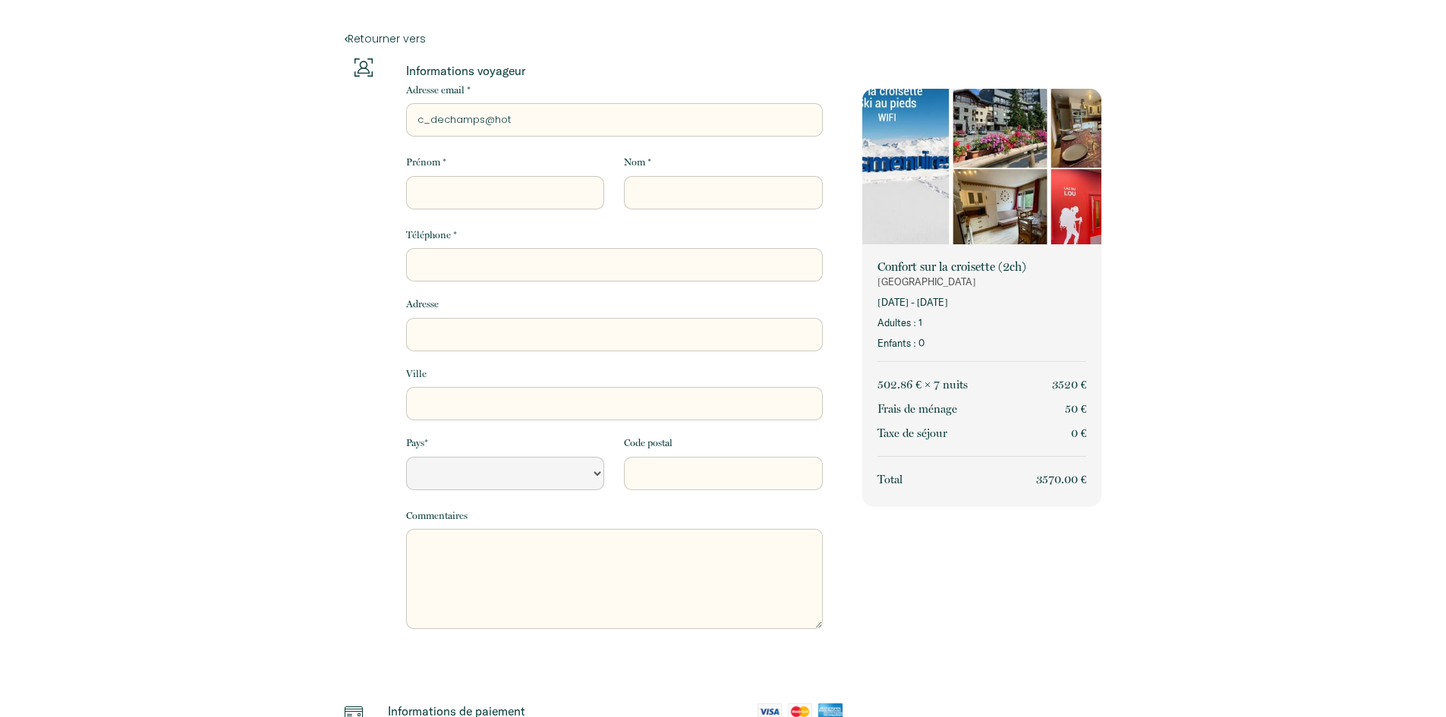
type input "c_dechamps@hotm"
select select "Default select example"
type input "c_dechamps@hotma"
select select "Default select example"
type input "c_dechamps@hotmai"
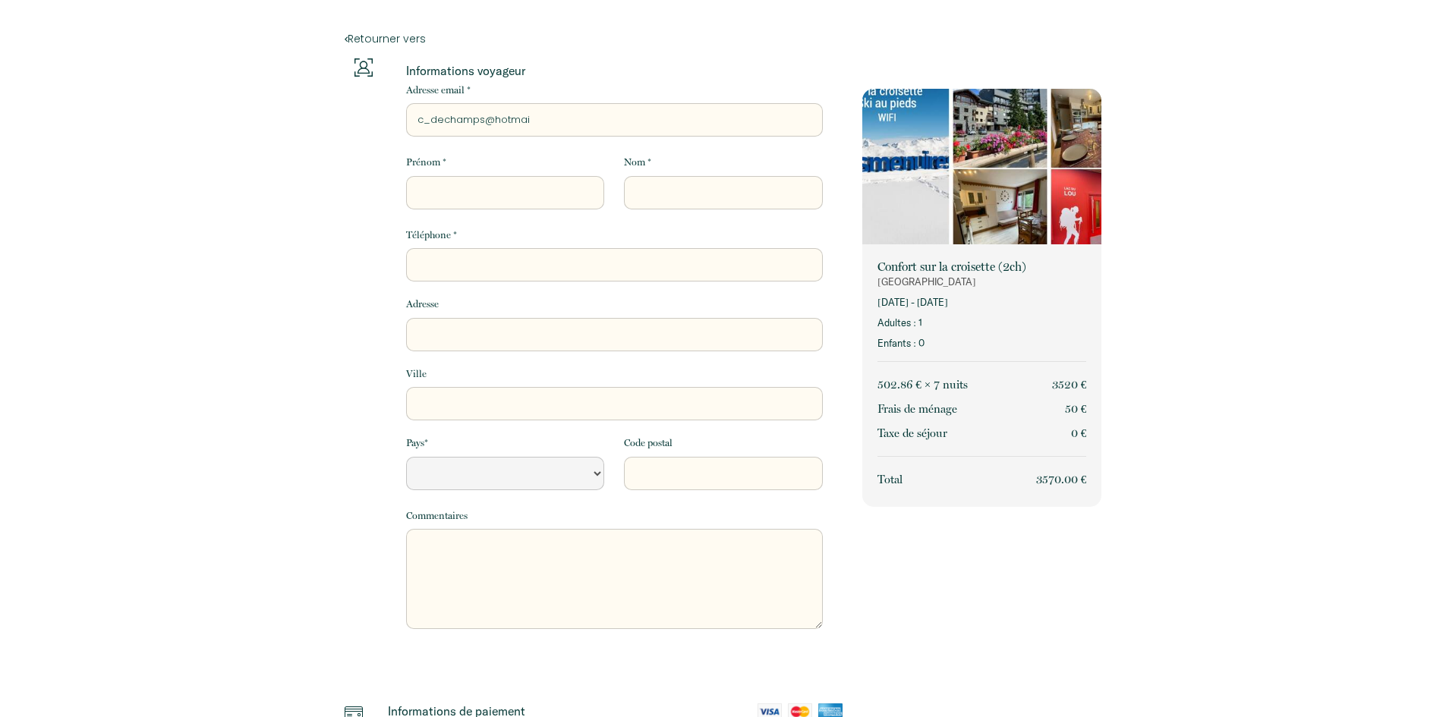
select select "Default select example"
type input "[EMAIL_ADDRESS]"
select select "Default select example"
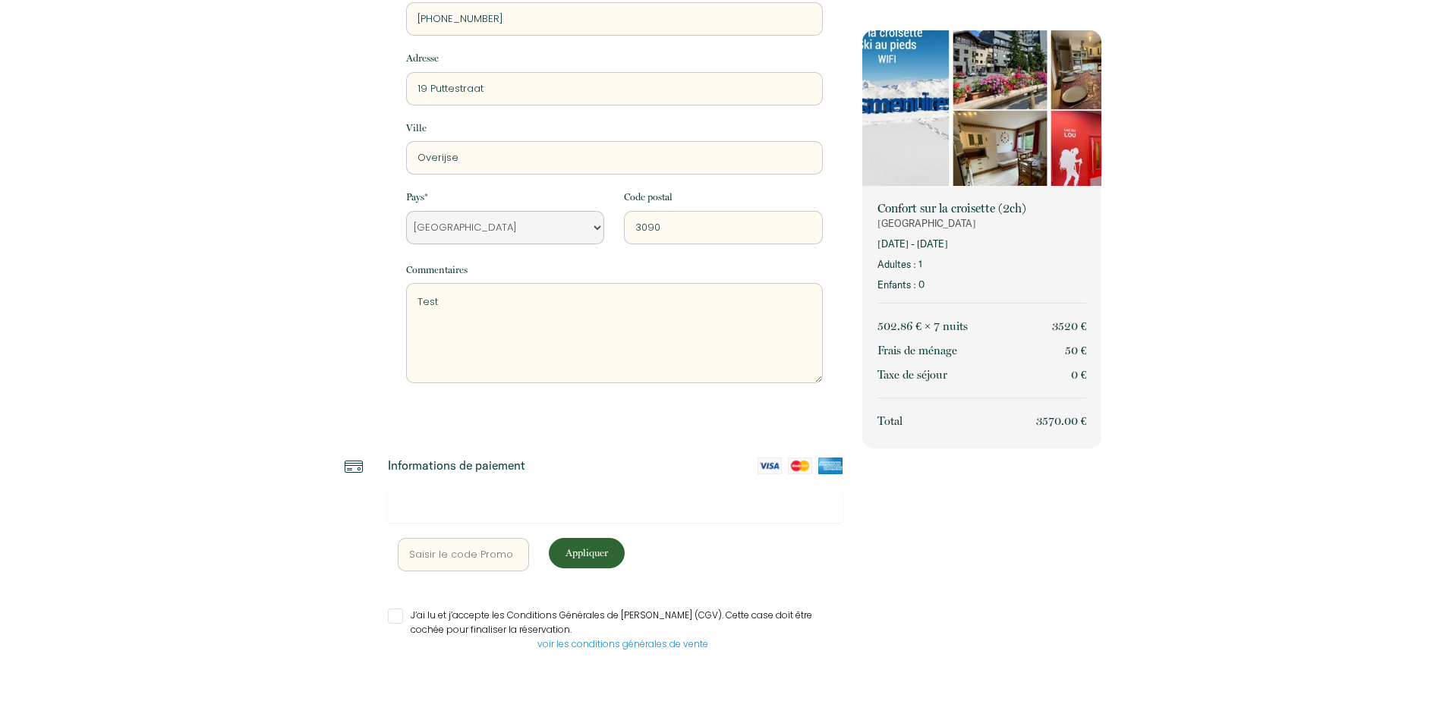
scroll to position [247, 0]
click at [396, 617] on input "J’ai lu et j’accepte les Conditions Générales de [PERSON_NAME] (CGV). Cette cas…" at bounding box center [615, 614] width 455 height 15
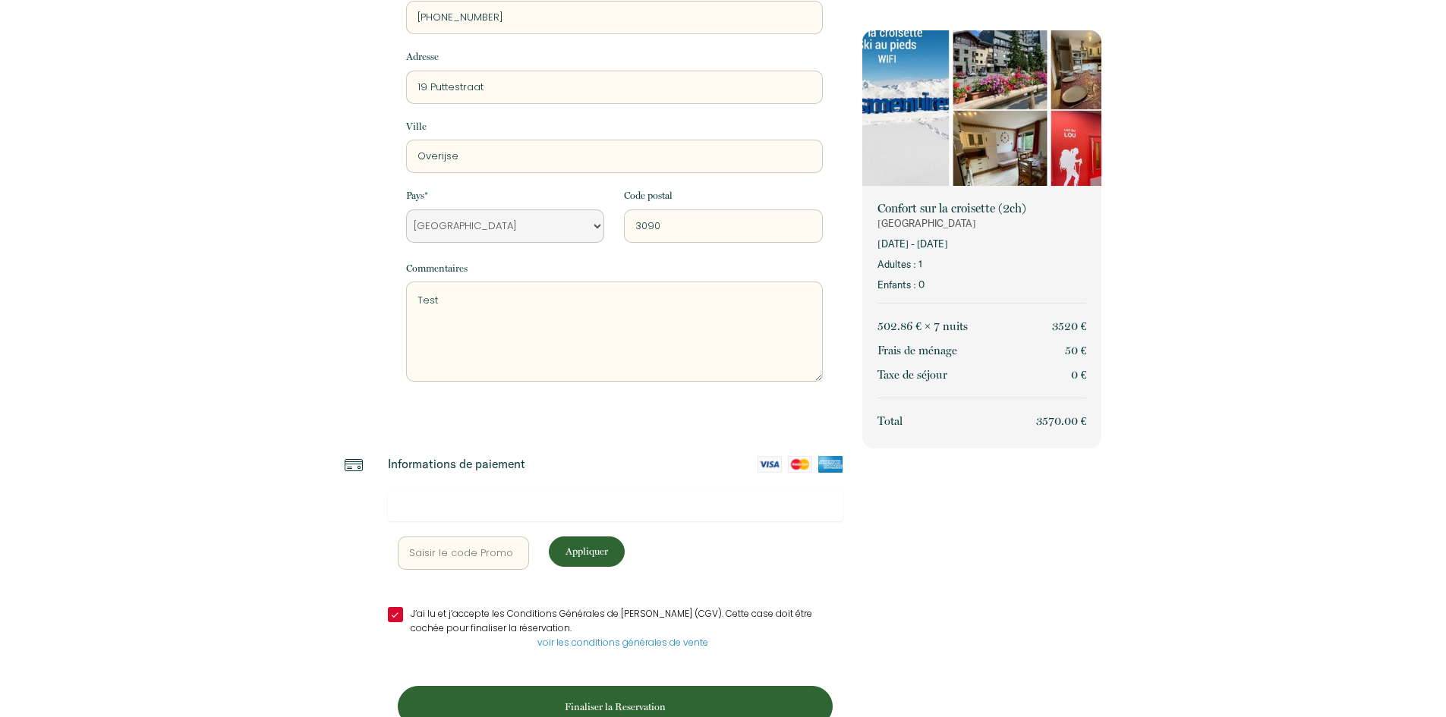
click at [441, 498] on div at bounding box center [615, 506] width 455 height 30
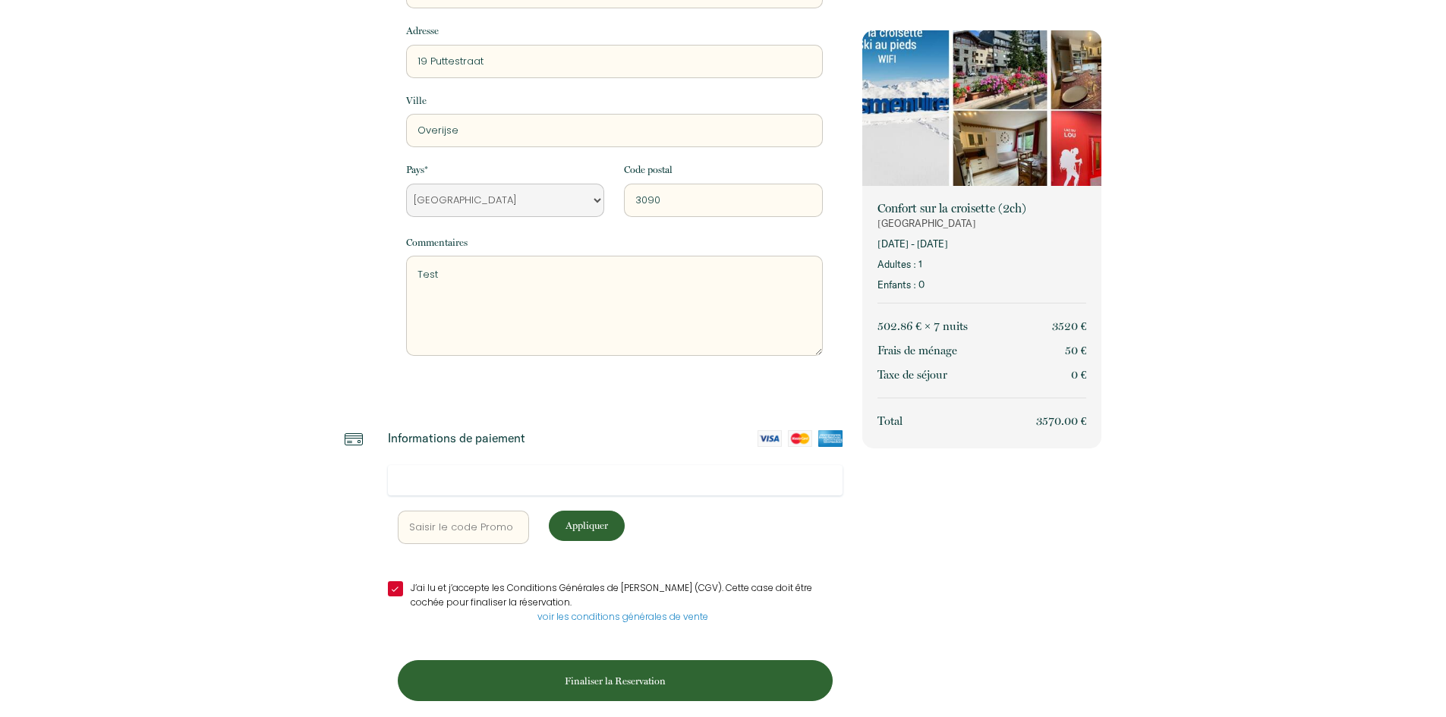
scroll to position [288, 0]
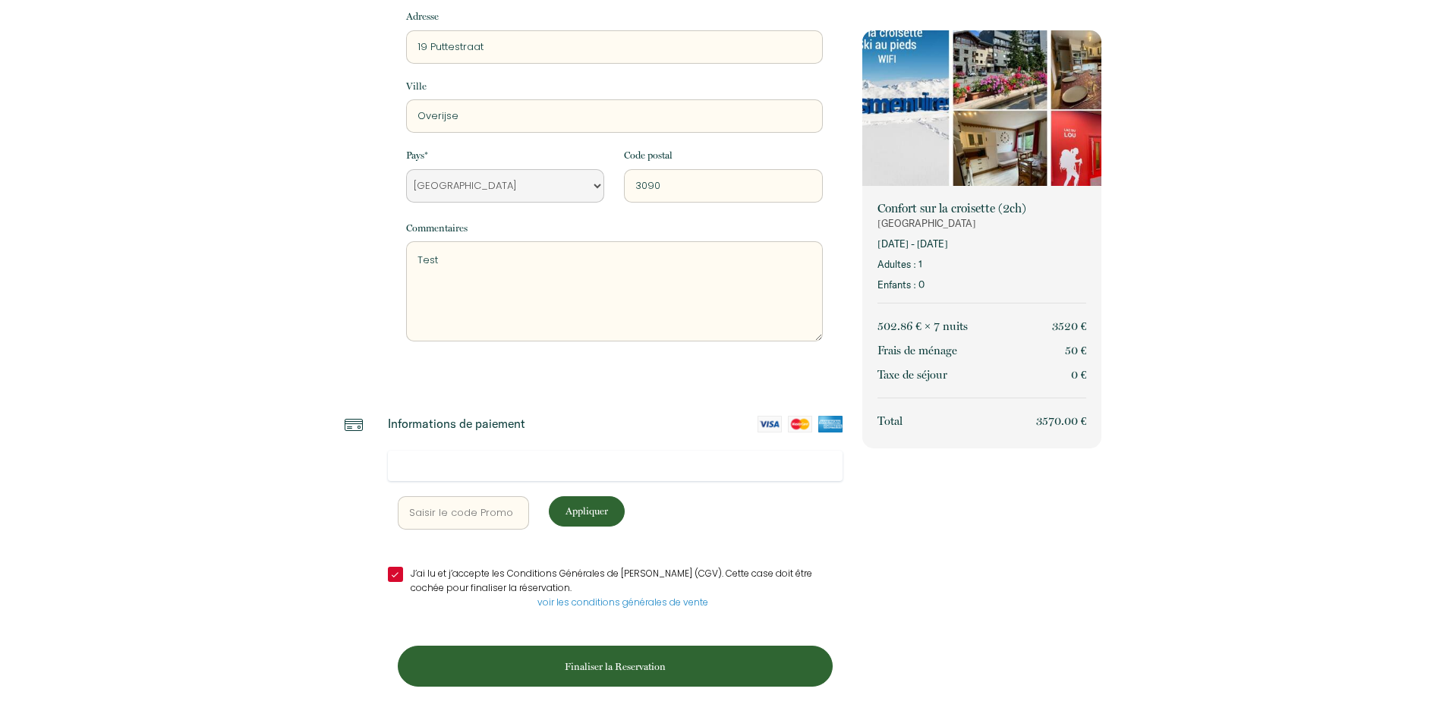
click at [608, 662] on p "Finaliser la Reservation" at bounding box center [615, 666] width 424 height 14
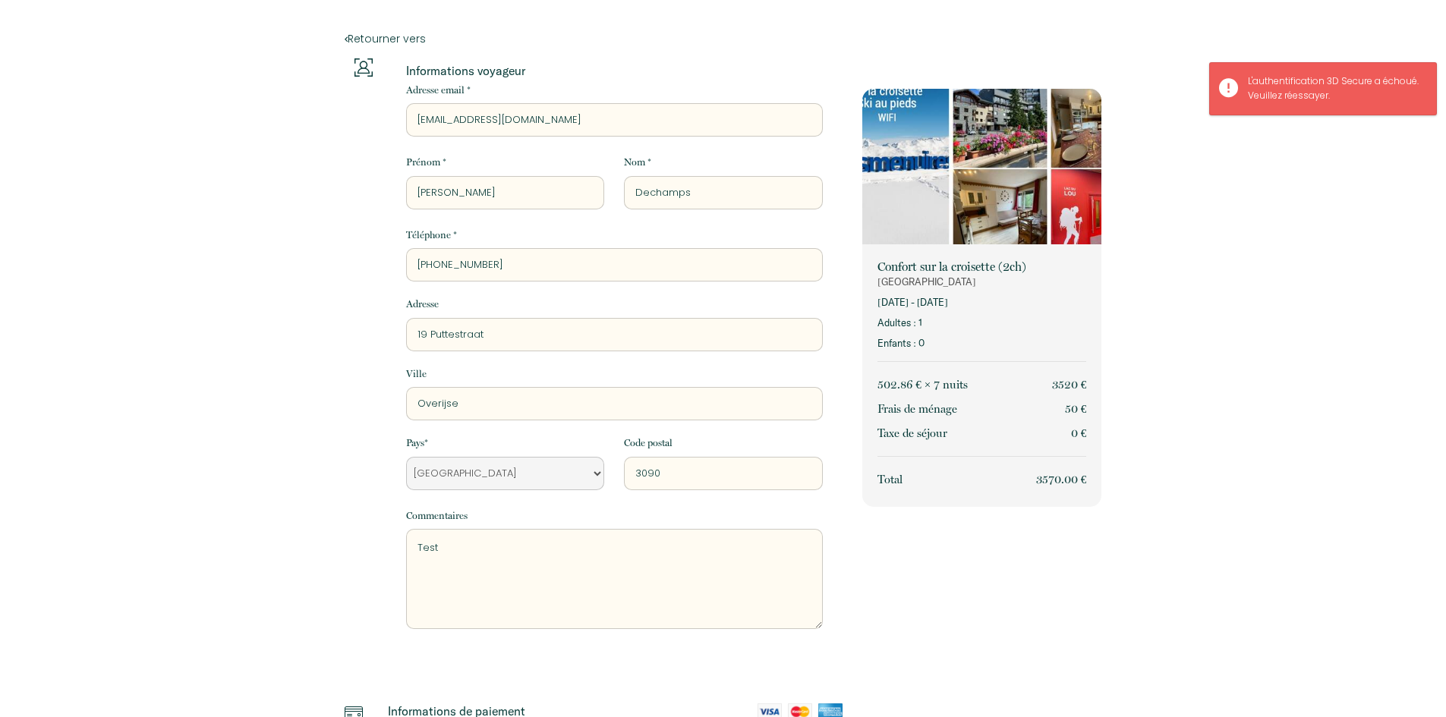
scroll to position [0, 0]
